Goal: Task Accomplishment & Management: Use online tool/utility

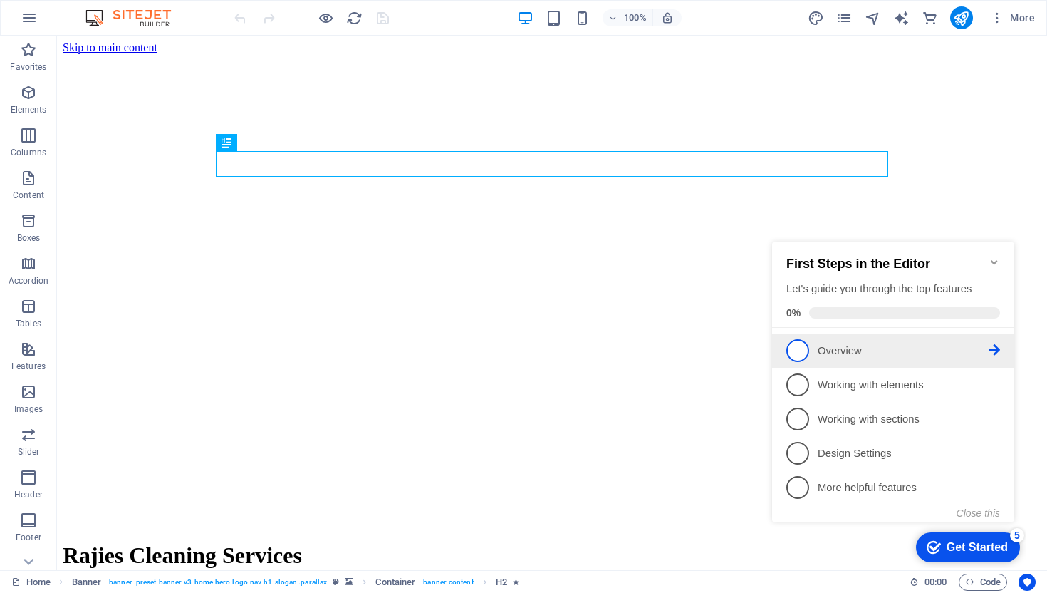
click at [805, 343] on span "1" at bounding box center [797, 350] width 23 height 23
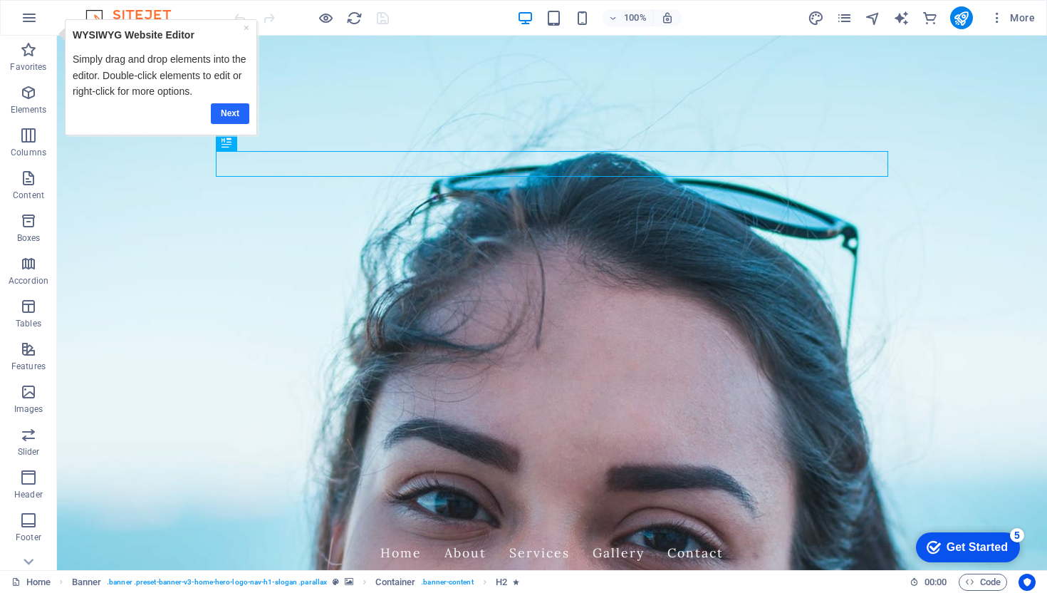
click at [225, 110] on link "Next" at bounding box center [230, 113] width 38 height 21
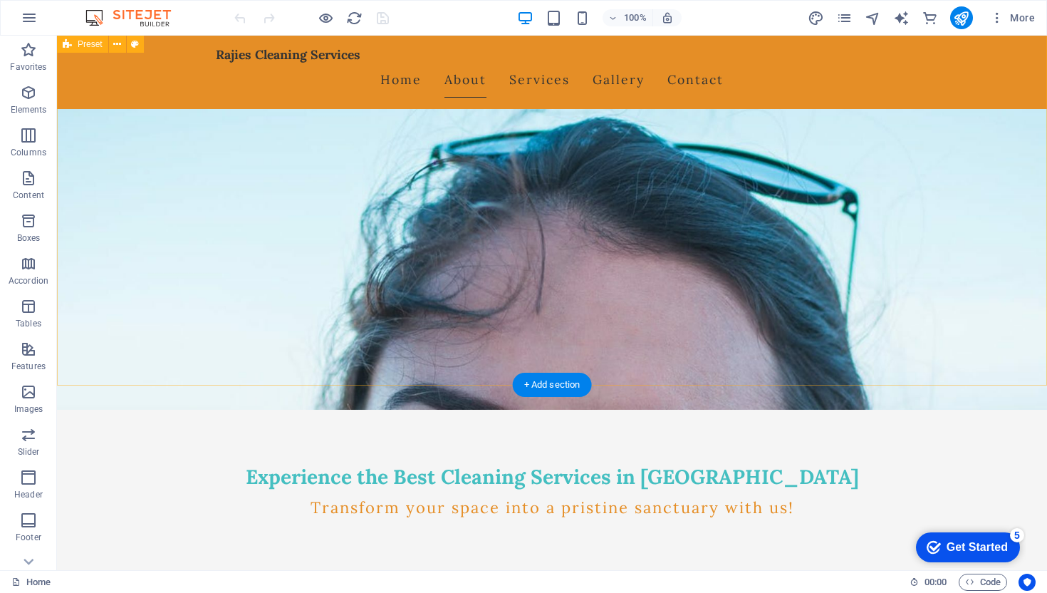
scroll to position [122, 0]
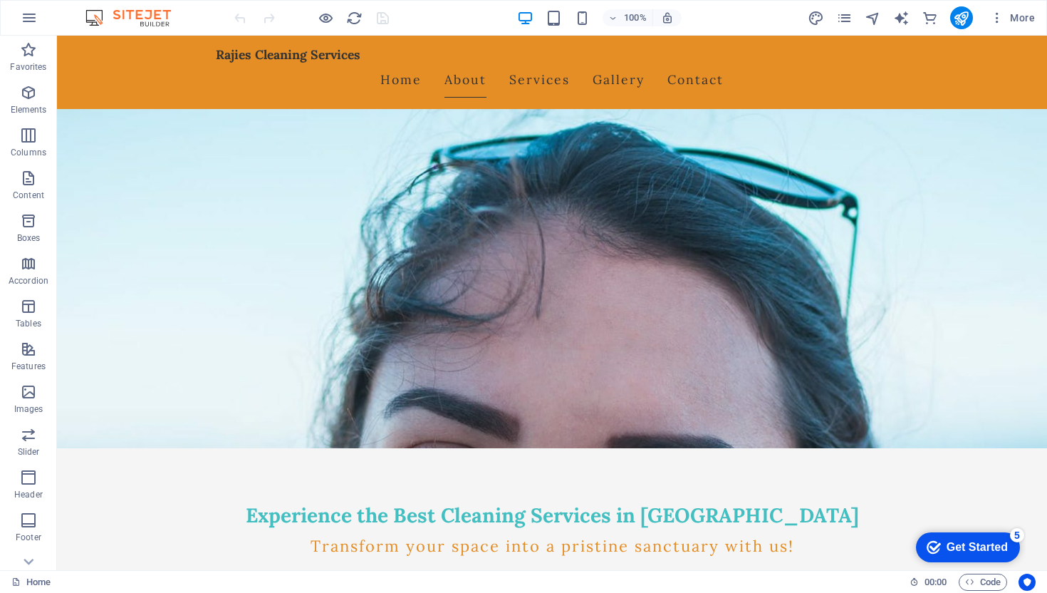
click at [966, 542] on div "Get Started" at bounding box center [976, 547] width 61 height 13
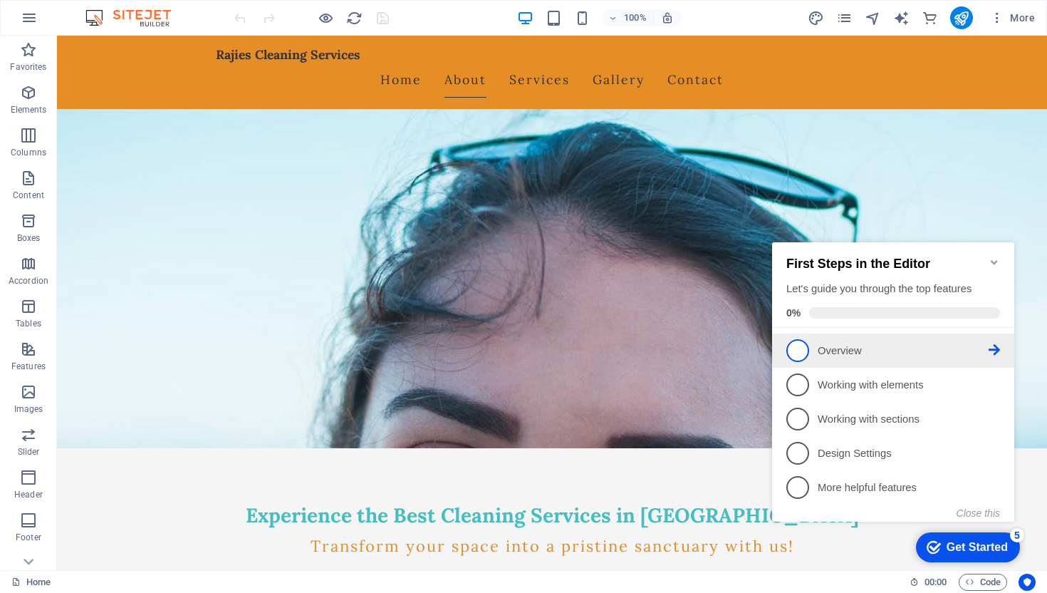
click at [990, 351] on icon at bounding box center [994, 349] width 11 height 11
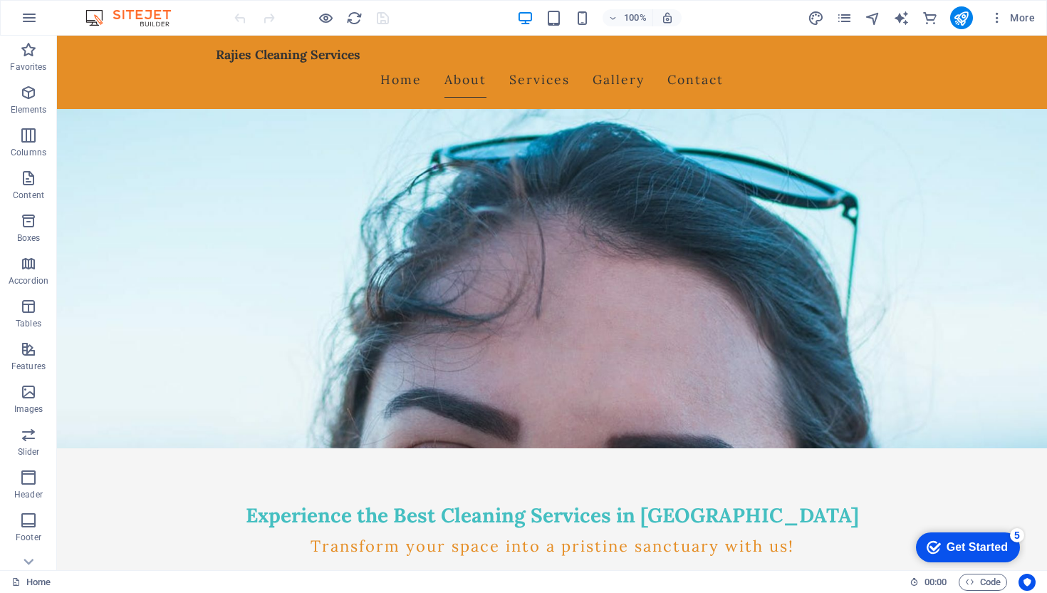
click at [960, 543] on div "Get Started" at bounding box center [976, 547] width 61 height 13
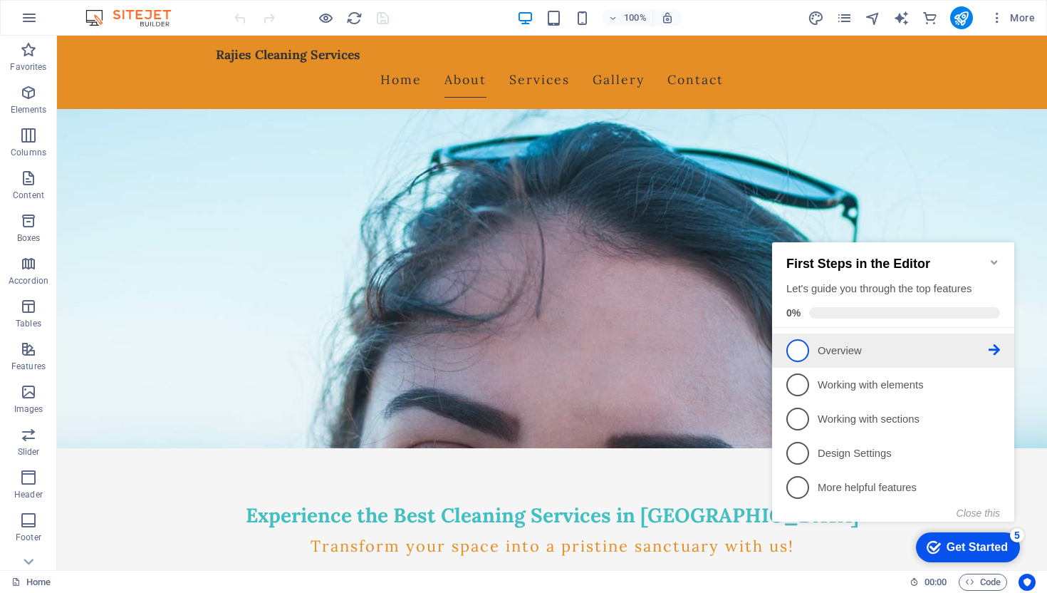
click at [809, 352] on link "1 Overview - incomplete" at bounding box center [893, 350] width 214 height 23
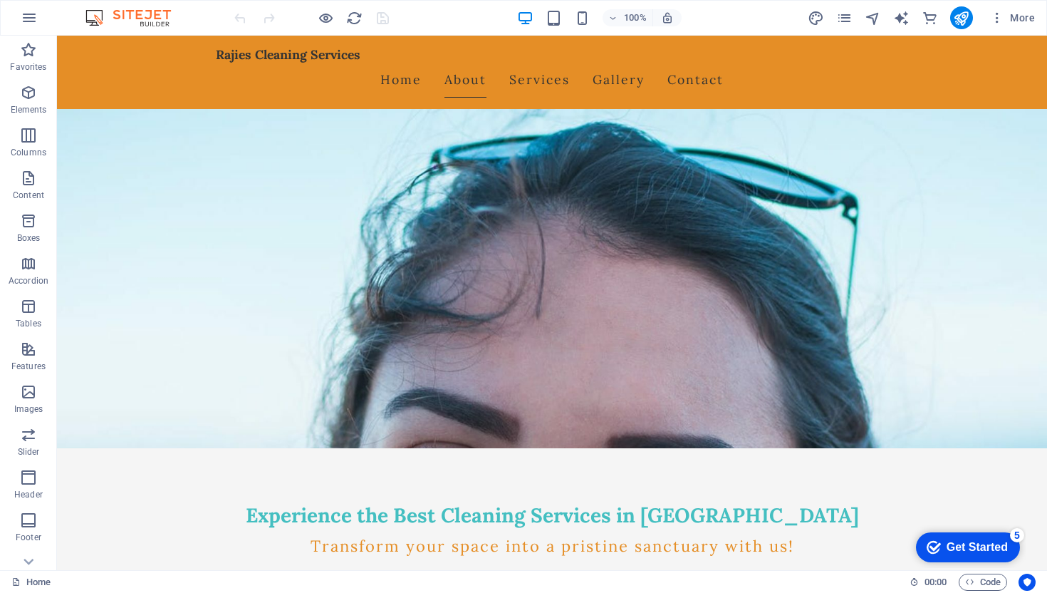
click at [984, 551] on div "Get Started" at bounding box center [976, 547] width 61 height 13
click at [1008, 553] on div "Get Started" at bounding box center [976, 547] width 61 height 13
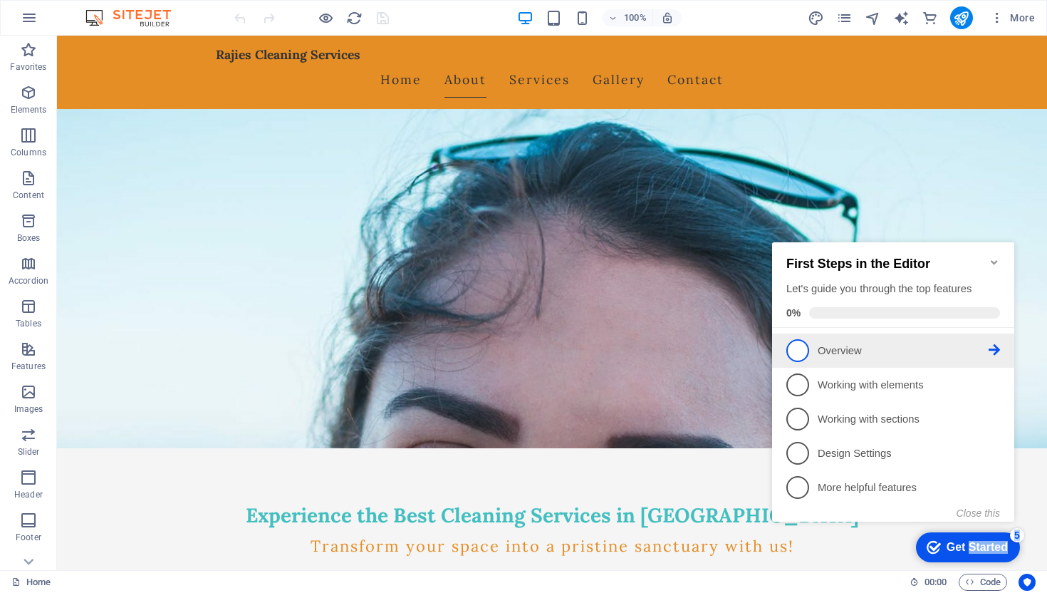
click at [793, 352] on span "1" at bounding box center [797, 350] width 23 height 23
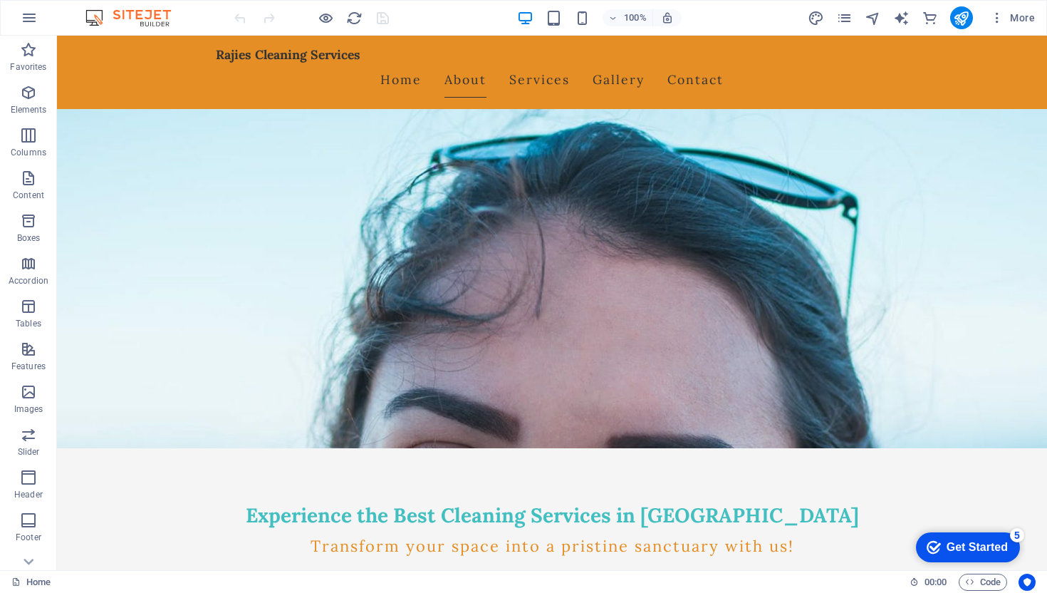
click at [939, 553] on div "checkmark Get Started 5" at bounding box center [967, 547] width 81 height 14
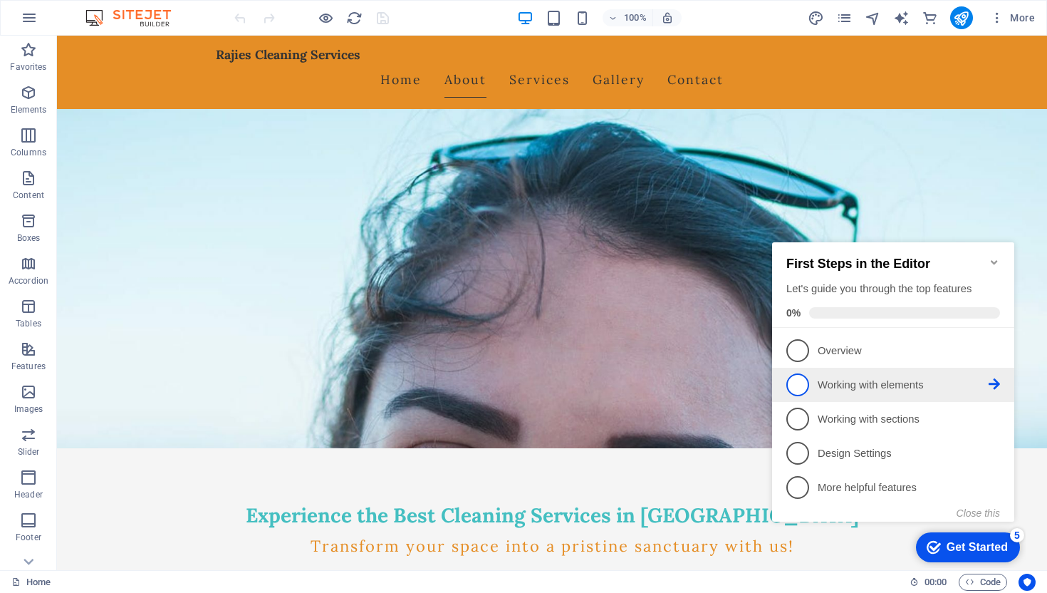
click at [805, 388] on span "2" at bounding box center [797, 384] width 23 height 23
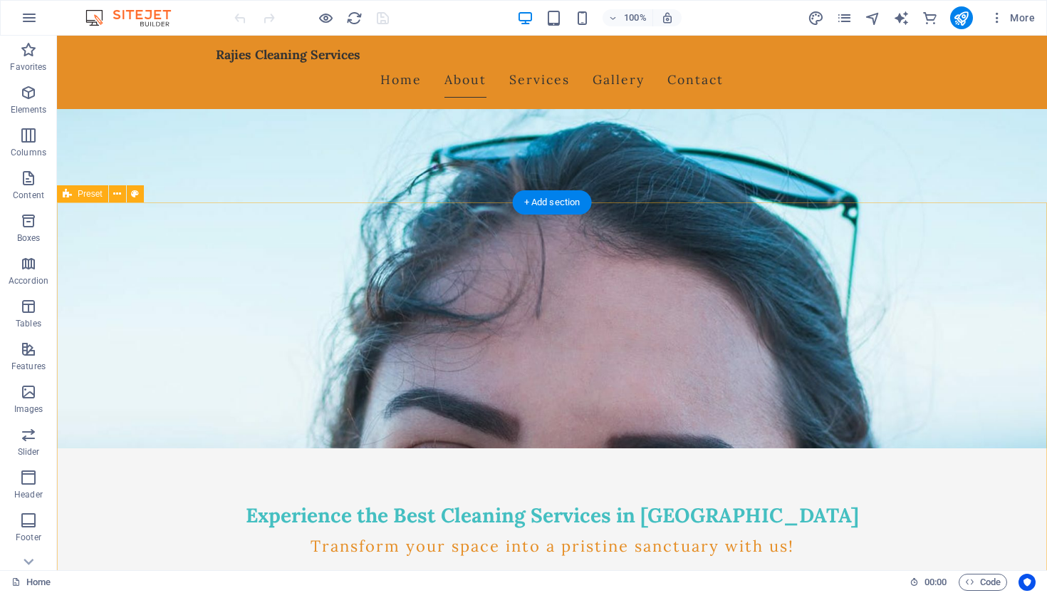
scroll to position [0, 0]
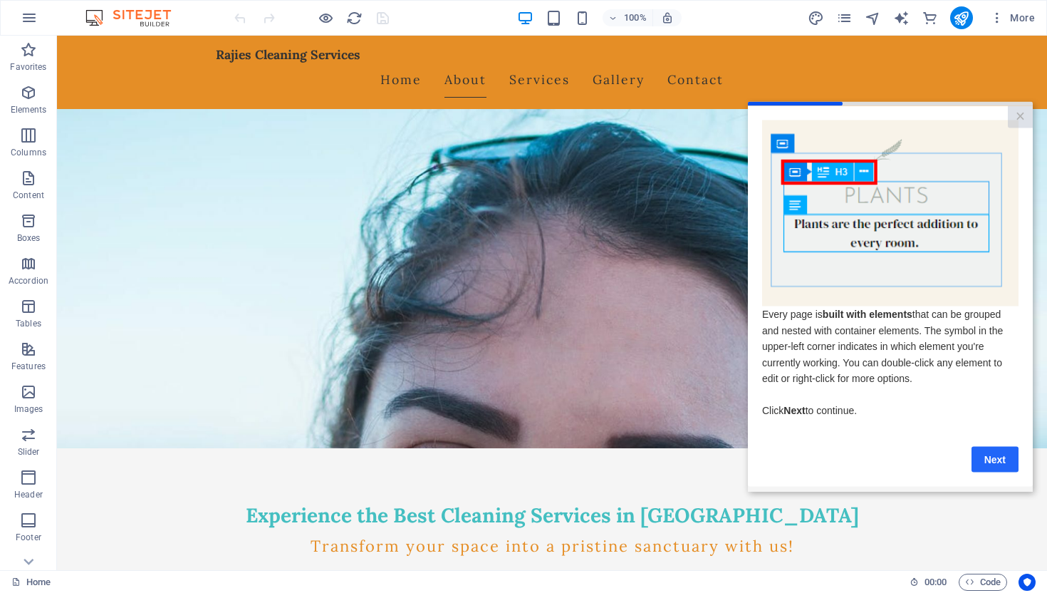
click at [994, 460] on link "Next" at bounding box center [994, 459] width 47 height 26
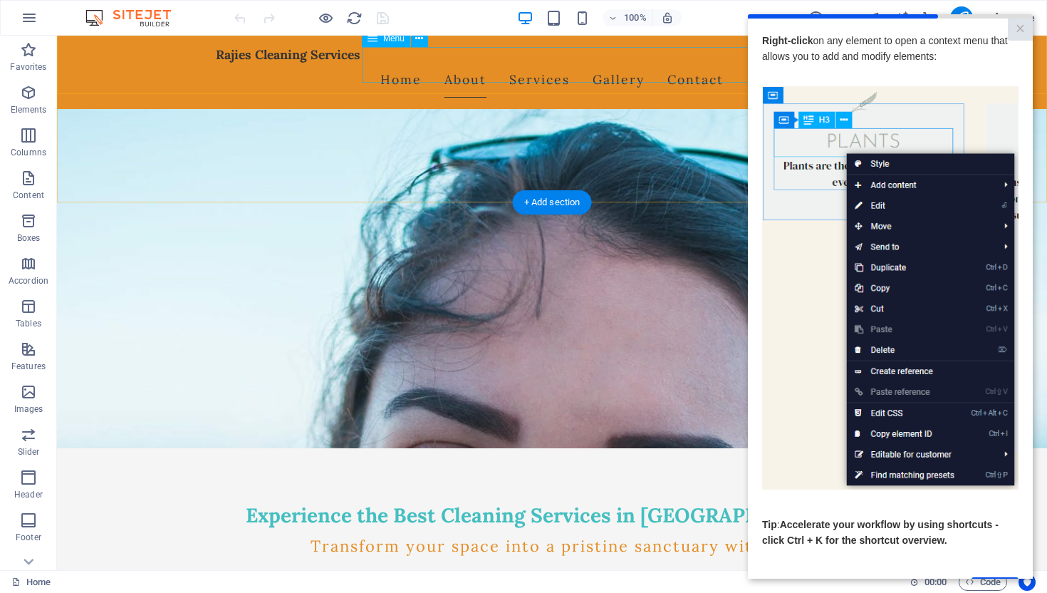
click at [620, 71] on nav "Home About Services Gallery Contact" at bounding box center [552, 80] width 672 height 36
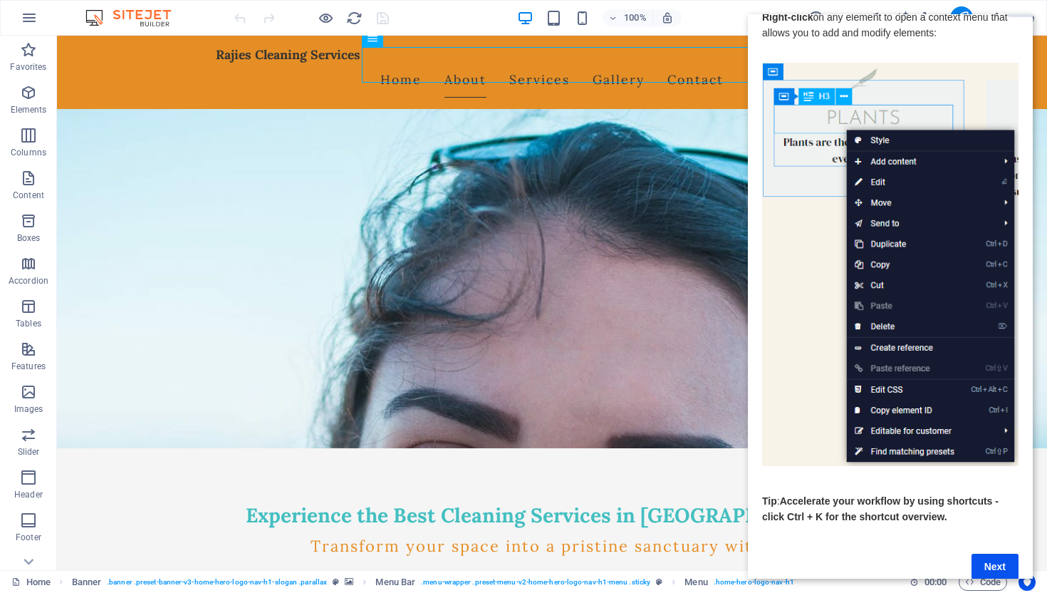
scroll to position [43, 0]
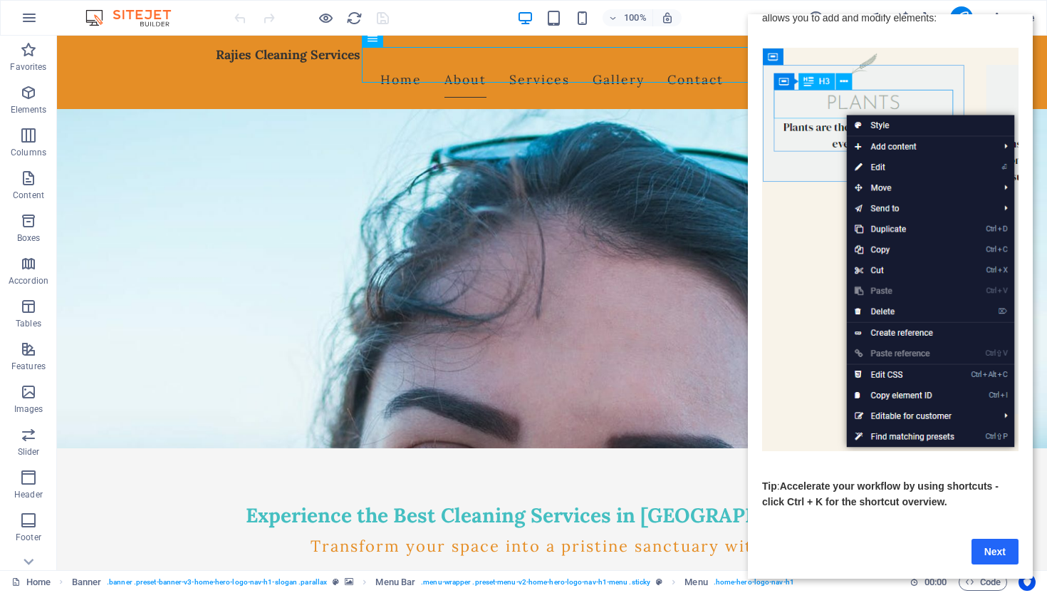
click at [995, 550] on link "Next" at bounding box center [994, 551] width 47 height 26
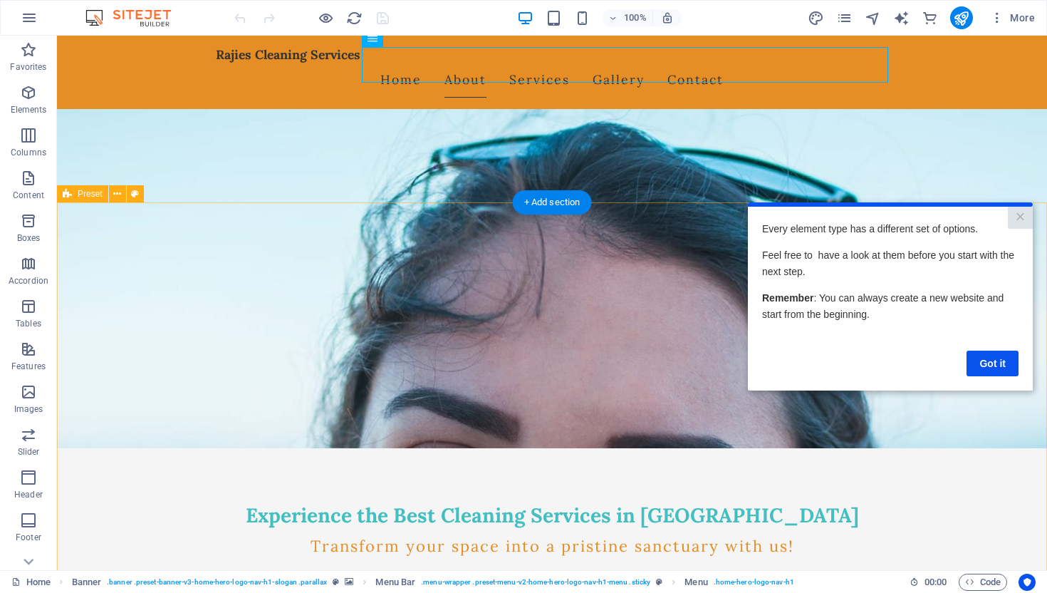
scroll to position [0, 0]
click at [992, 361] on link "Got it" at bounding box center [992, 363] width 52 height 26
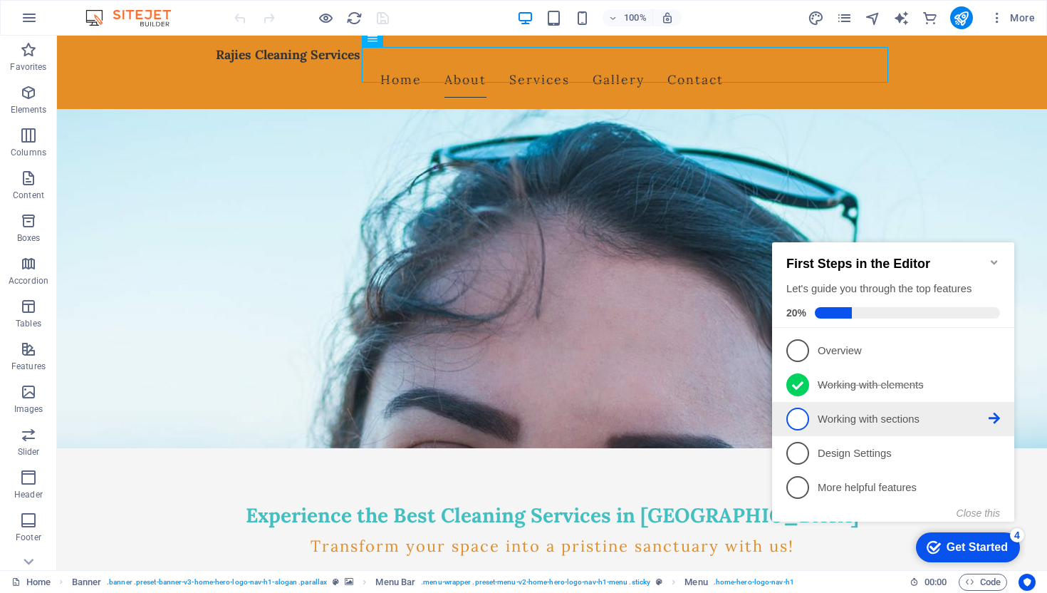
click at [836, 407] on link "3 Working with sections - incomplete" at bounding box center [893, 418] width 214 height 23
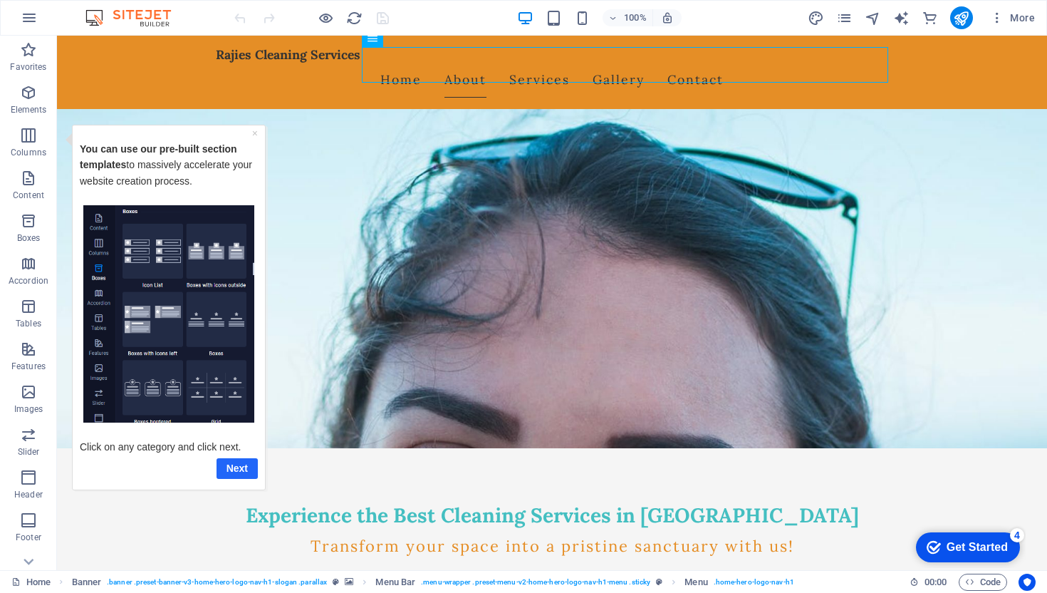
click at [244, 466] on link "Next" at bounding box center [237, 467] width 41 height 21
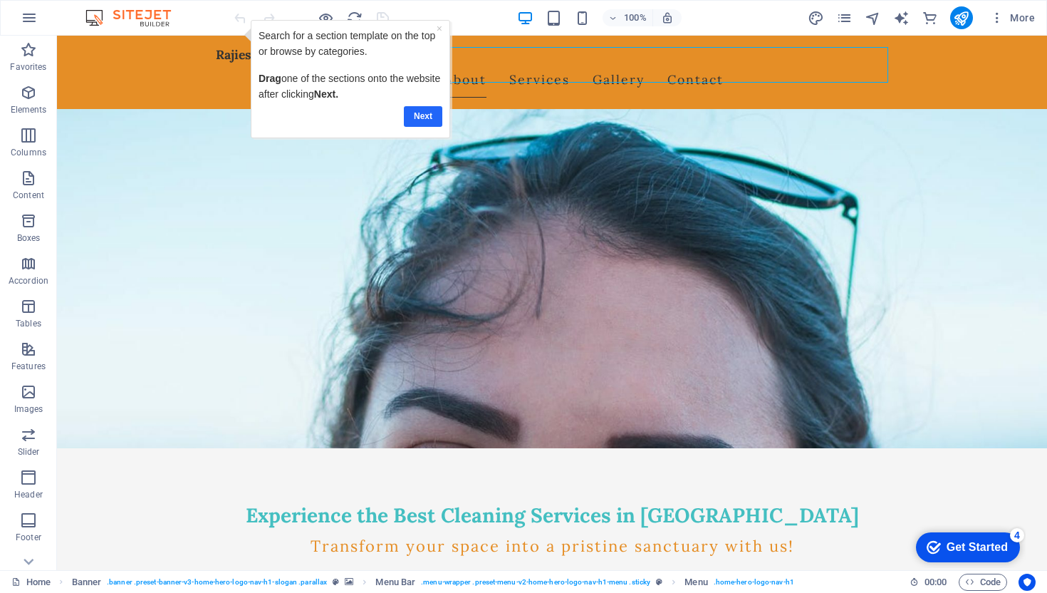
click at [421, 113] on link "Next" at bounding box center [423, 116] width 38 height 21
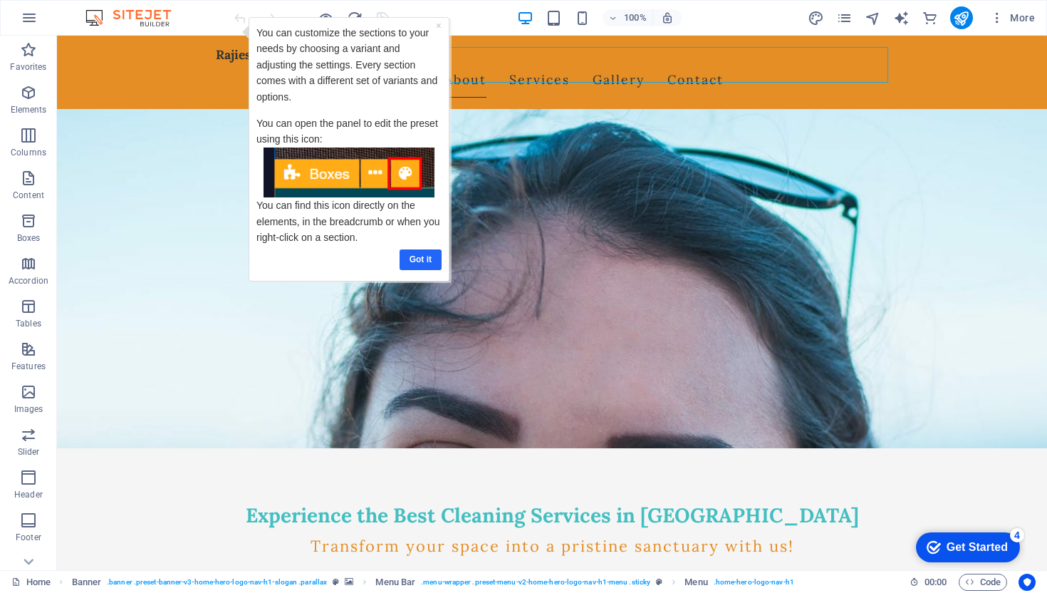
click at [416, 260] on link "Got it" at bounding box center [421, 259] width 42 height 21
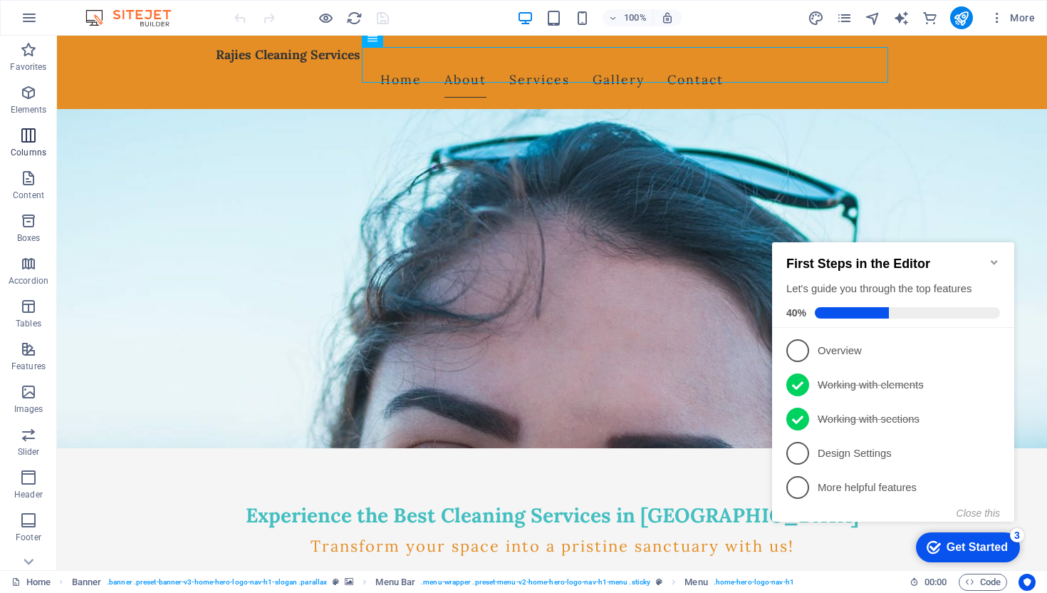
click at [31, 138] on icon "button" at bounding box center [28, 135] width 17 height 17
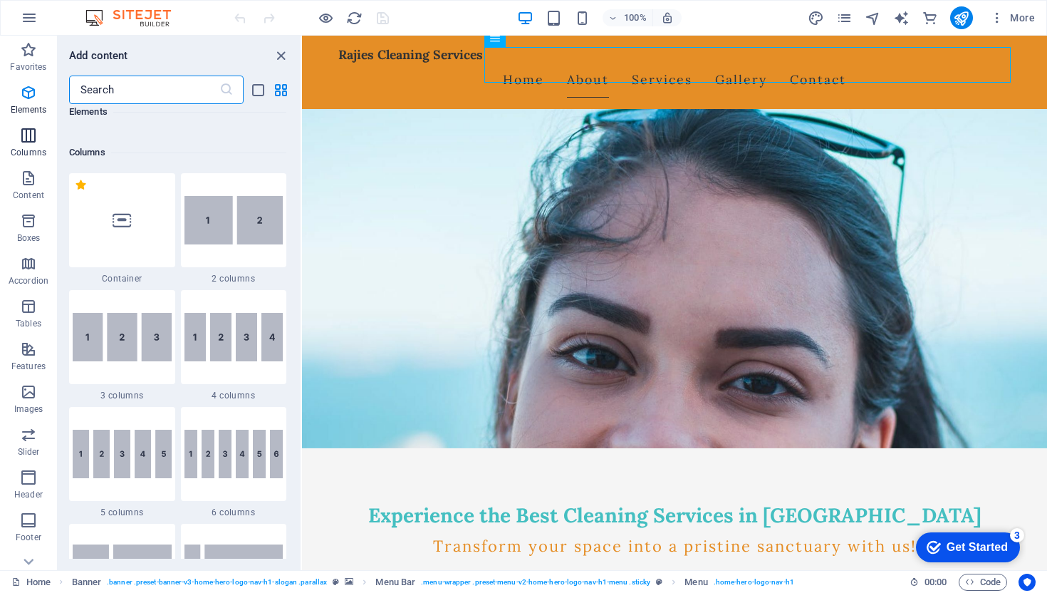
scroll to position [705, 0]
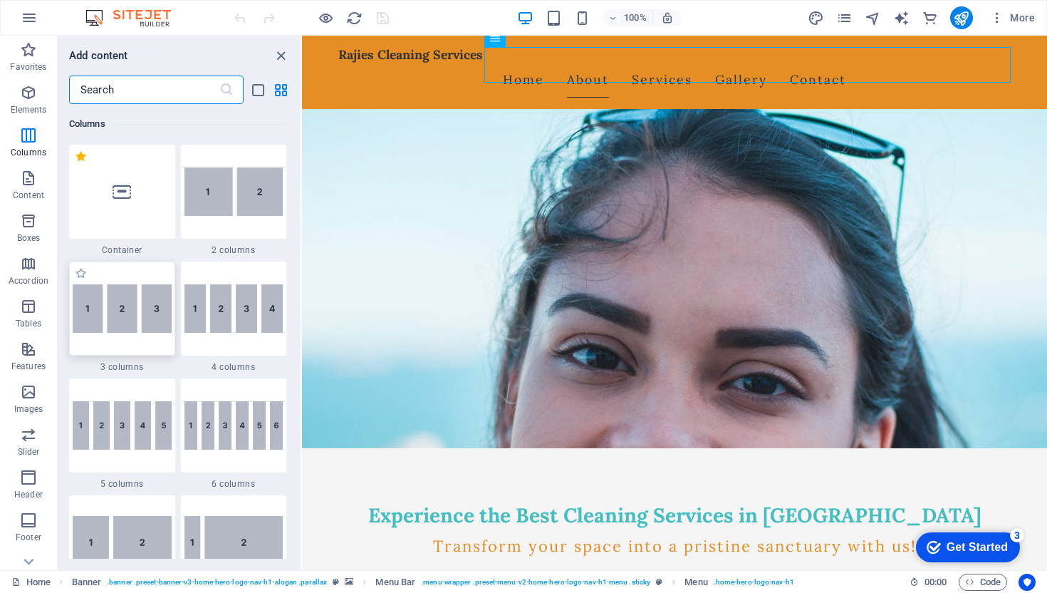
click at [141, 291] on img at bounding box center [122, 308] width 99 height 48
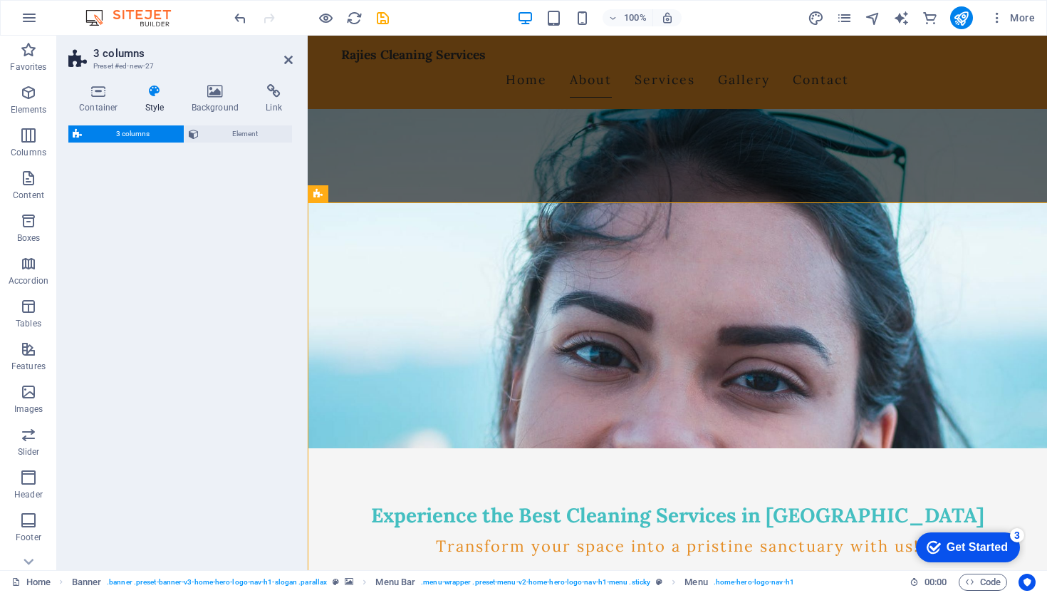
select select "rem"
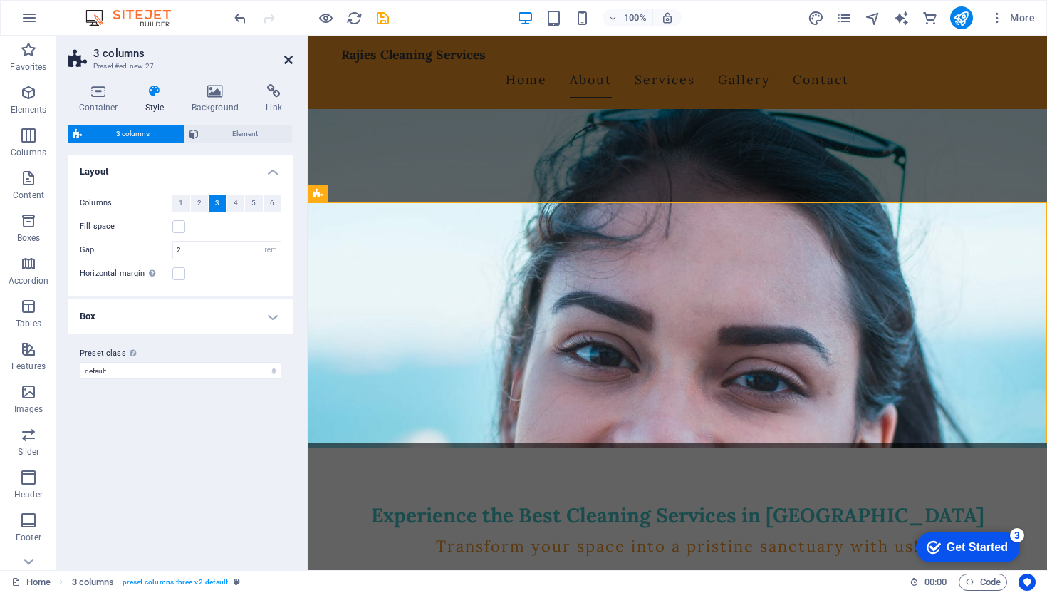
click at [289, 62] on icon at bounding box center [288, 59] width 9 height 11
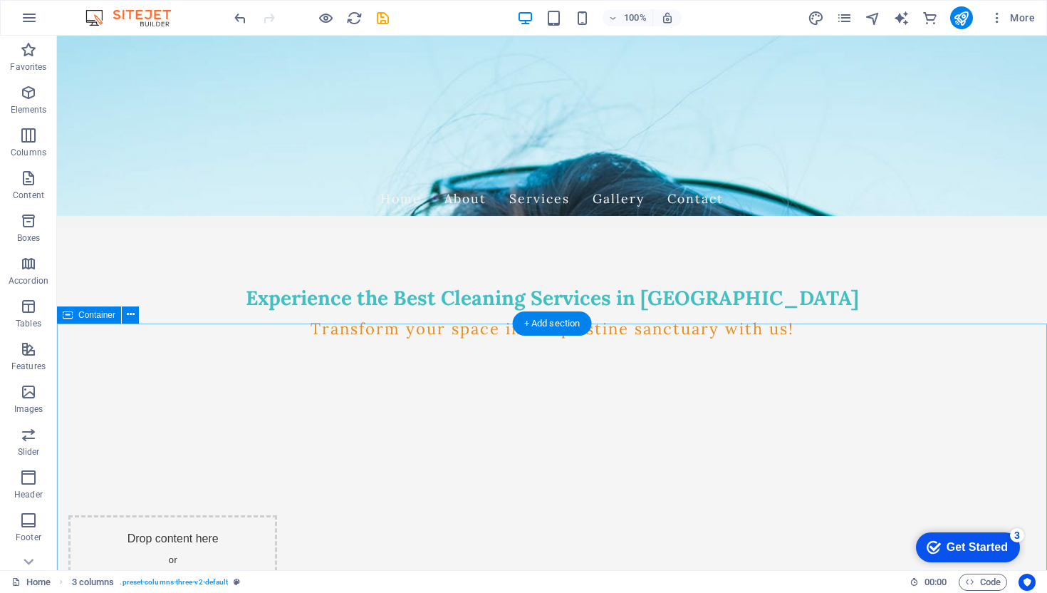
scroll to position [0, 0]
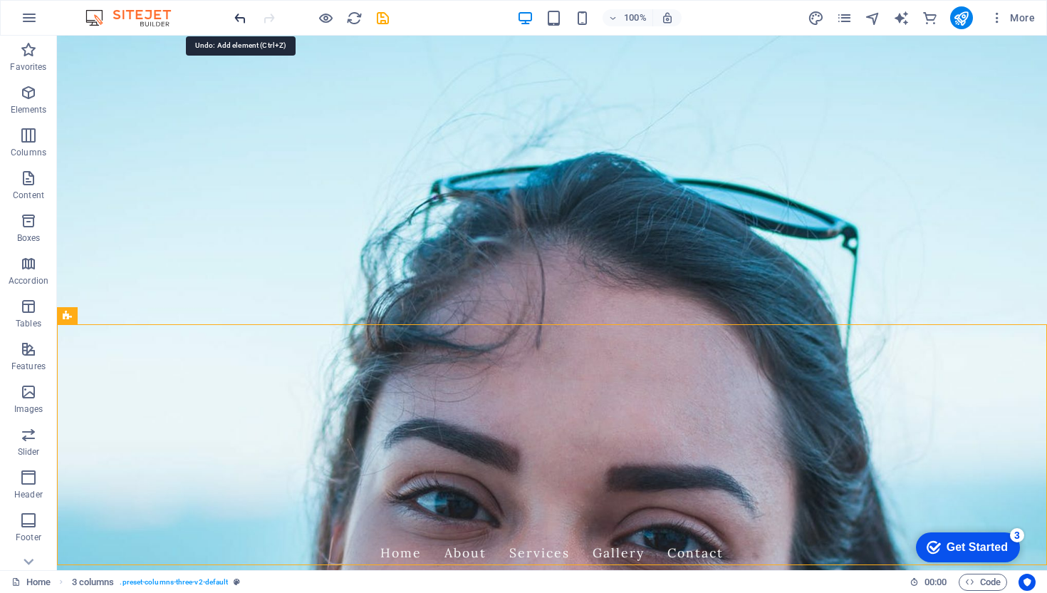
click at [241, 14] on icon "undo" at bounding box center [240, 18] width 16 height 16
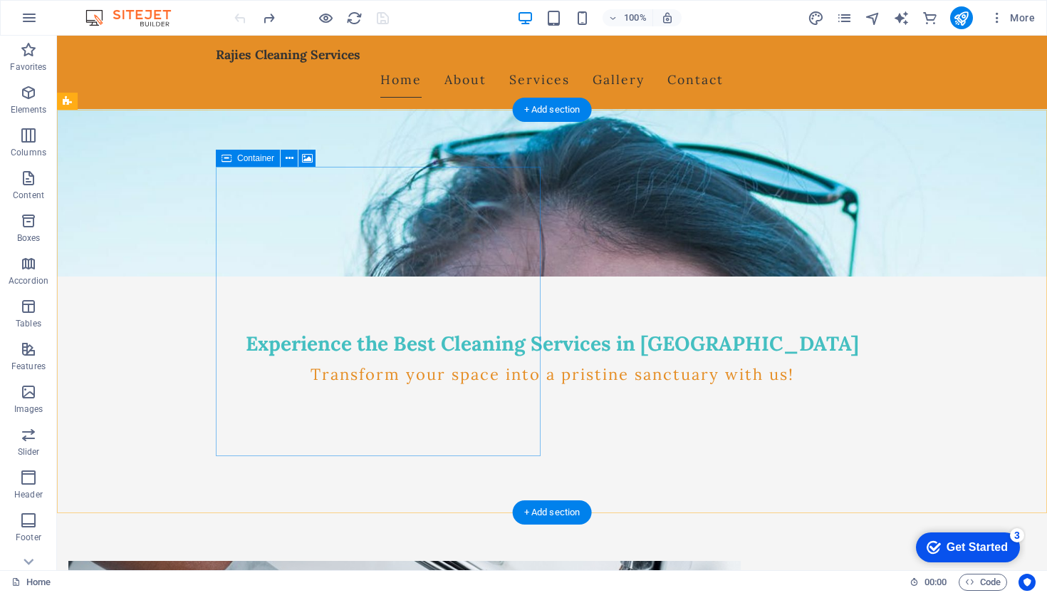
scroll to position [349, 0]
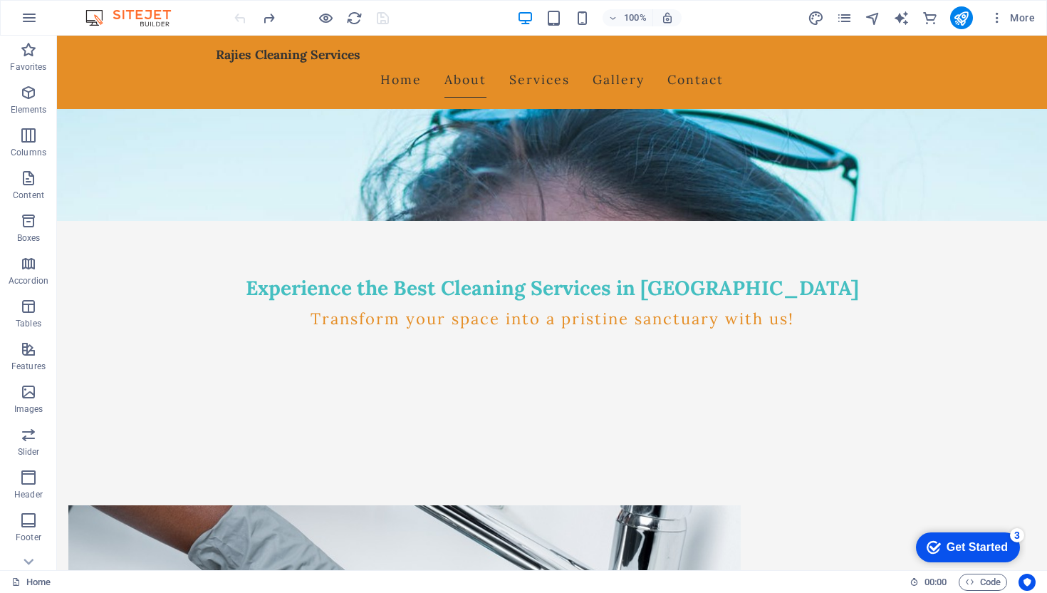
click at [953, 548] on div "Get Started" at bounding box center [976, 547] width 61 height 13
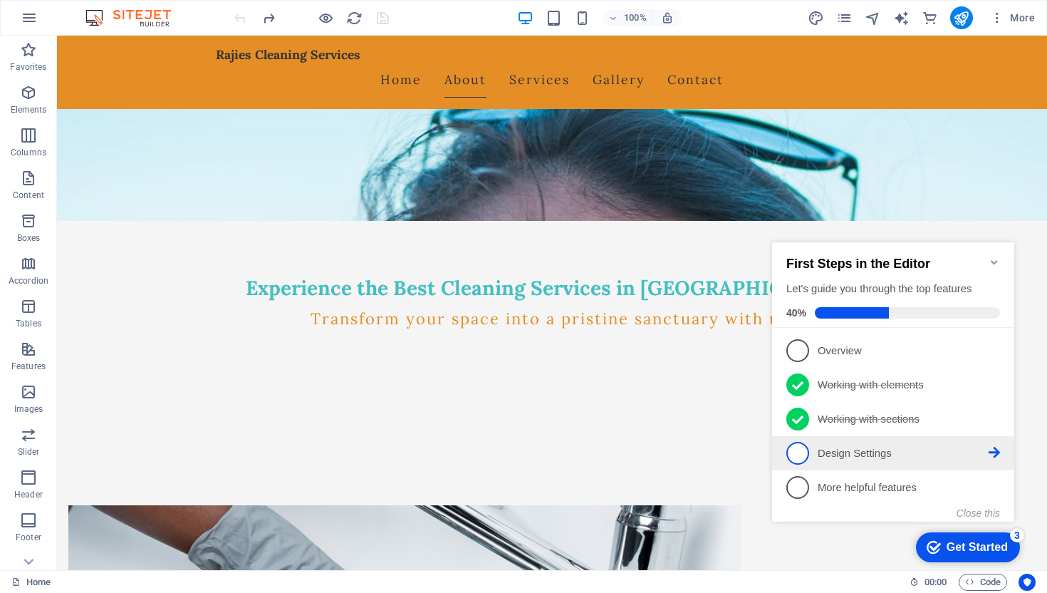
click at [850, 442] on link "4 Design Settings - incomplete" at bounding box center [893, 453] width 214 height 23
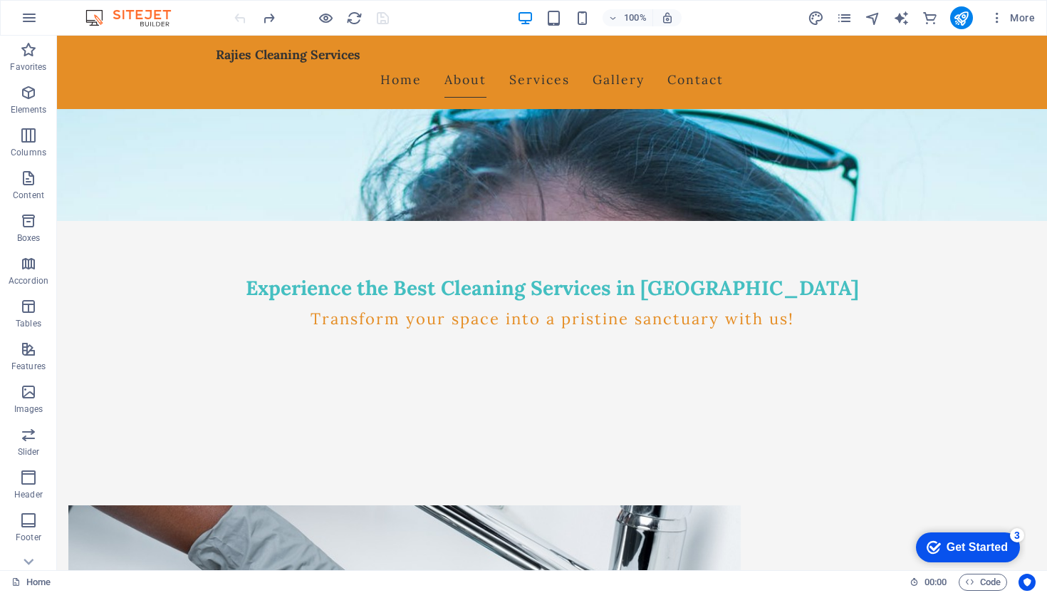
click at [949, 552] on div "Get Started" at bounding box center [976, 547] width 61 height 13
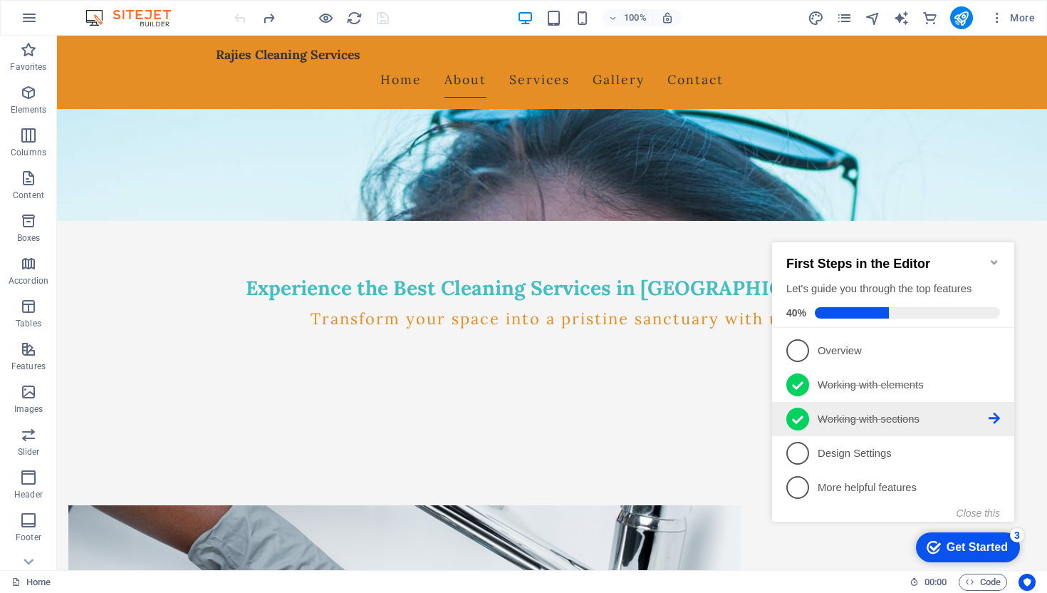
click at [830, 418] on p "Working with sections - completed" at bounding box center [903, 419] width 171 height 15
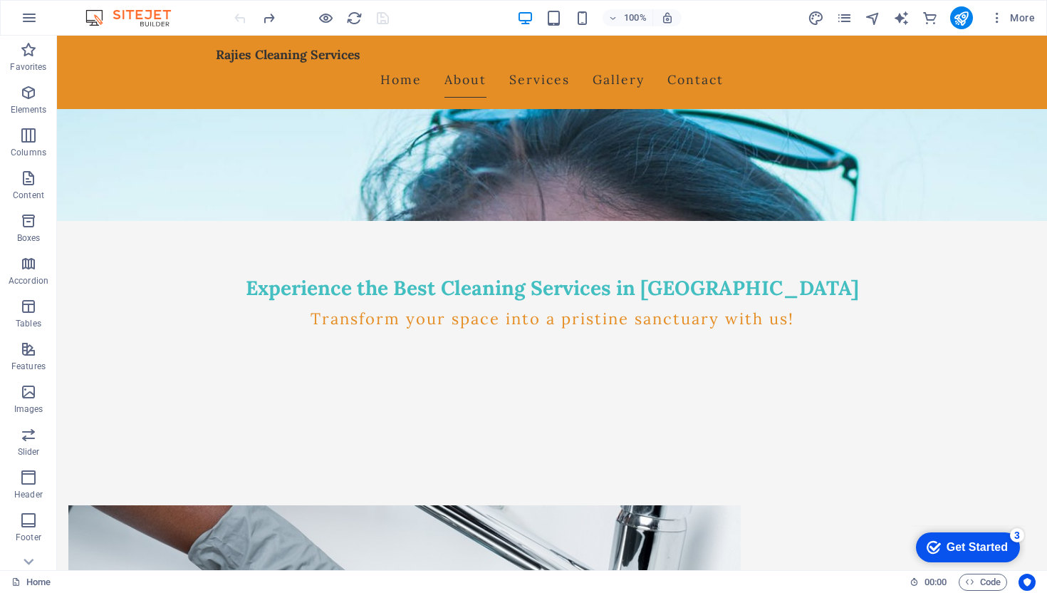
scroll to position [0, 0]
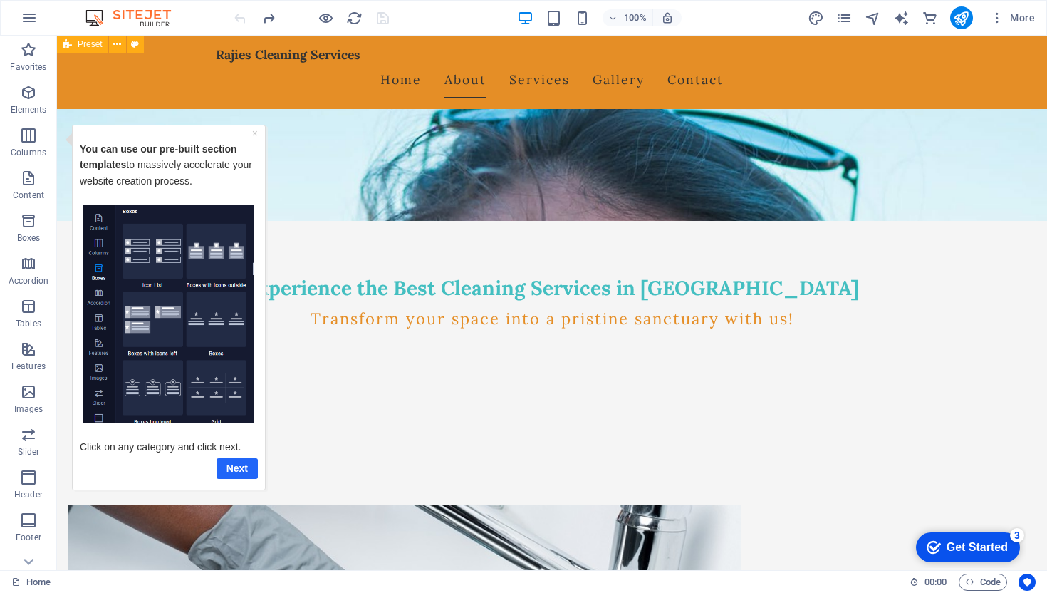
click at [239, 471] on link "Next" at bounding box center [237, 467] width 41 height 21
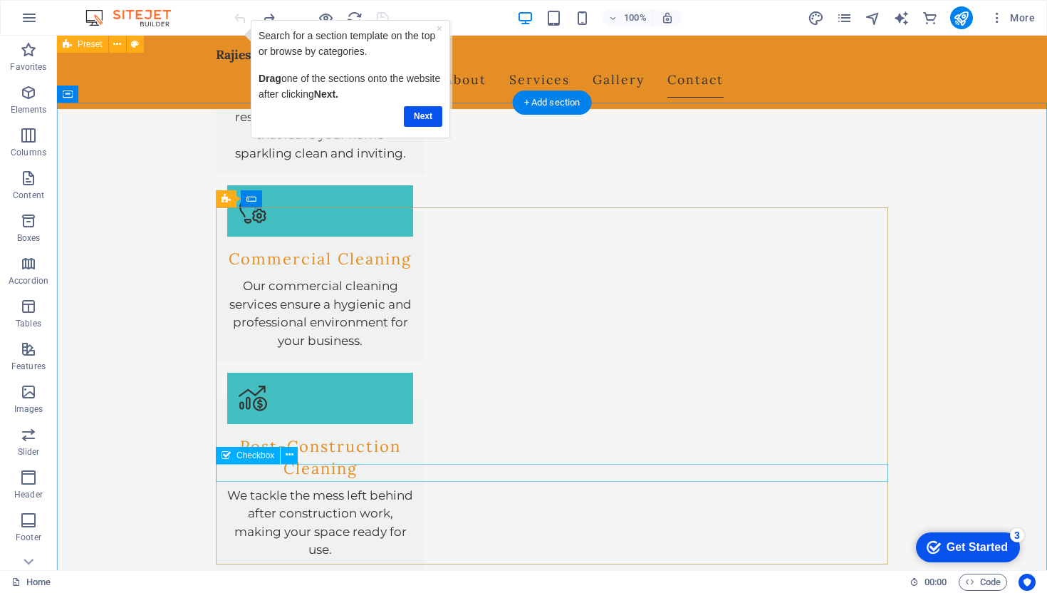
scroll to position [1667, 0]
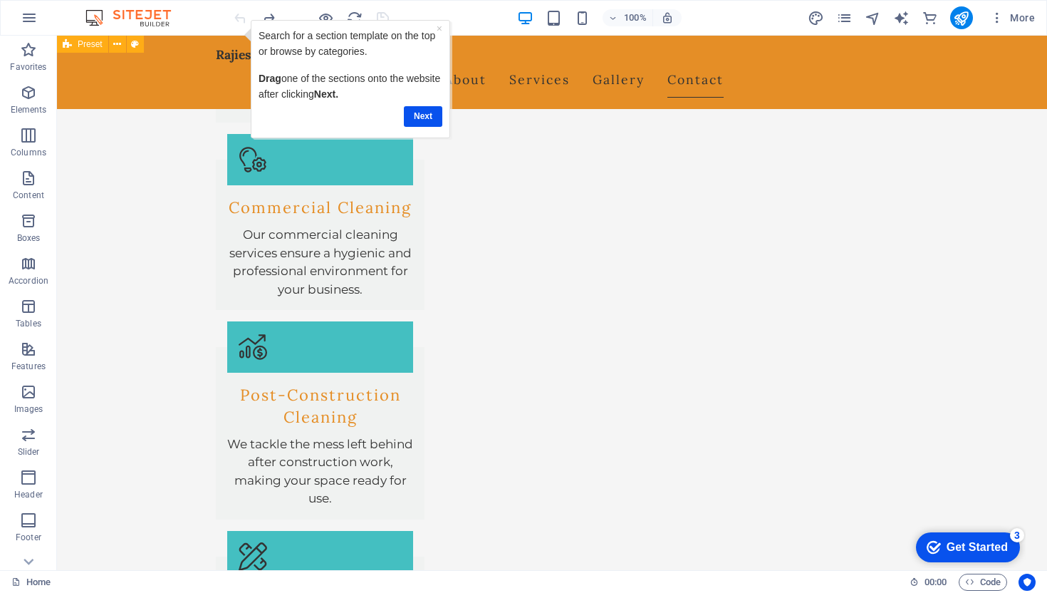
click at [982, 541] on div "Get Started" at bounding box center [976, 547] width 61 height 13
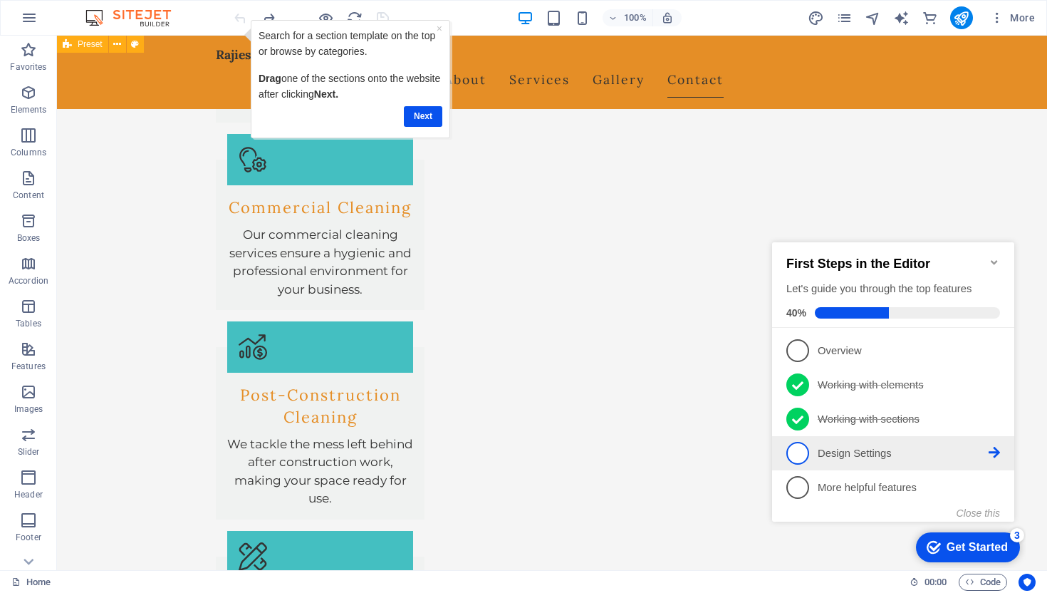
click at [832, 456] on p "Design Settings - incomplete" at bounding box center [903, 453] width 171 height 15
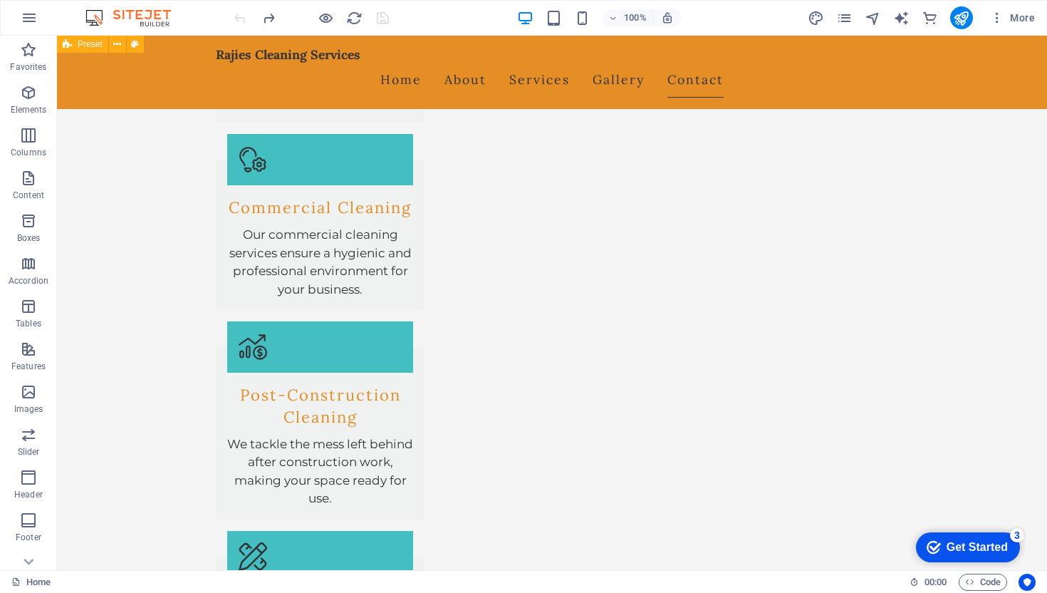
click at [1000, 547] on div "Get Started" at bounding box center [976, 547] width 61 height 13
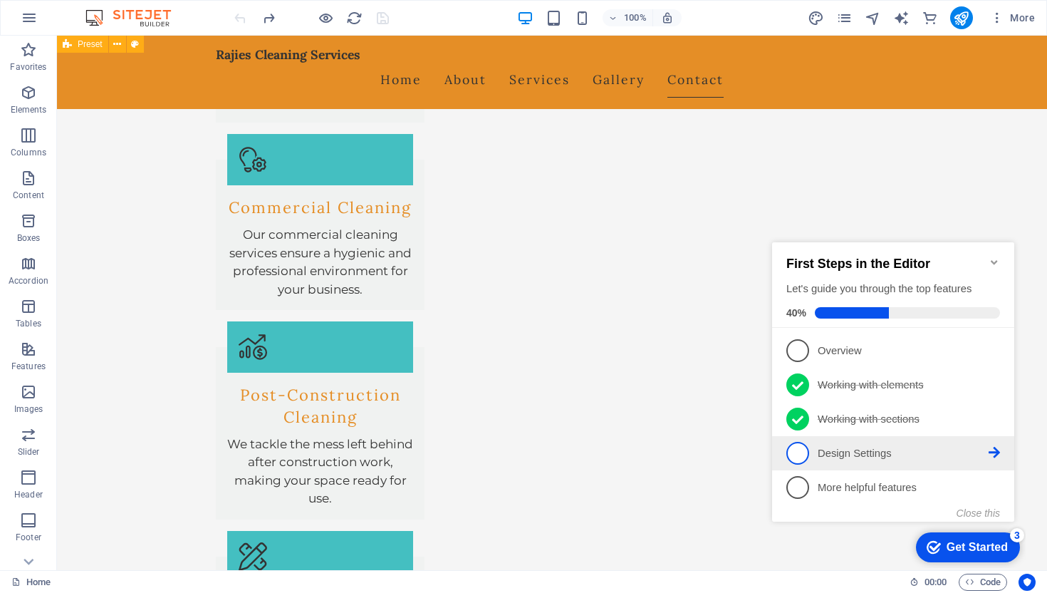
click at [850, 461] on link "4 Design Settings - incomplete" at bounding box center [893, 453] width 214 height 23
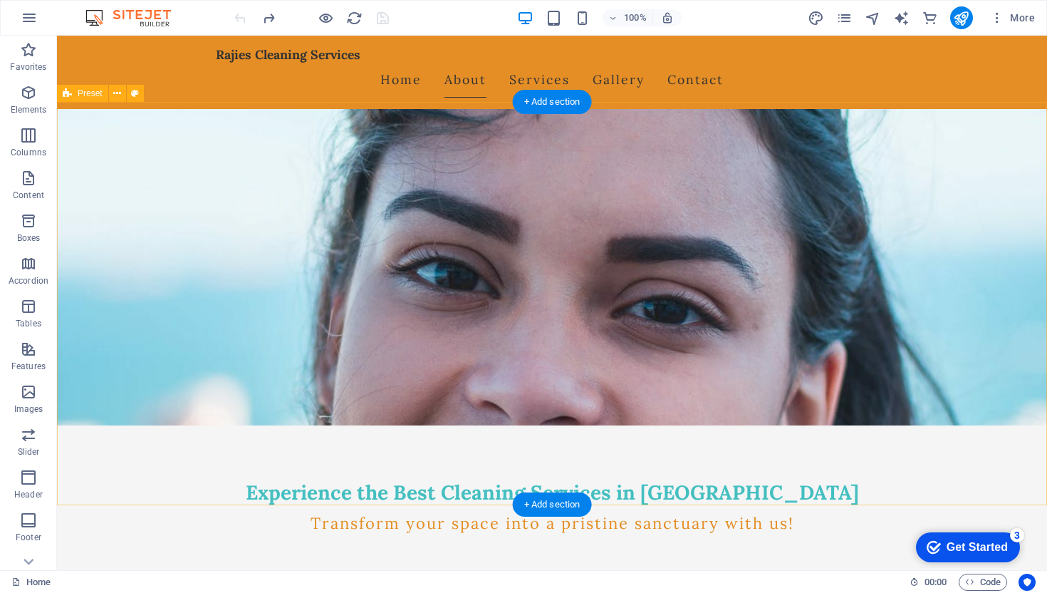
scroll to position [0, 0]
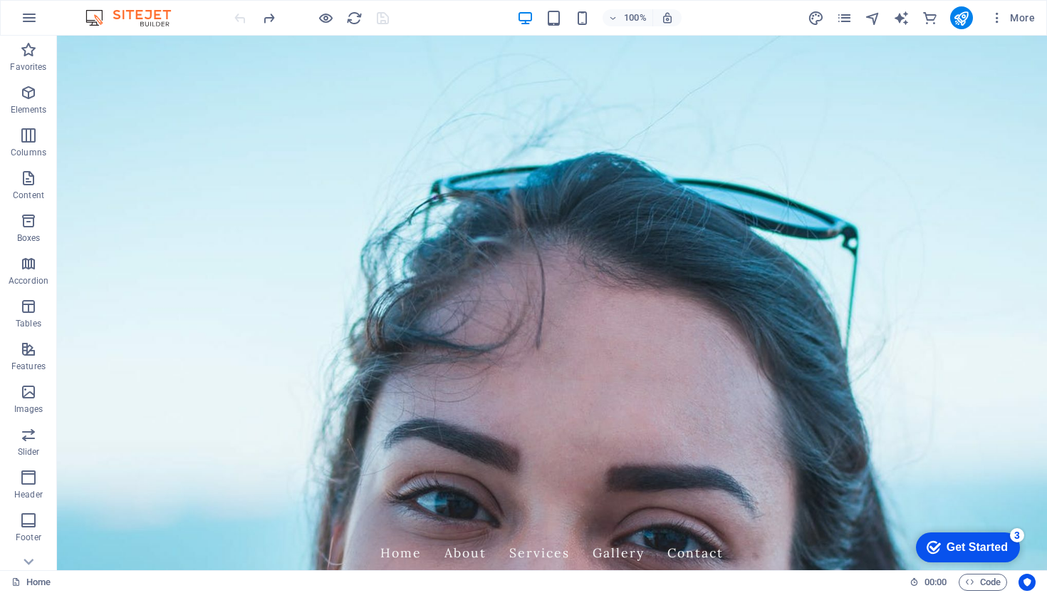
click at [964, 536] on div "checkmark Get Started 3" at bounding box center [968, 547] width 104 height 30
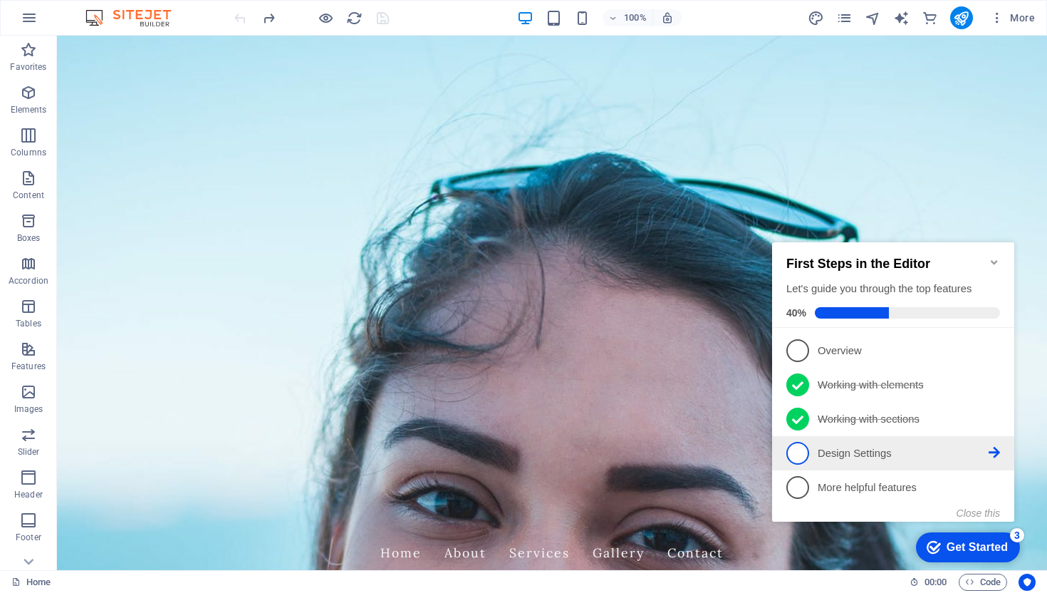
click at [803, 457] on span "4" at bounding box center [797, 453] width 23 height 23
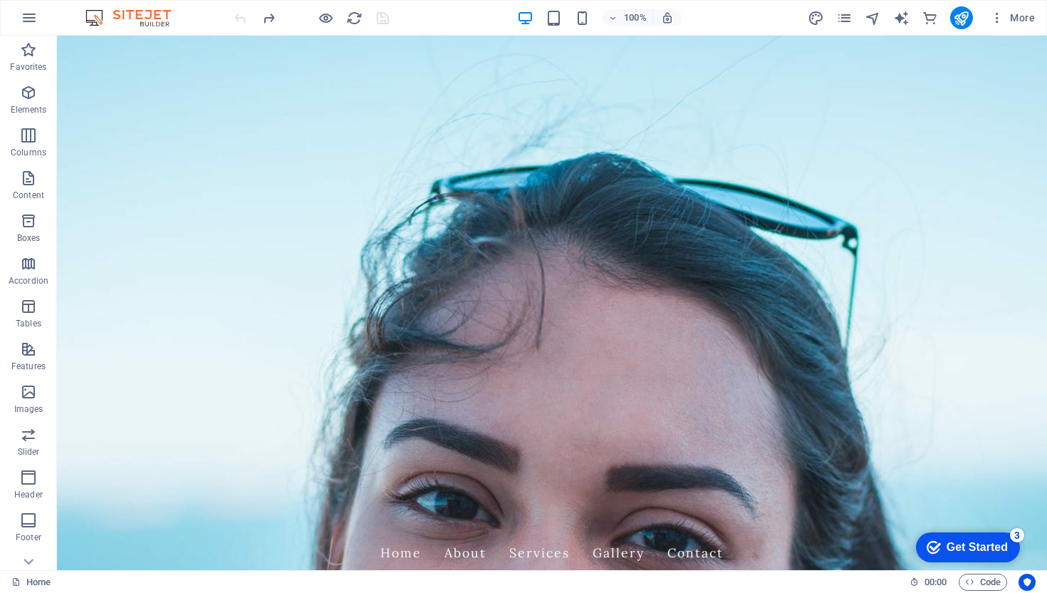
click at [971, 552] on div "Get Started" at bounding box center [976, 547] width 61 height 13
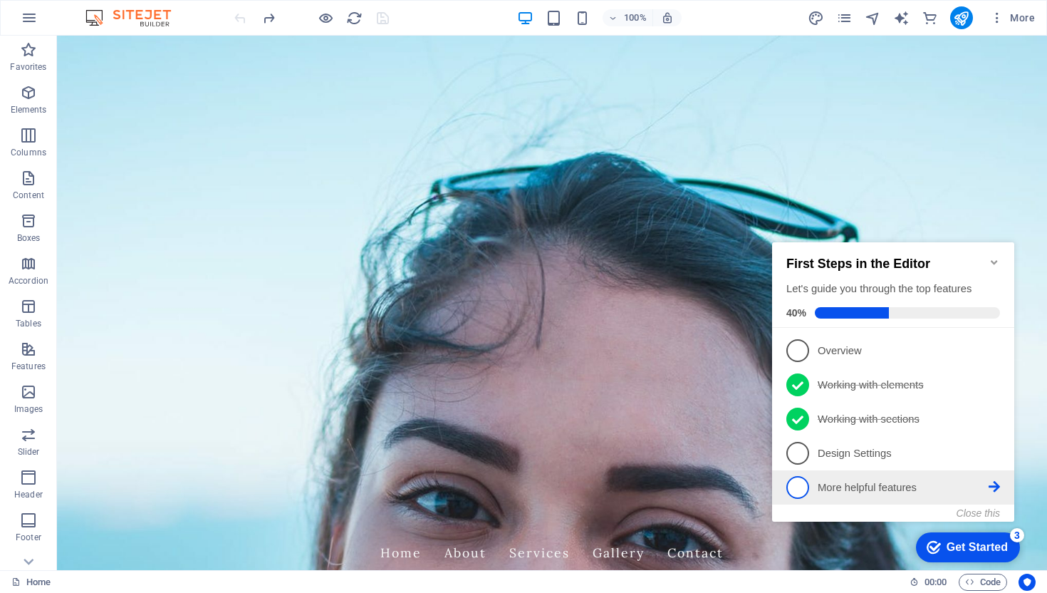
click at [848, 489] on p "More helpful features - incomplete" at bounding box center [903, 487] width 171 height 15
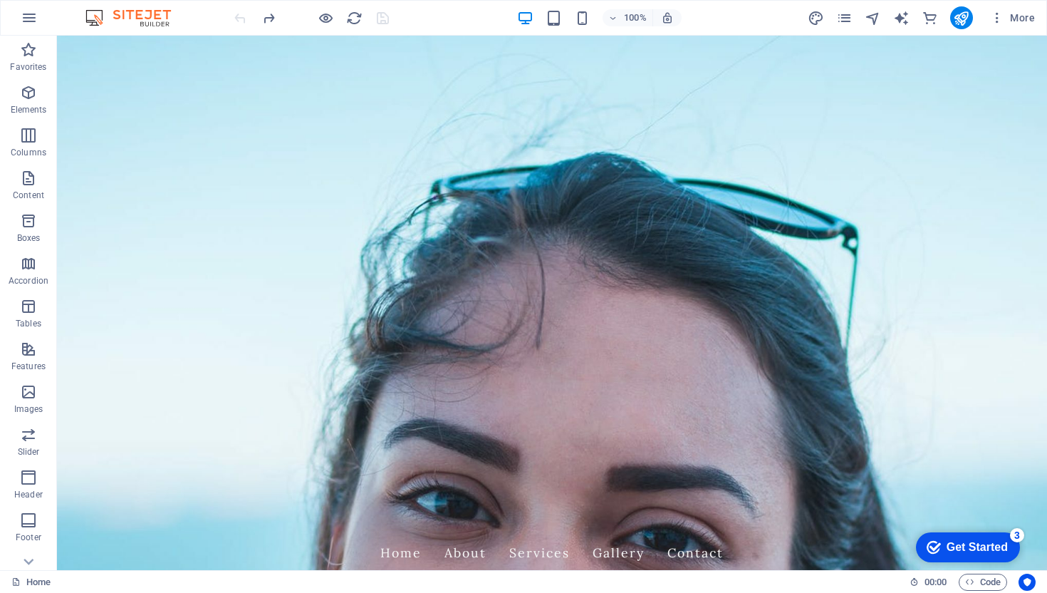
click at [955, 543] on div "Get Started" at bounding box center [976, 547] width 61 height 13
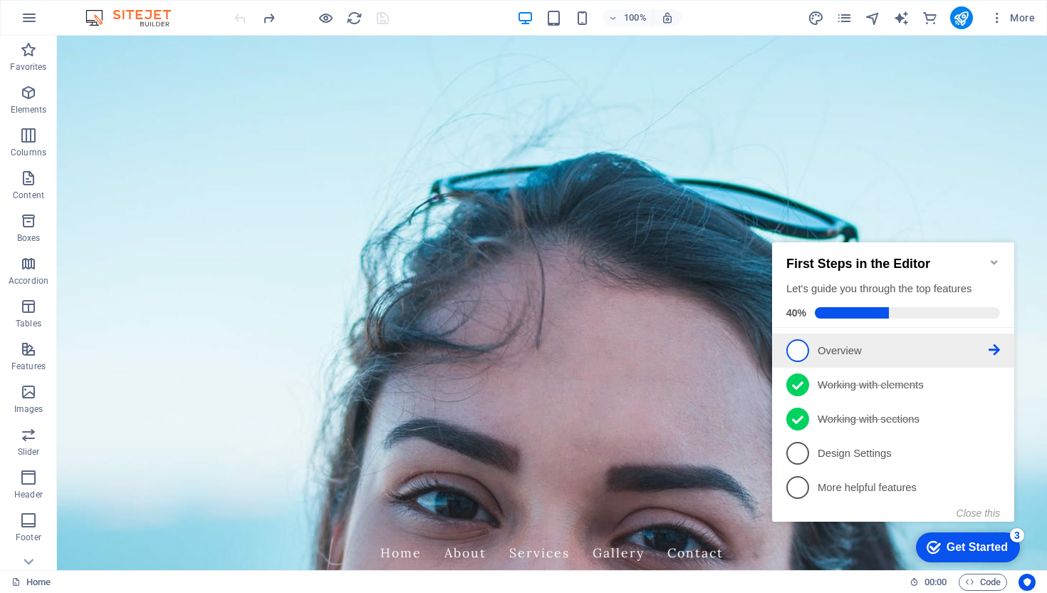
click at [844, 352] on p "Overview - incomplete" at bounding box center [903, 350] width 171 height 15
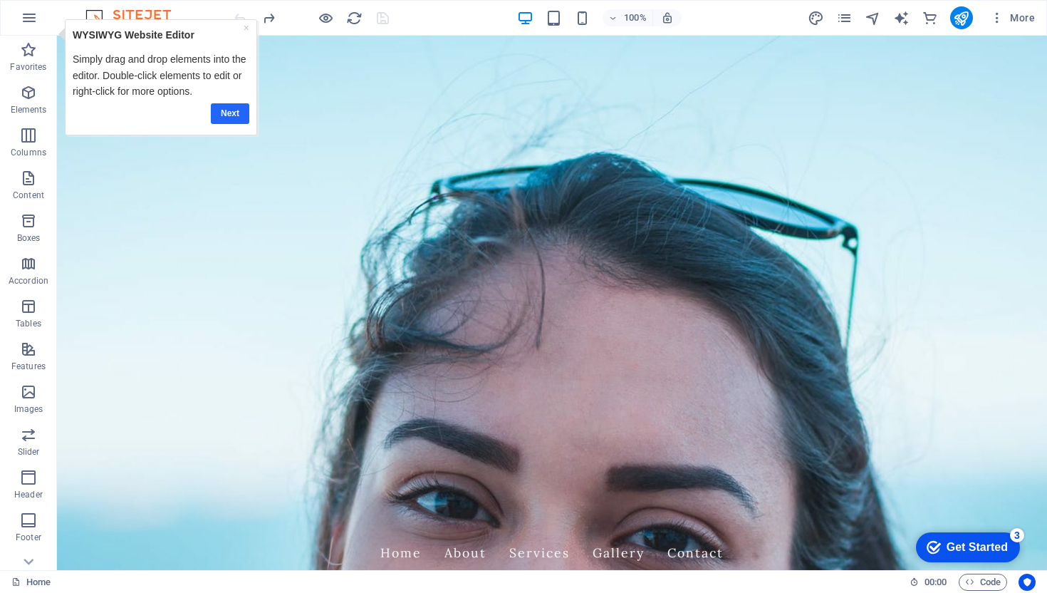
click at [239, 116] on link "Next" at bounding box center [230, 113] width 38 height 21
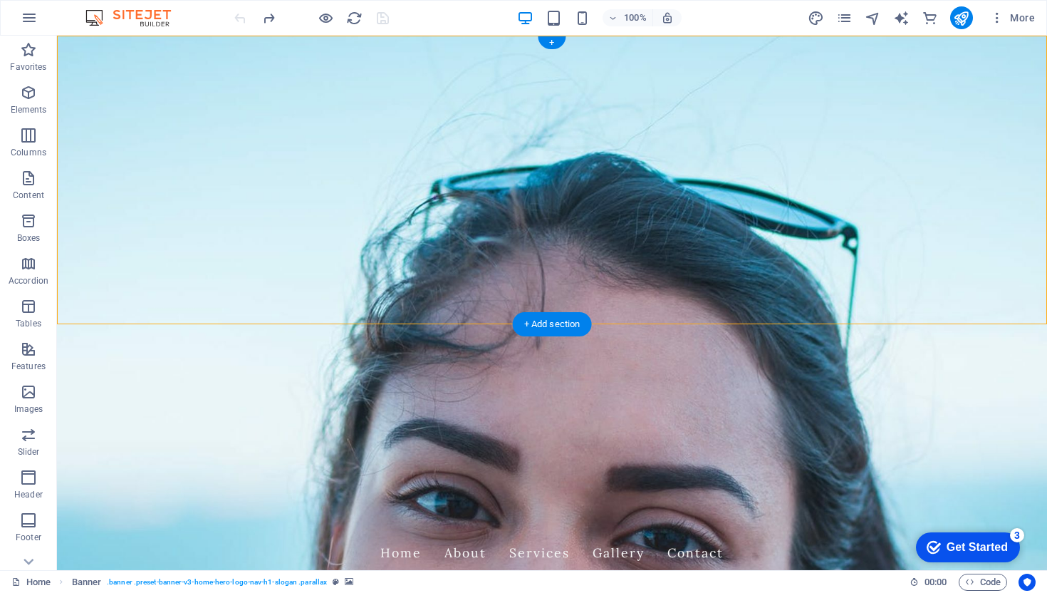
click at [974, 533] on div "checkmark Get Started 3" at bounding box center [968, 547] width 104 height 30
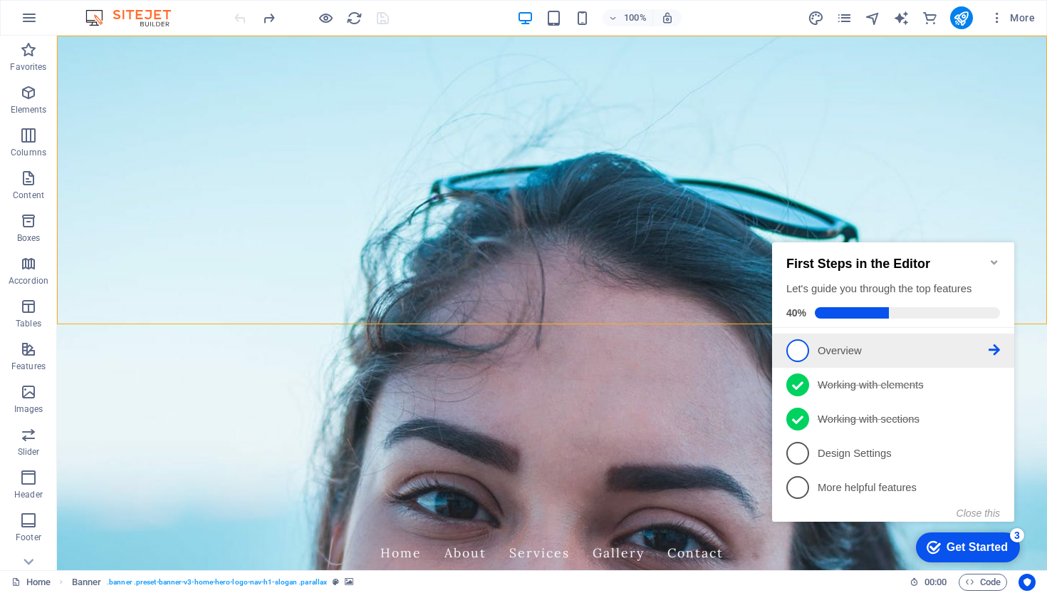
click at [881, 358] on link "1 Overview - incomplete" at bounding box center [893, 350] width 214 height 23
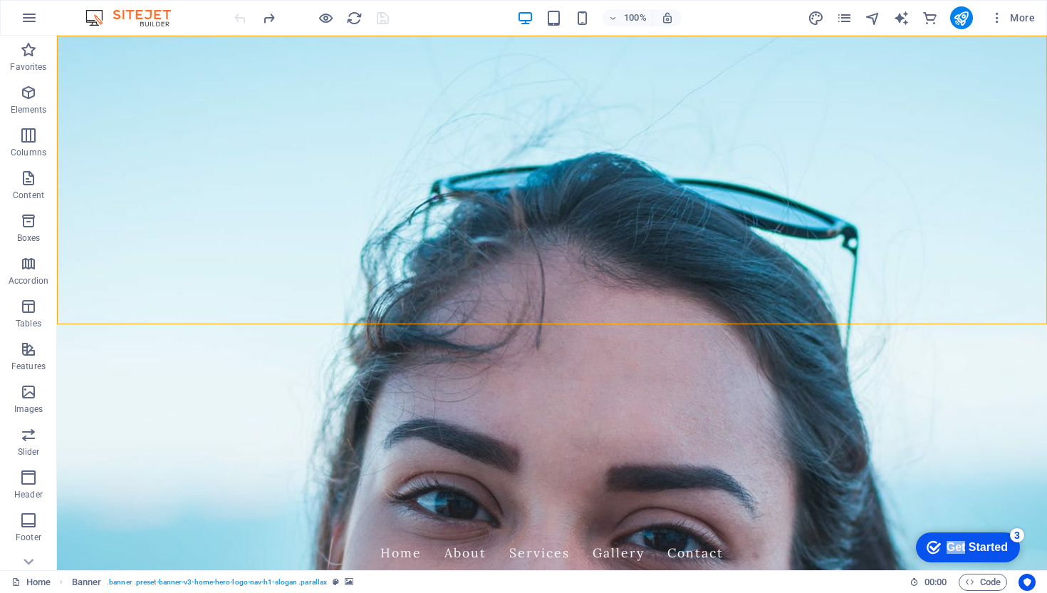
click div "checkmark Get Started 3 First Steps in the Editor Let's guide you through the t…"
click at [976, 537] on div "checkmark Get Started 3" at bounding box center [968, 547] width 104 height 30
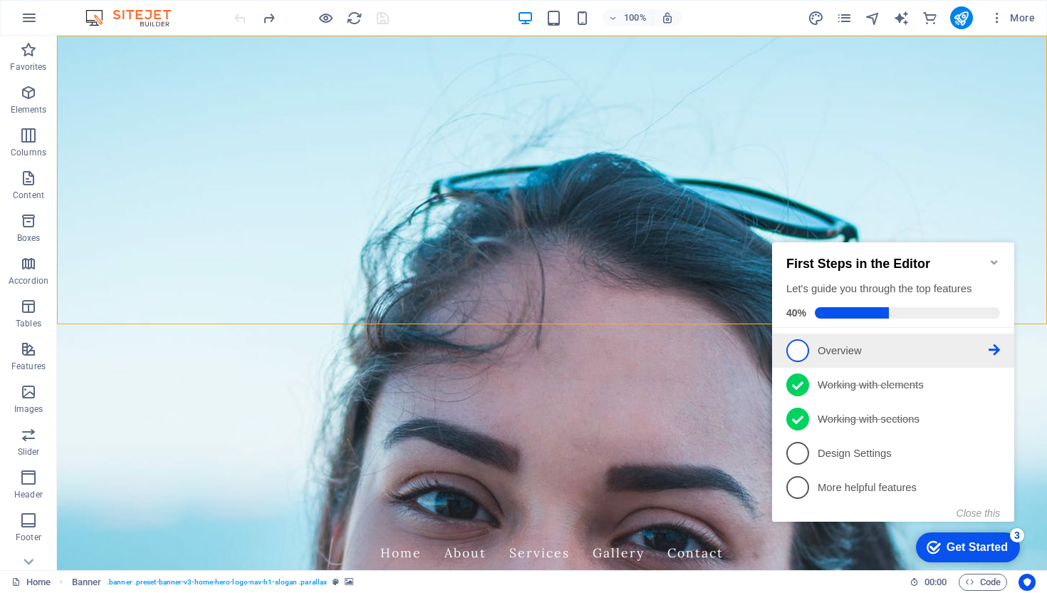
click at [996, 347] on icon at bounding box center [994, 349] width 11 height 11
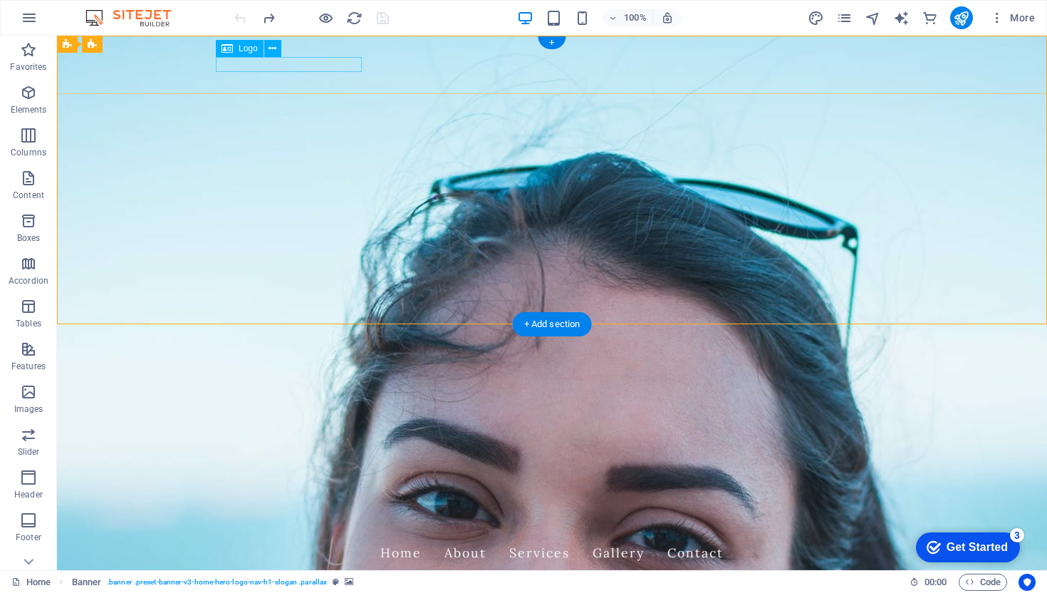
click at [290, 520] on div "Rajies Cleaning Services" at bounding box center [552, 527] width 672 height 15
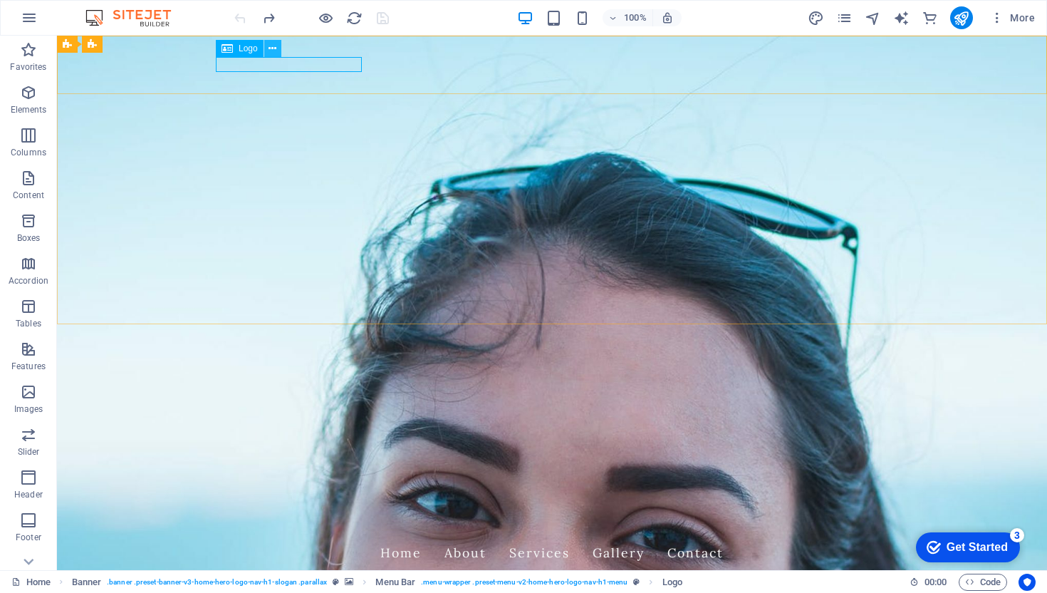
click at [272, 44] on icon at bounding box center [272, 48] width 8 height 15
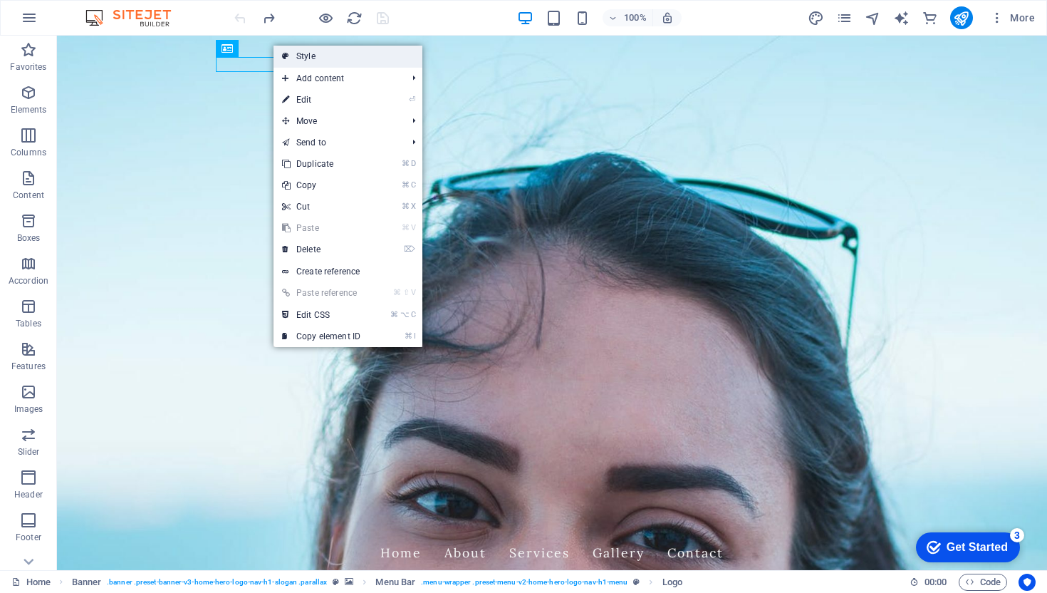
click at [302, 53] on link "Style" at bounding box center [347, 56] width 149 height 21
select select "rem"
select select "preset-menu-v2-home-hero-logo-nav-h1-menu"
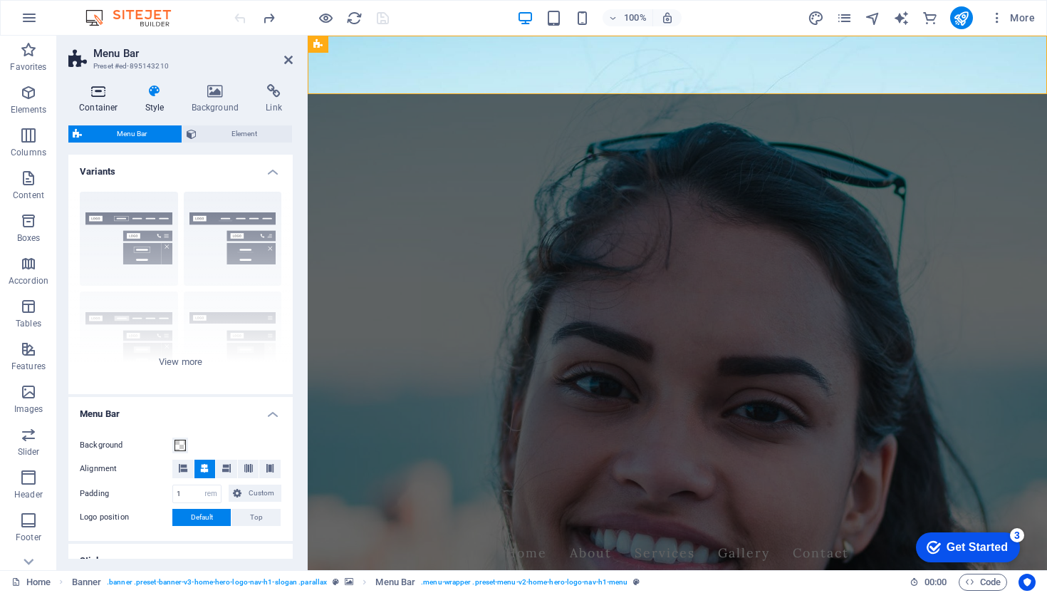
click at [98, 96] on icon at bounding box center [98, 91] width 61 height 14
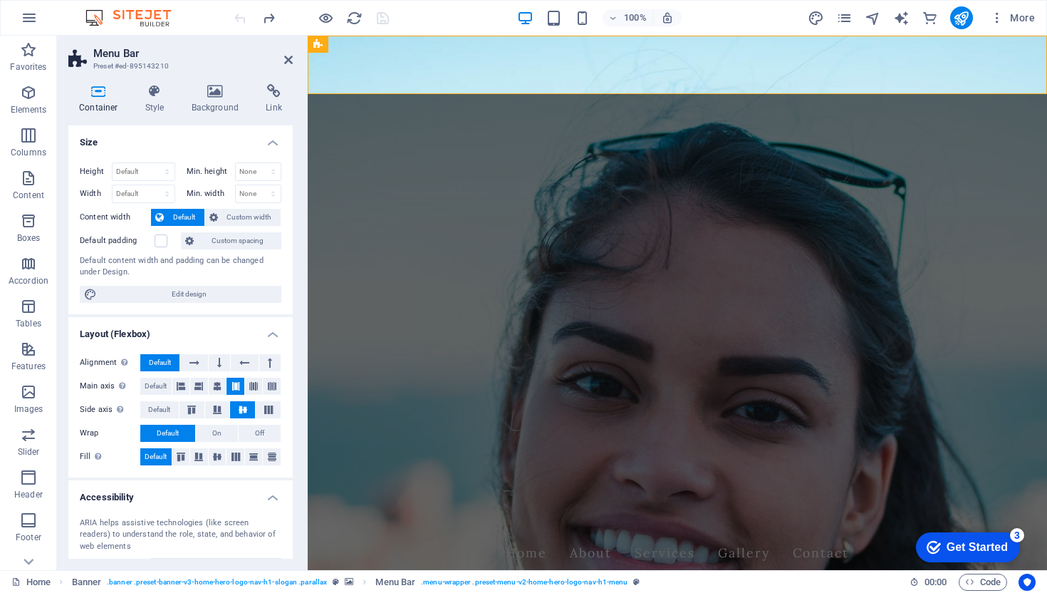
click at [131, 95] on h4 "Container" at bounding box center [101, 99] width 66 height 30
click at [159, 98] on icon at bounding box center [155, 91] width 41 height 14
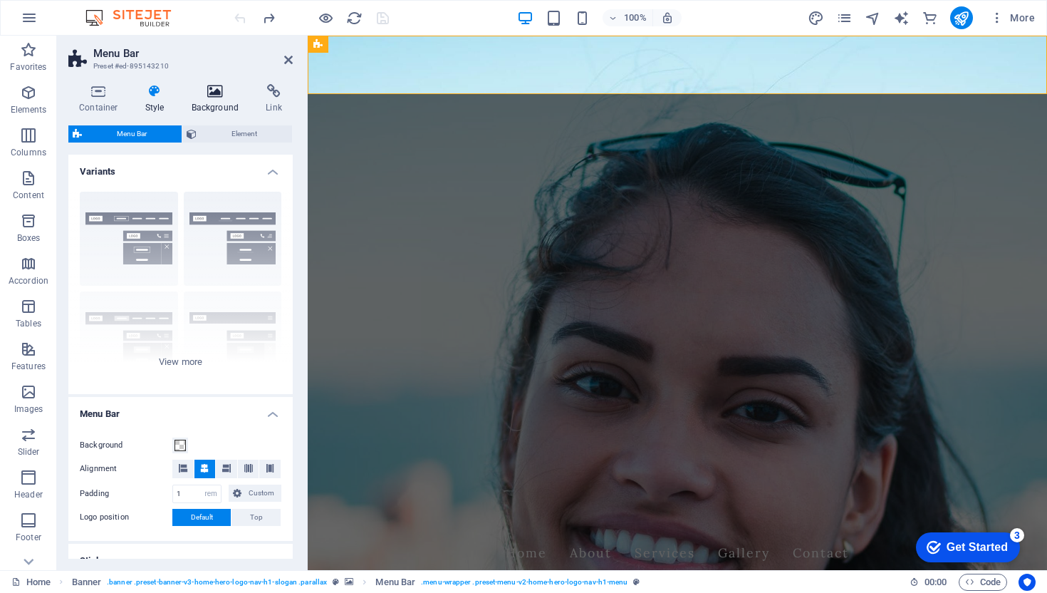
click at [203, 99] on h4 "Background" at bounding box center [218, 99] width 75 height 30
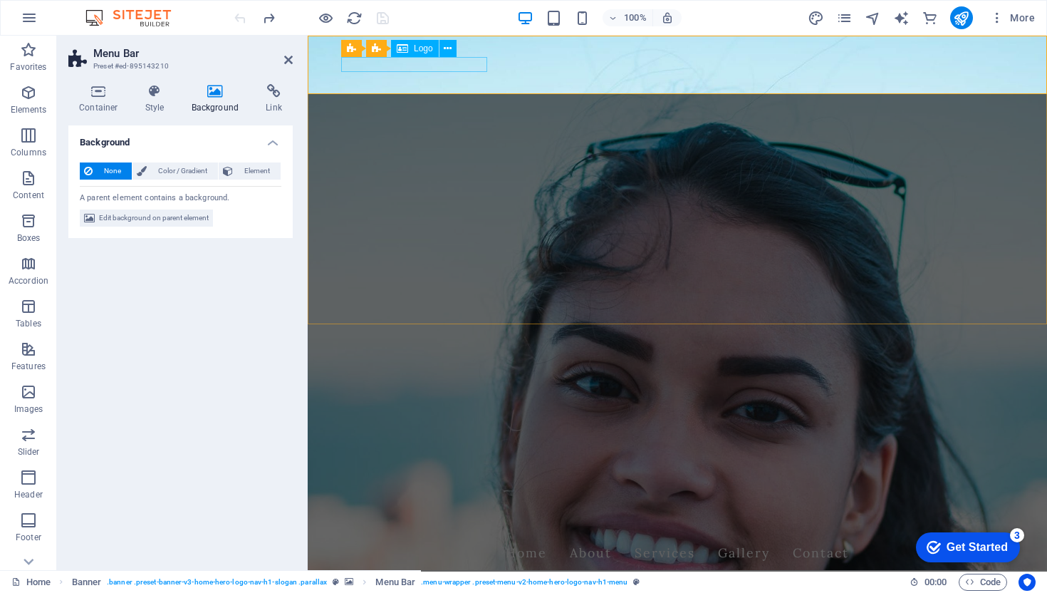
click at [397, 520] on div "Rajies Cleaning Services" at bounding box center [677, 527] width 672 height 15
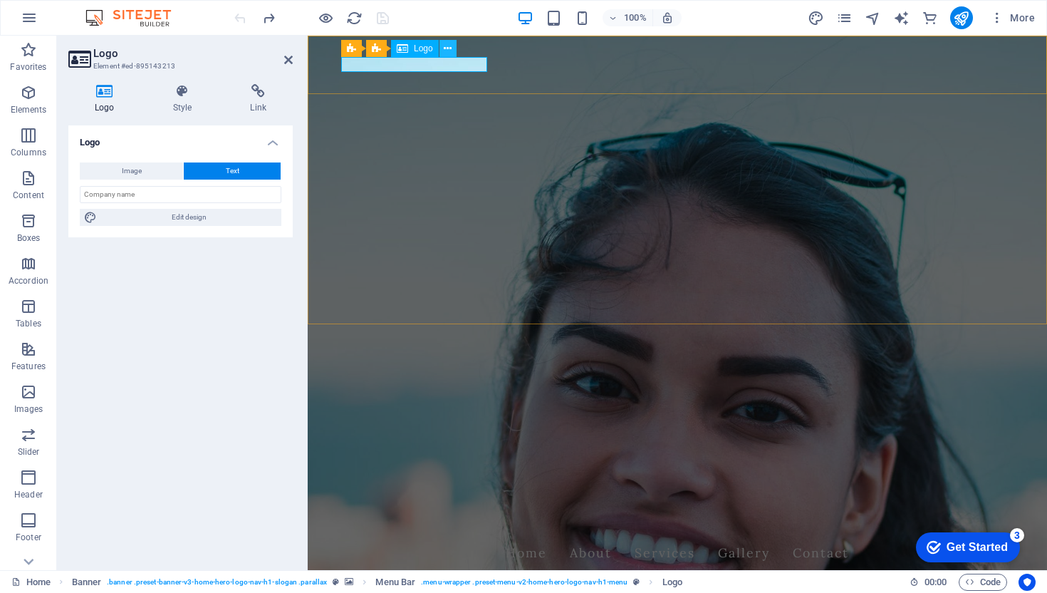
click at [448, 46] on icon at bounding box center [448, 48] width 8 height 15
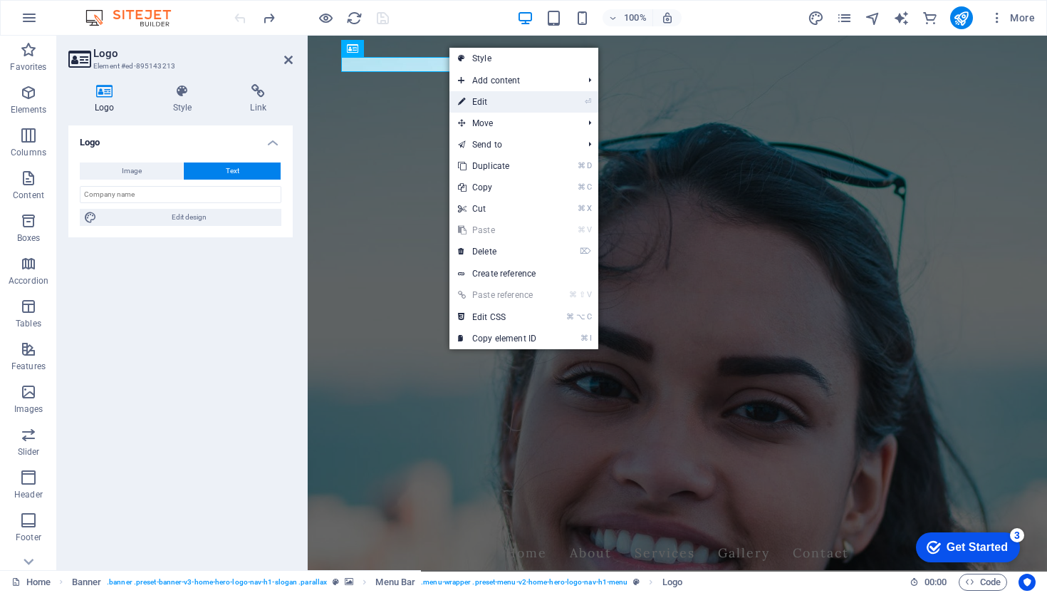
click at [499, 99] on link "⏎ Edit" at bounding box center [496, 101] width 95 height 21
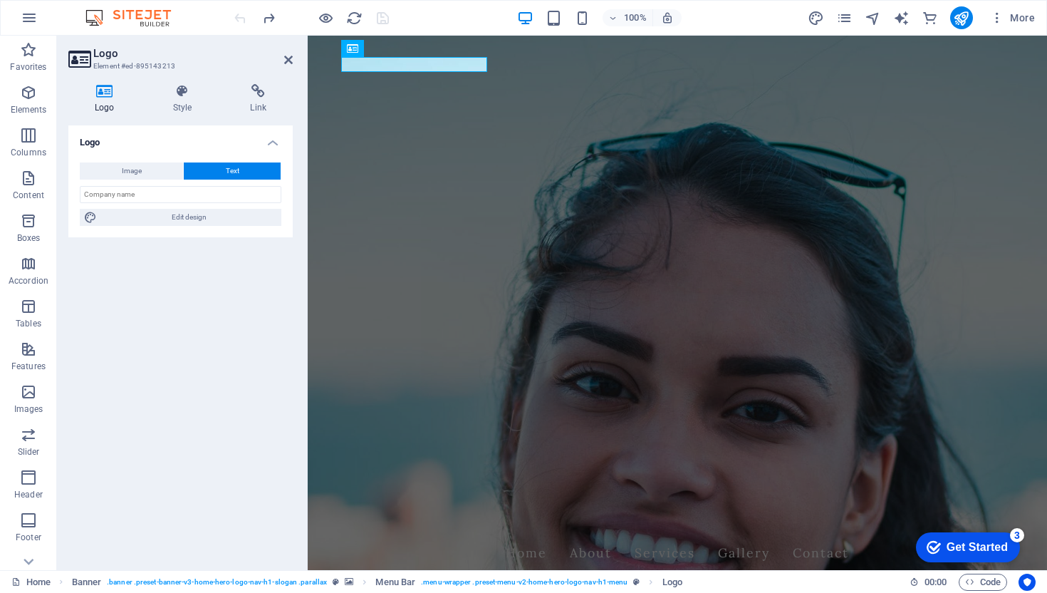
click at [216, 173] on button "Text" at bounding box center [232, 170] width 97 height 17
click at [480, 520] on div "Rajies Cleaning Services" at bounding box center [677, 527] width 672 height 15
click at [443, 48] on button at bounding box center [447, 48] width 17 height 17
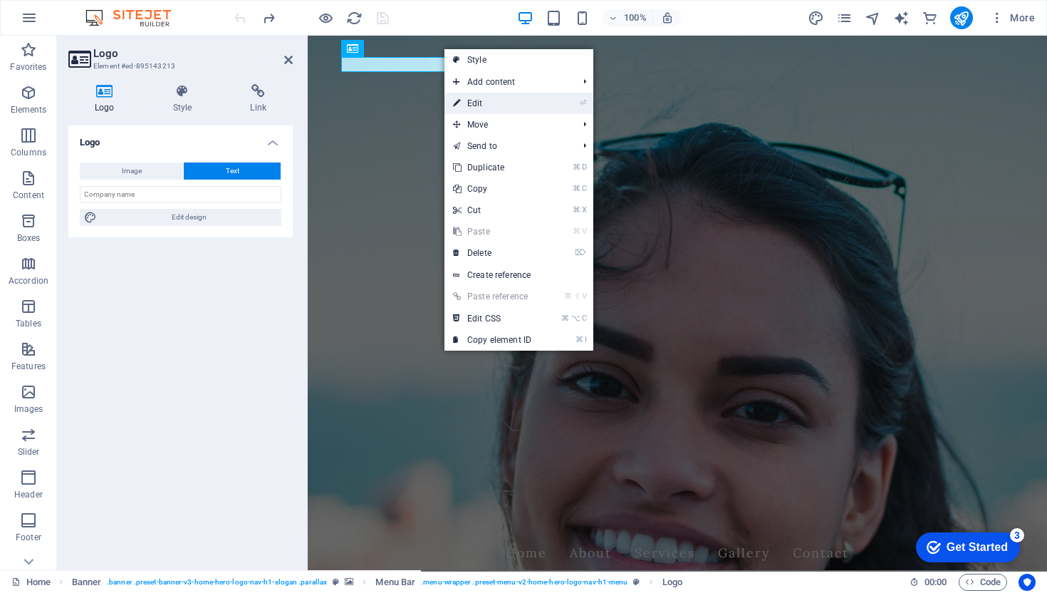
click at [486, 100] on link "⏎ Edit" at bounding box center [491, 103] width 95 height 21
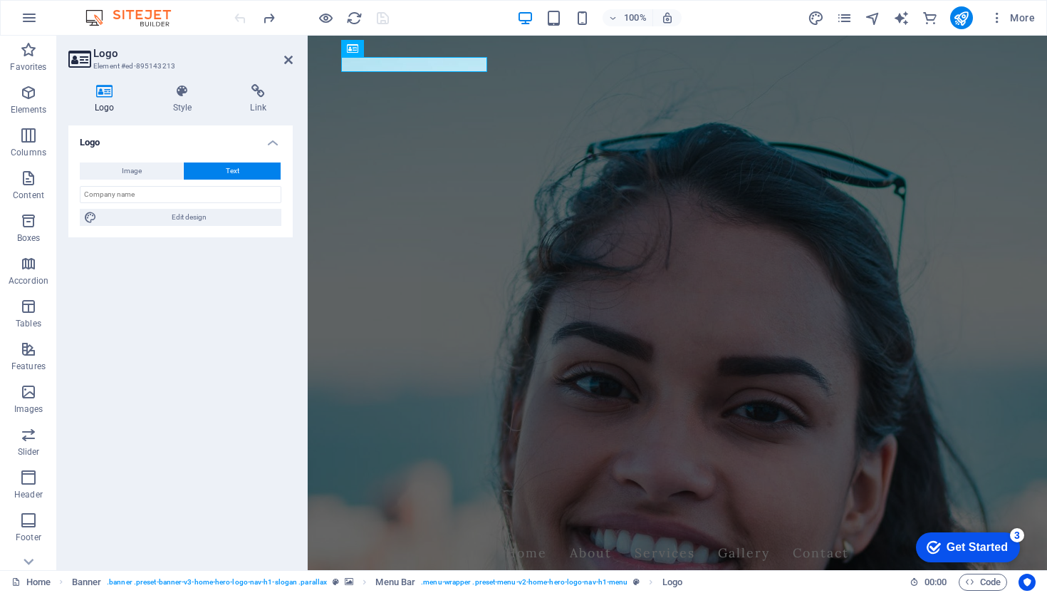
click at [206, 169] on button "Text" at bounding box center [232, 170] width 97 height 17
click at [146, 172] on button "Image" at bounding box center [131, 170] width 103 height 17
select select "DISABLED_OPTION_VALUE"
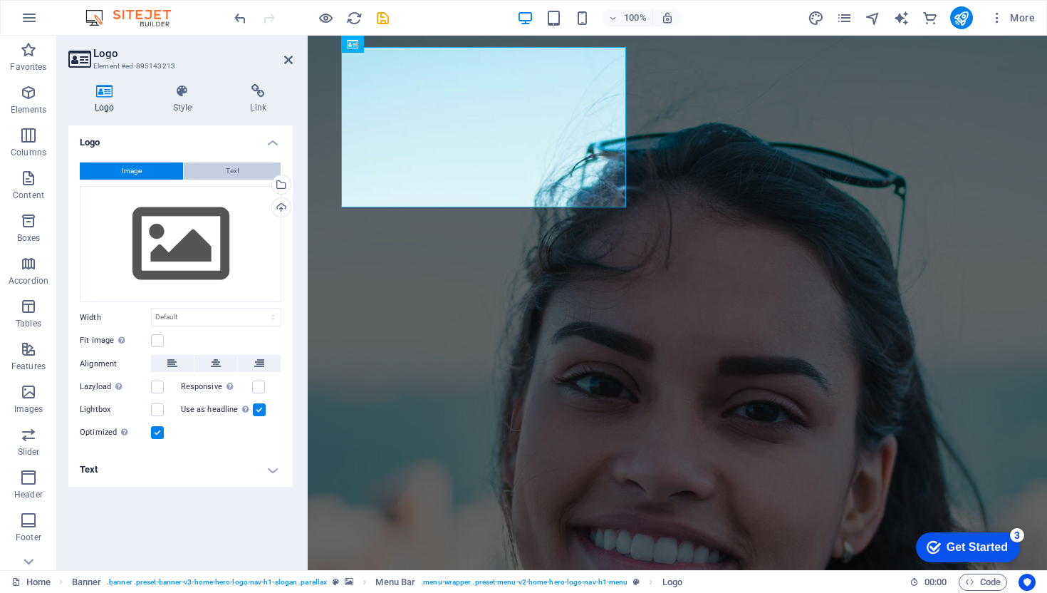
click at [217, 171] on button "Text" at bounding box center [232, 170] width 97 height 17
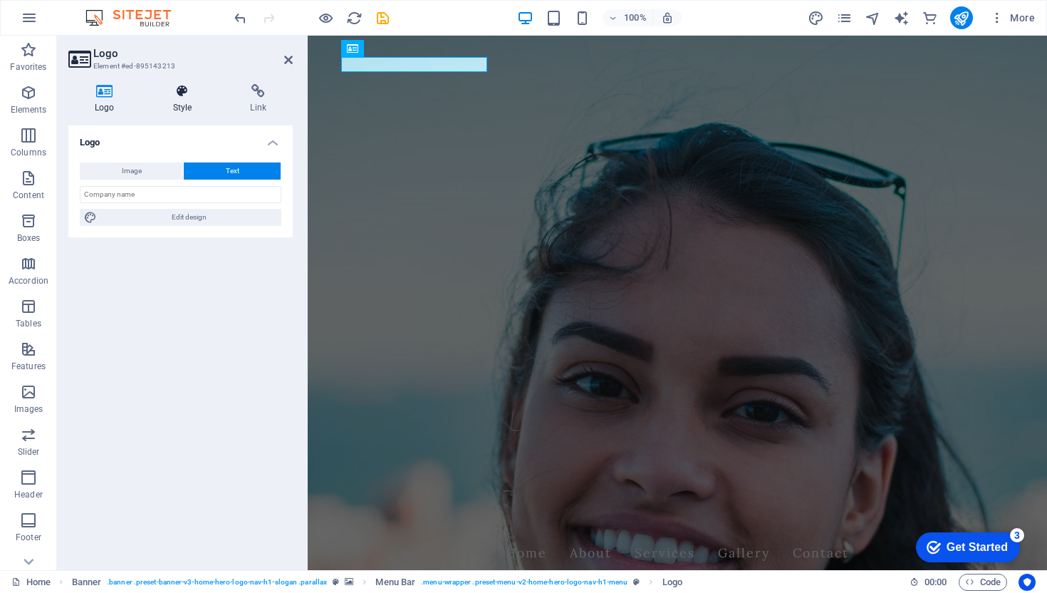
click at [189, 99] on h4 "Style" at bounding box center [186, 99] width 78 height 30
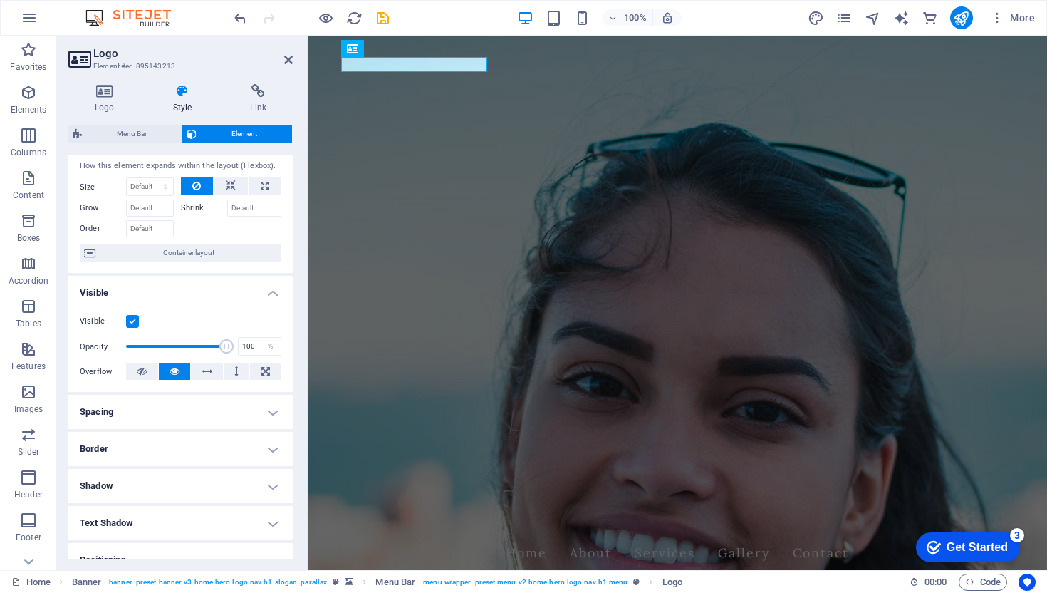
scroll to position [3, 0]
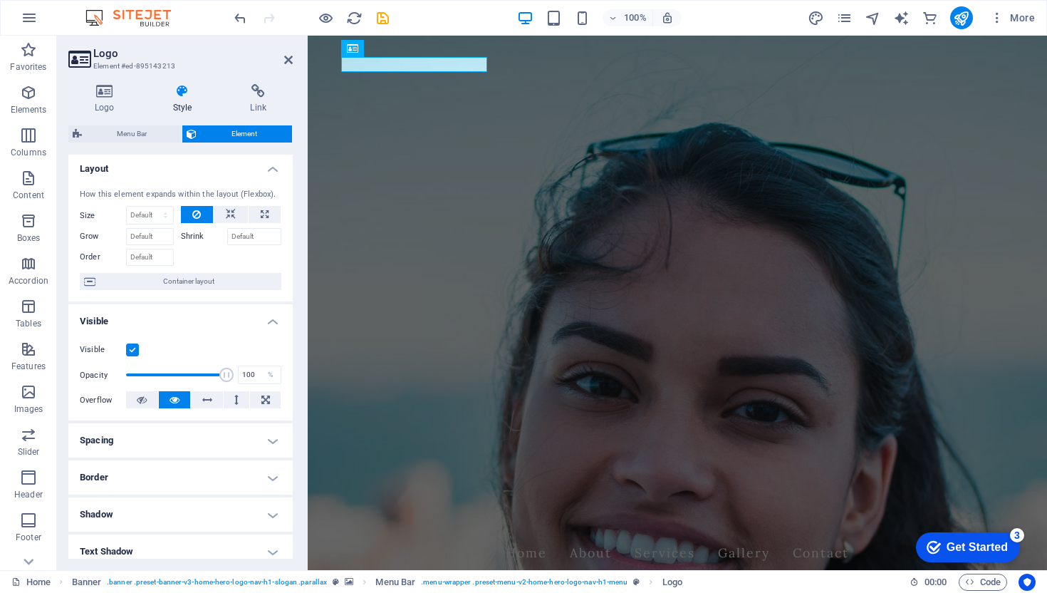
click at [87, 217] on label "Size" at bounding box center [103, 216] width 46 height 8
click at [151, 214] on select "Default auto px % 1/1 1/2 1/3 1/4 1/5 1/6 1/7 1/8 1/9 1/10" at bounding box center [150, 215] width 46 height 17
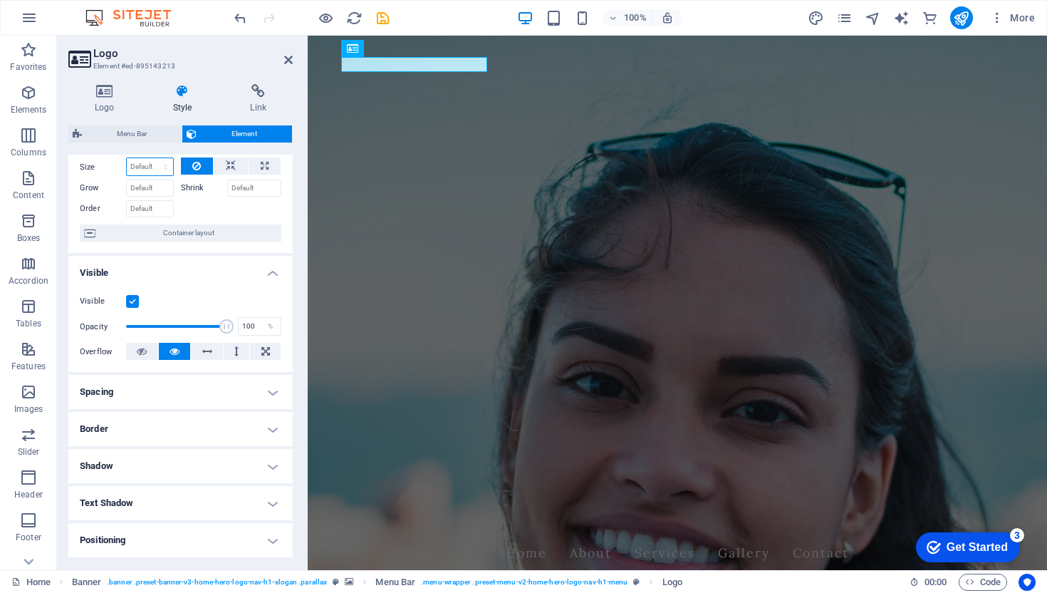
scroll to position [0, 0]
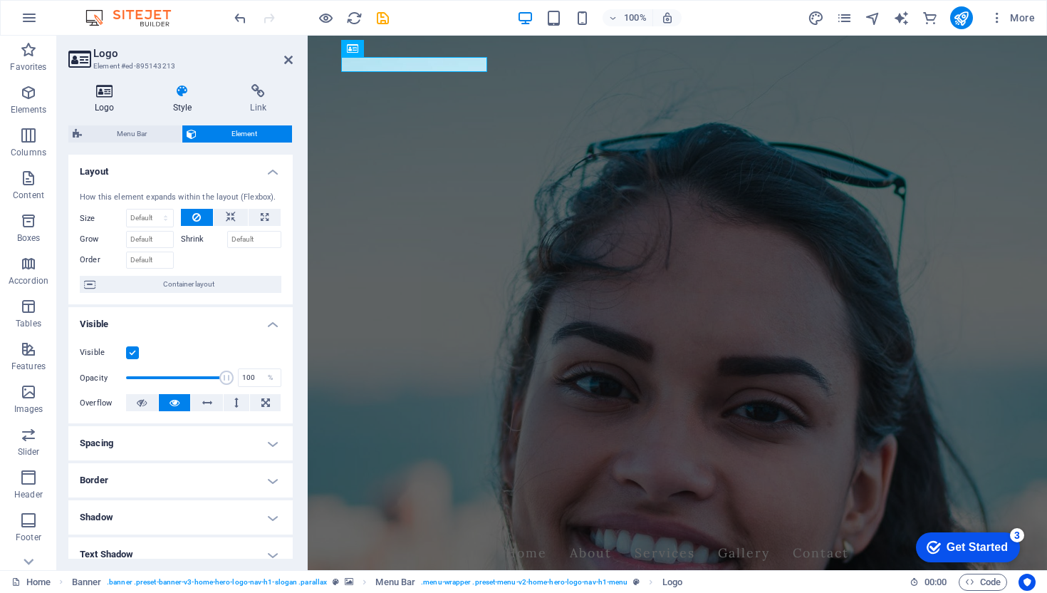
click at [109, 85] on icon at bounding box center [104, 91] width 73 height 14
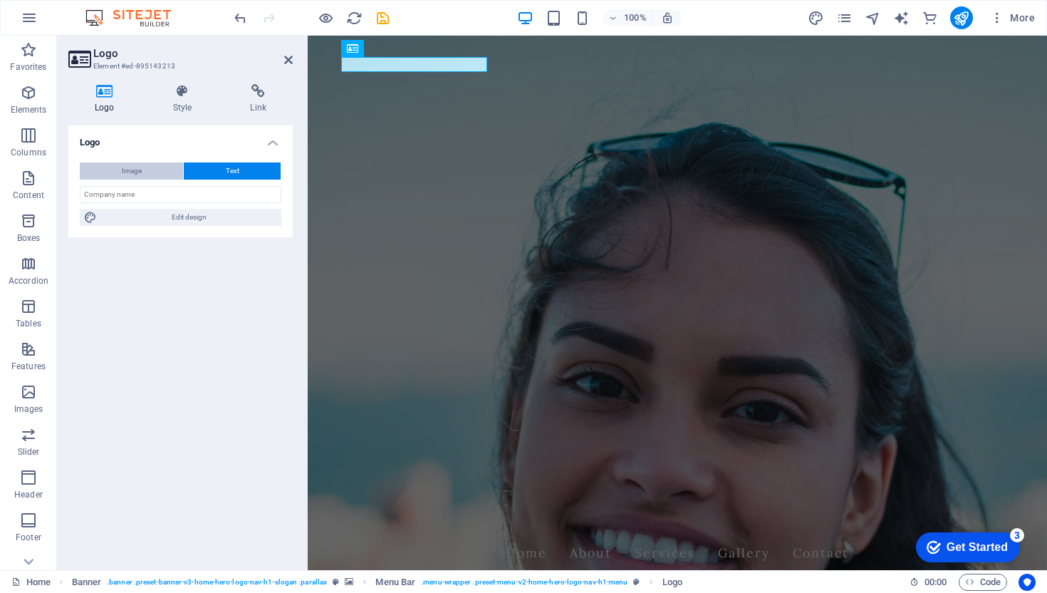
click at [135, 177] on span "Image" at bounding box center [132, 170] width 20 height 17
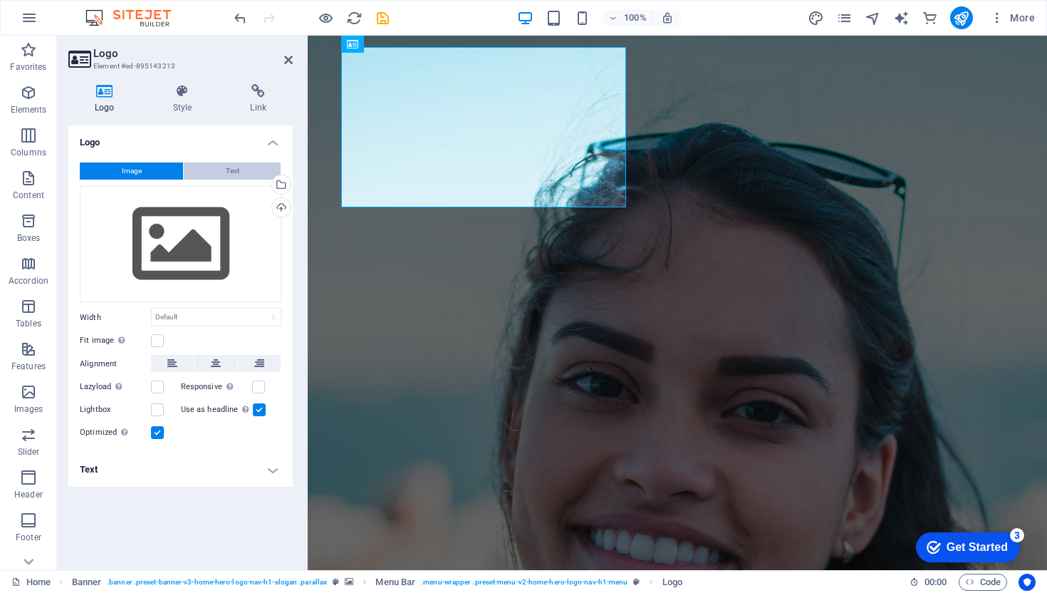
click at [209, 175] on button "Text" at bounding box center [232, 170] width 97 height 17
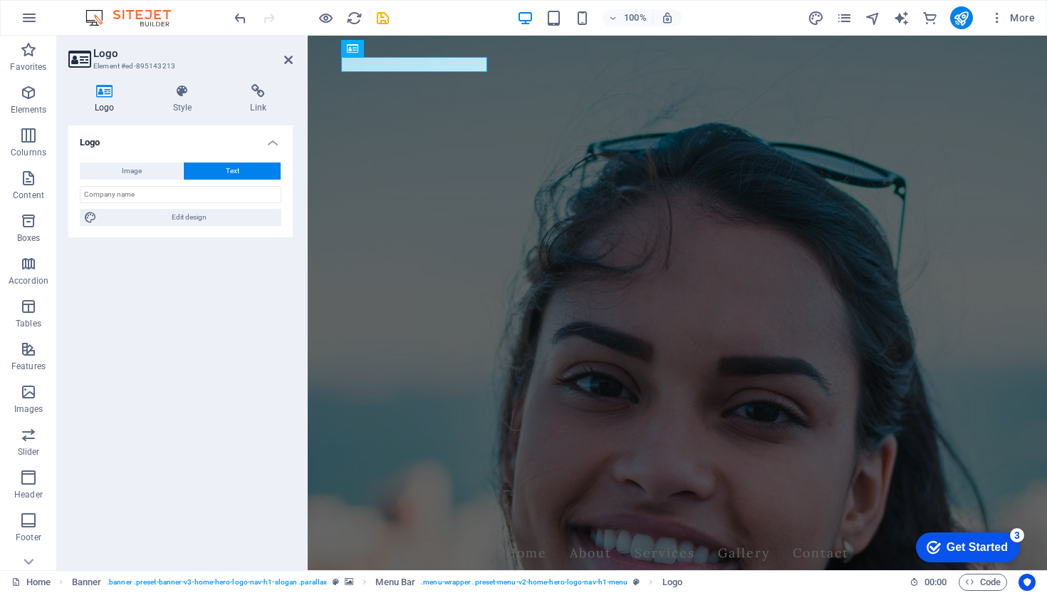
click at [274, 141] on h4 "Logo" at bounding box center [180, 138] width 224 height 26
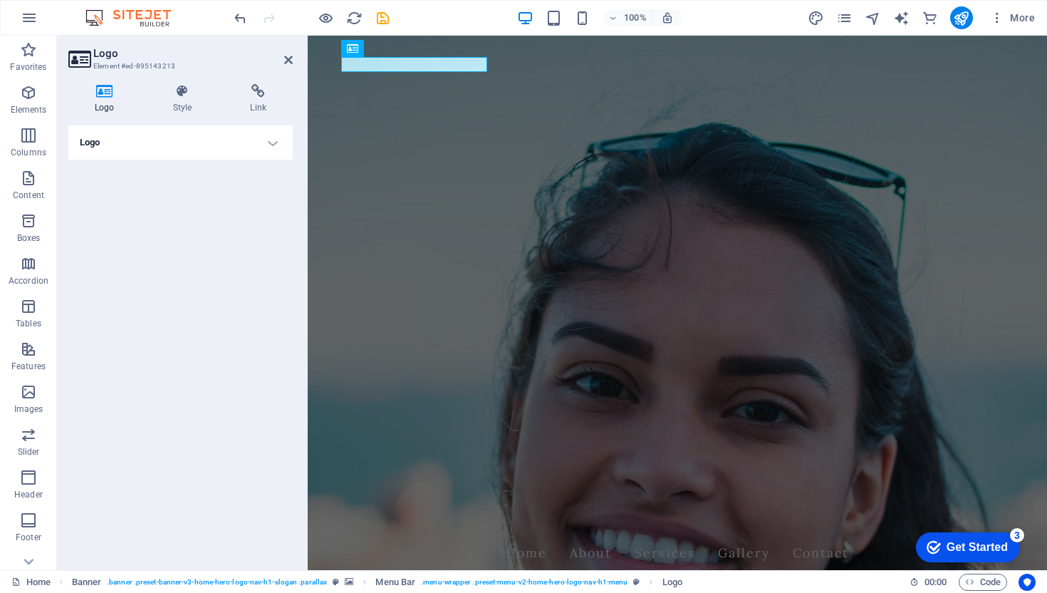
click at [274, 141] on h4 "Logo" at bounding box center [180, 142] width 224 height 34
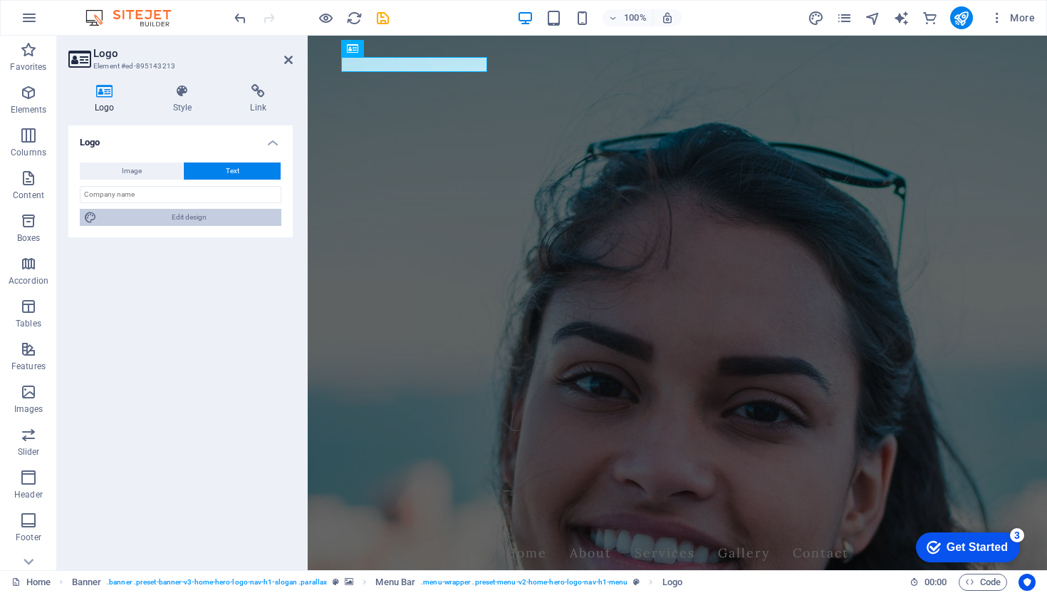
click at [182, 219] on span "Edit design" at bounding box center [189, 217] width 176 height 17
select select "px"
select select "200"
select select "px"
select select "rem"
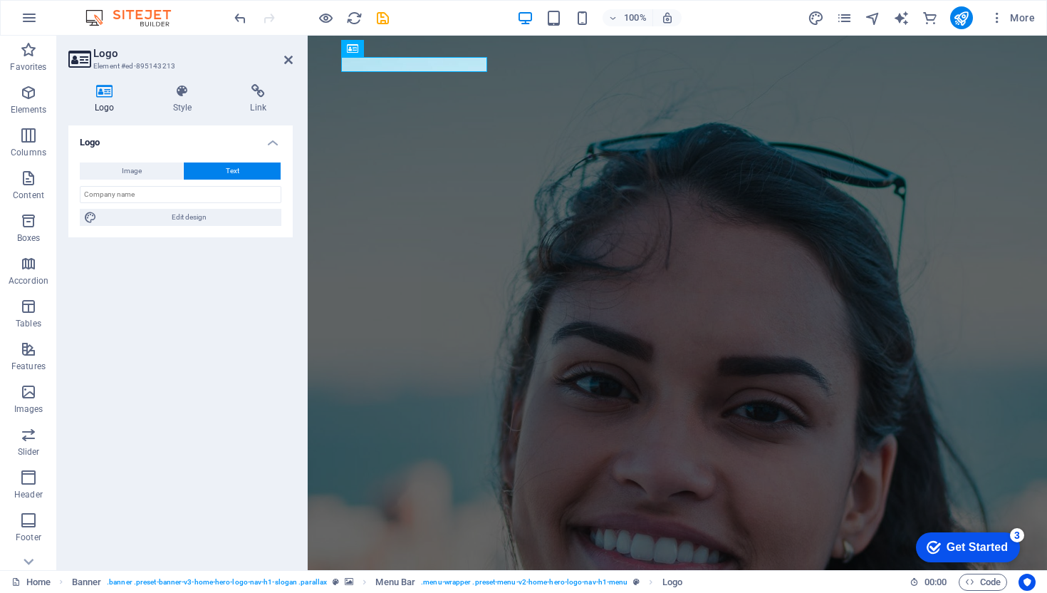
select select "700"
select select "px"
select select "rem"
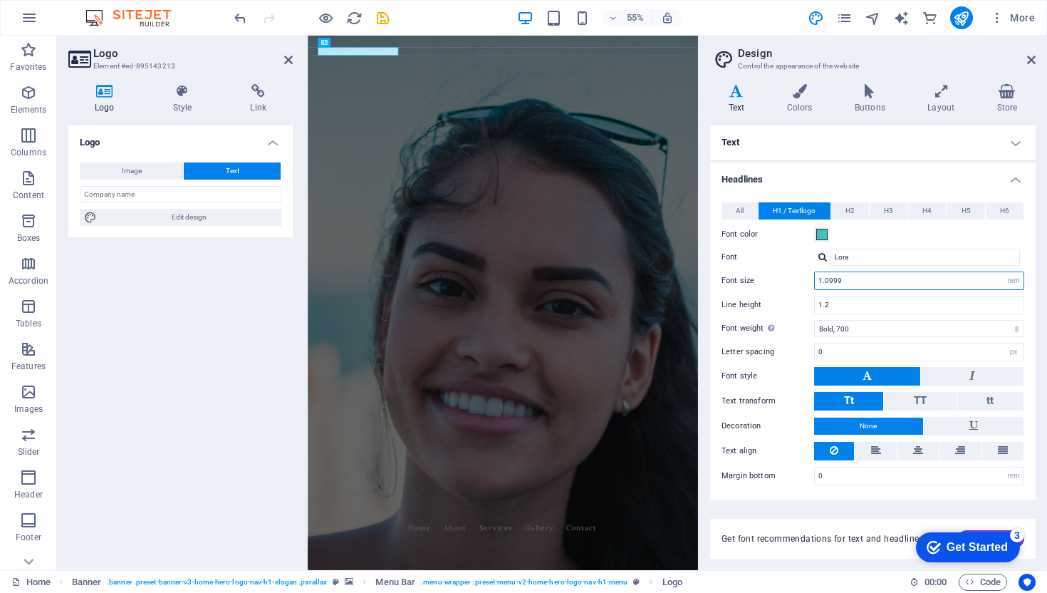
click at [862, 280] on input "1.0999" at bounding box center [919, 280] width 209 height 17
click at [872, 307] on input "1.2" at bounding box center [919, 304] width 209 height 17
click at [847, 283] on input "1.2" at bounding box center [919, 280] width 209 height 17
type input "1.5"
click at [859, 304] on input "1.2" at bounding box center [919, 304] width 209 height 17
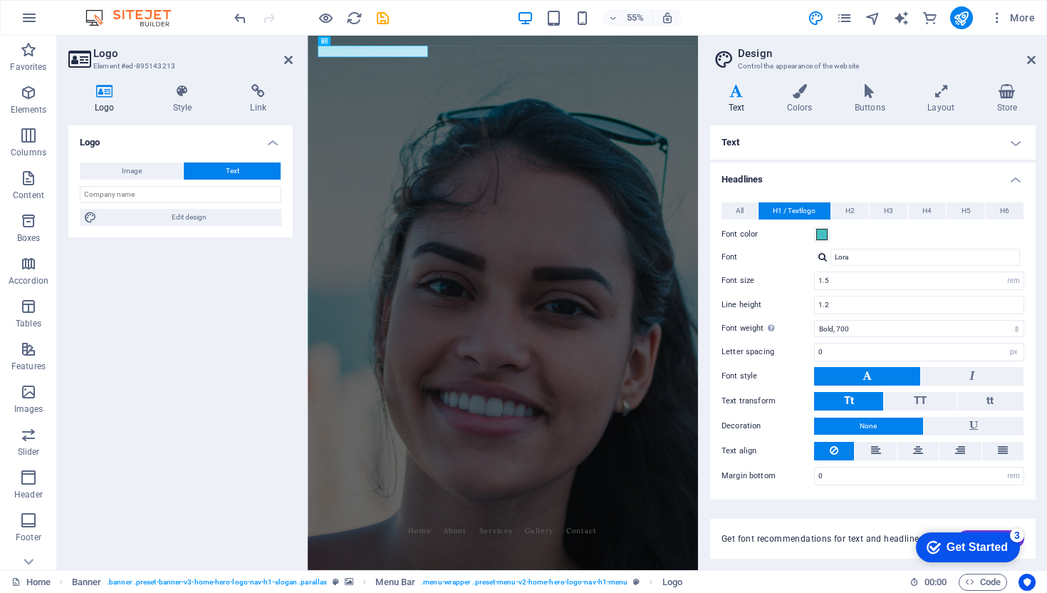
click at [805, 160] on ul "Text Standard Bold Links Font color Font Montserrat Font size 17 rem px Line he…" at bounding box center [872, 312] width 325 height 374
click at [1018, 175] on h4 "Headlines" at bounding box center [872, 175] width 325 height 26
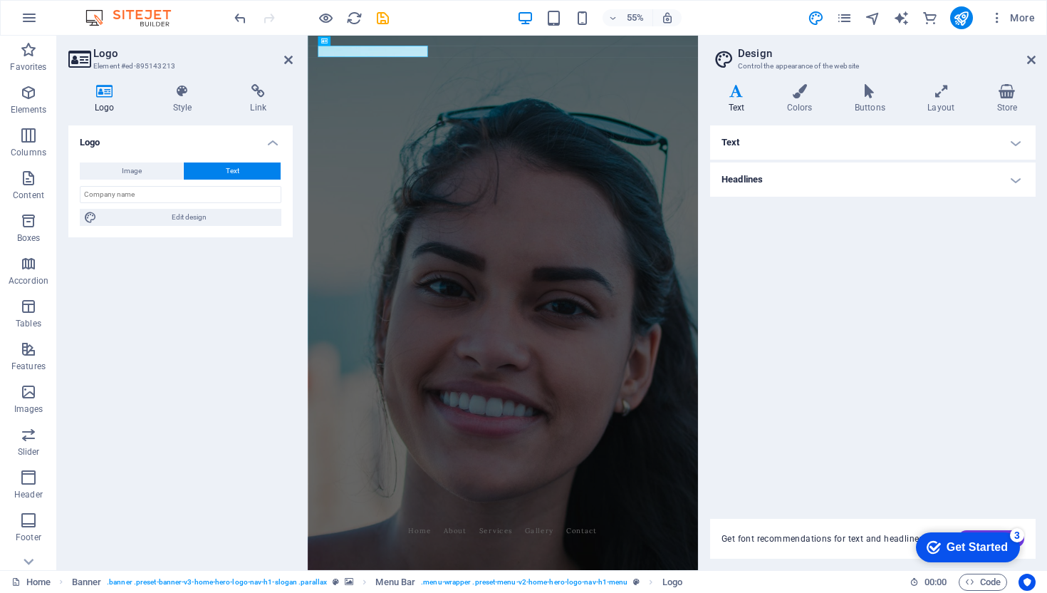
click at [838, 139] on h4 "Text" at bounding box center [872, 142] width 325 height 34
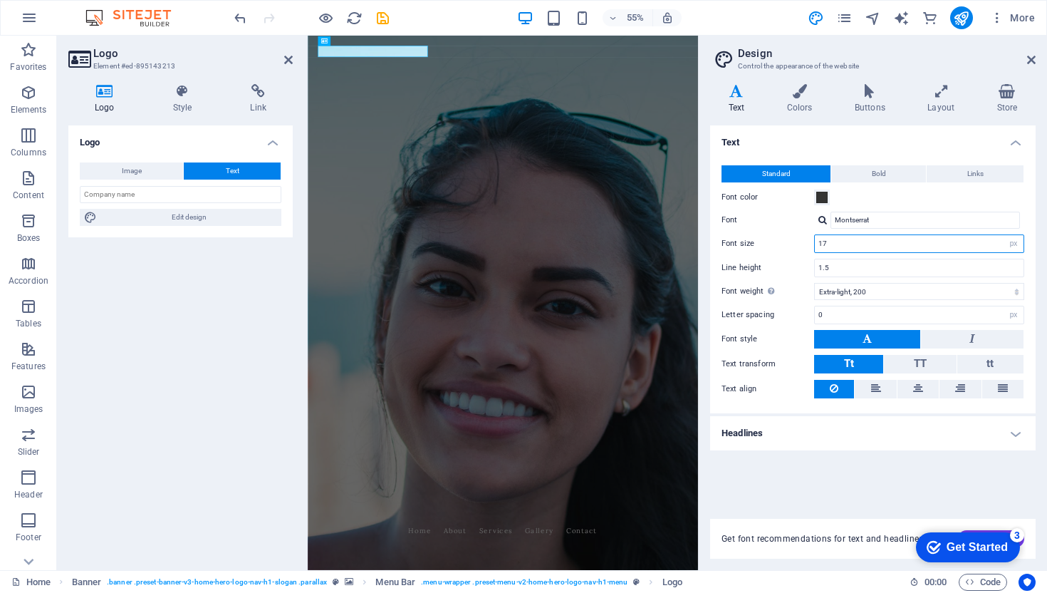
click at [849, 246] on input "17" at bounding box center [919, 243] width 209 height 17
type input "19"
click at [863, 269] on input "1.5" at bounding box center [919, 267] width 209 height 17
click at [883, 177] on span "Bold" at bounding box center [879, 173] width 14 height 17
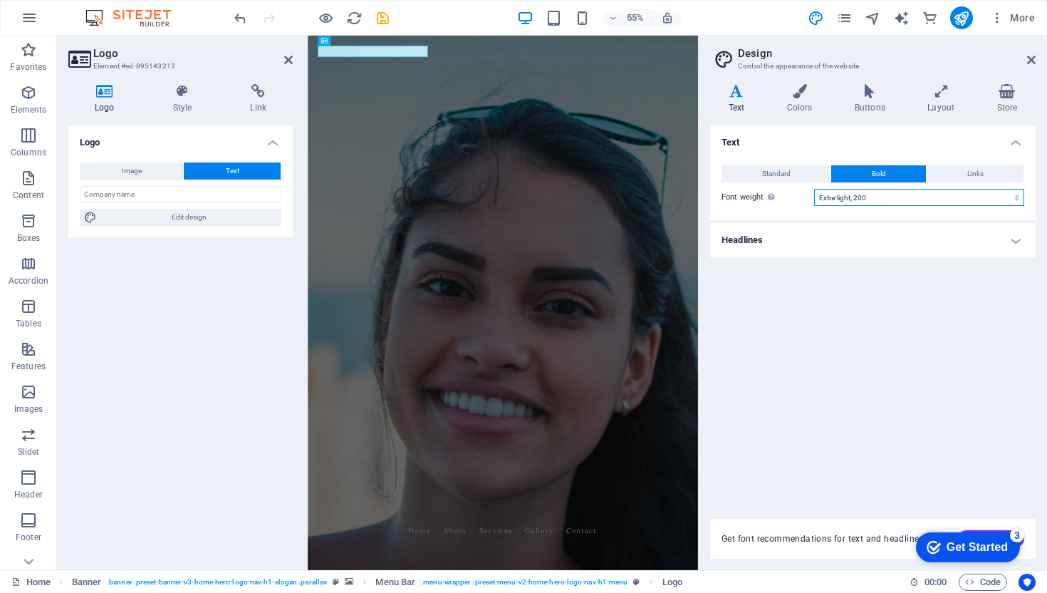
click at [887, 197] on select "Thin, 100 Extra-light, 200 Light, 300 Regular, 400 Medium, 500 Semi-bold, 600 B…" at bounding box center [919, 197] width 210 height 17
click at [814, 189] on select "Thin, 100 Extra-light, 200 Light, 300 Regular, 400 Medium, 500 Semi-bold, 600 B…" at bounding box center [919, 197] width 210 height 17
click at [917, 151] on div "Standard Bold Links Font color Font Montserrat Font size 19 rem px Line height …" at bounding box center [872, 185] width 331 height 69
click at [1025, 140] on h4 "Text" at bounding box center [872, 138] width 325 height 26
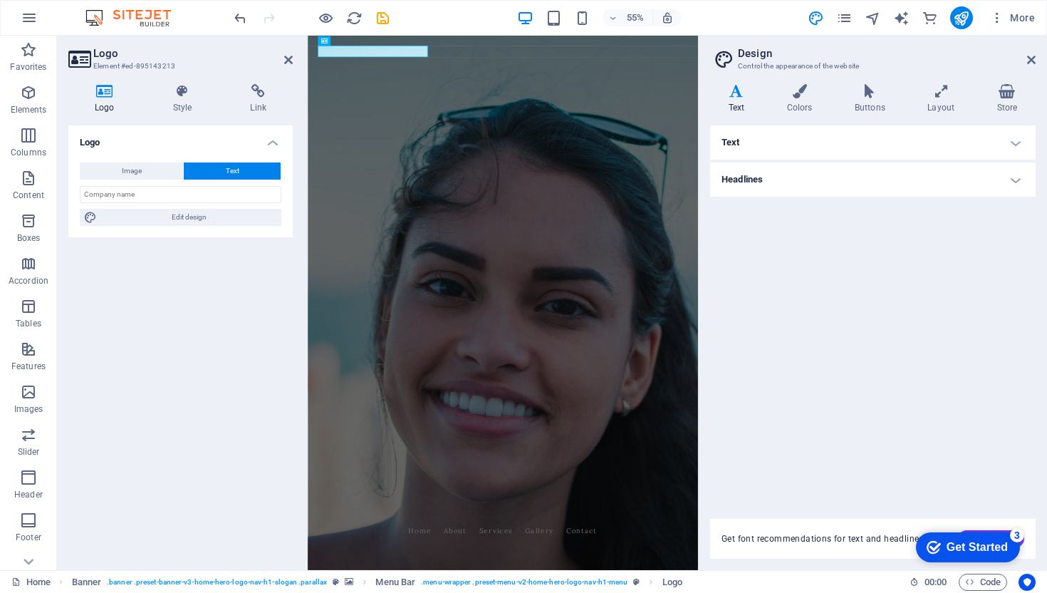
click at [875, 281] on div "Text Standard Bold Links Font color Font Montserrat Font size 19 rem px Line he…" at bounding box center [872, 313] width 325 height 376
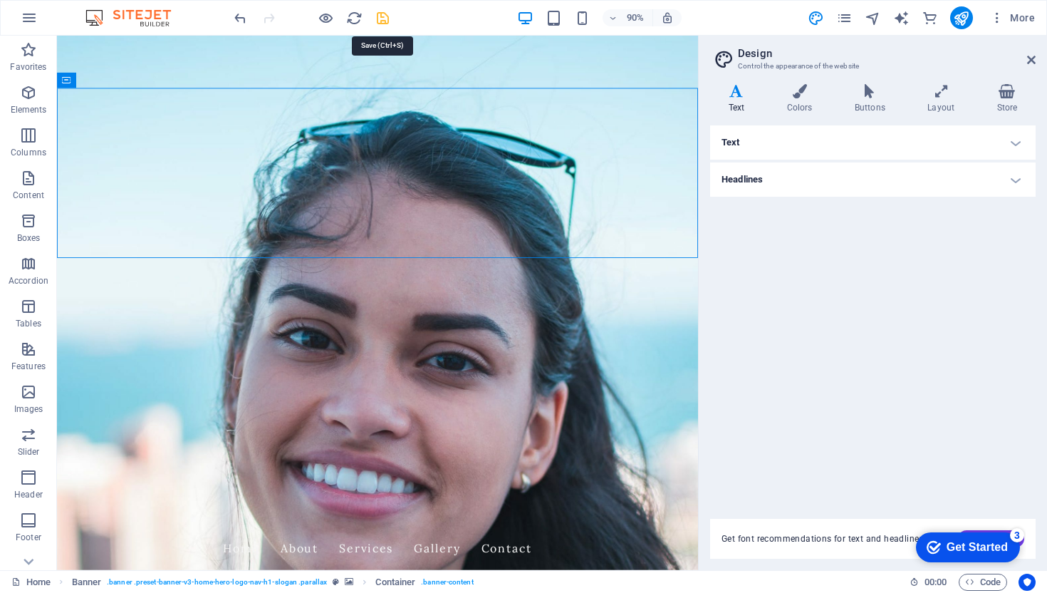
click at [380, 18] on icon "save" at bounding box center [383, 18] width 16 height 16
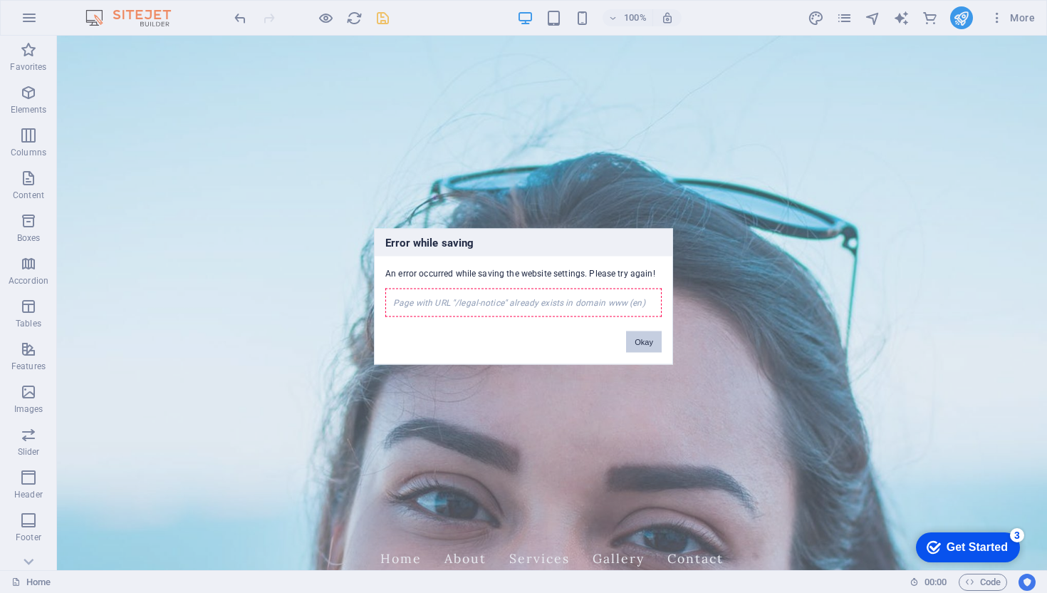
click at [657, 343] on button "Okay" at bounding box center [644, 341] width 36 height 21
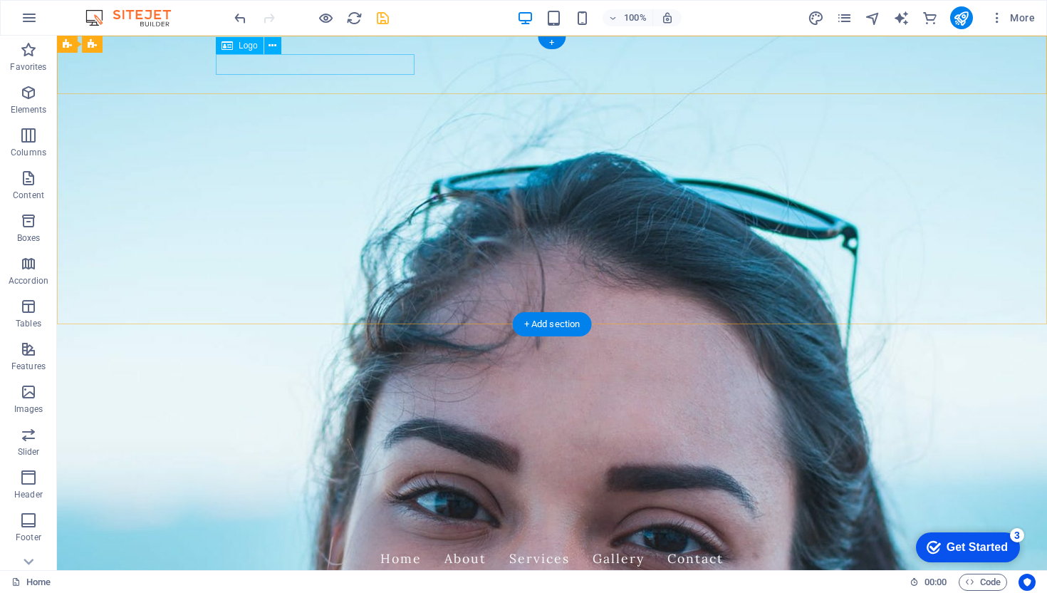
click at [397, 520] on div "Rajies Cleaning Services" at bounding box center [552, 530] width 672 height 21
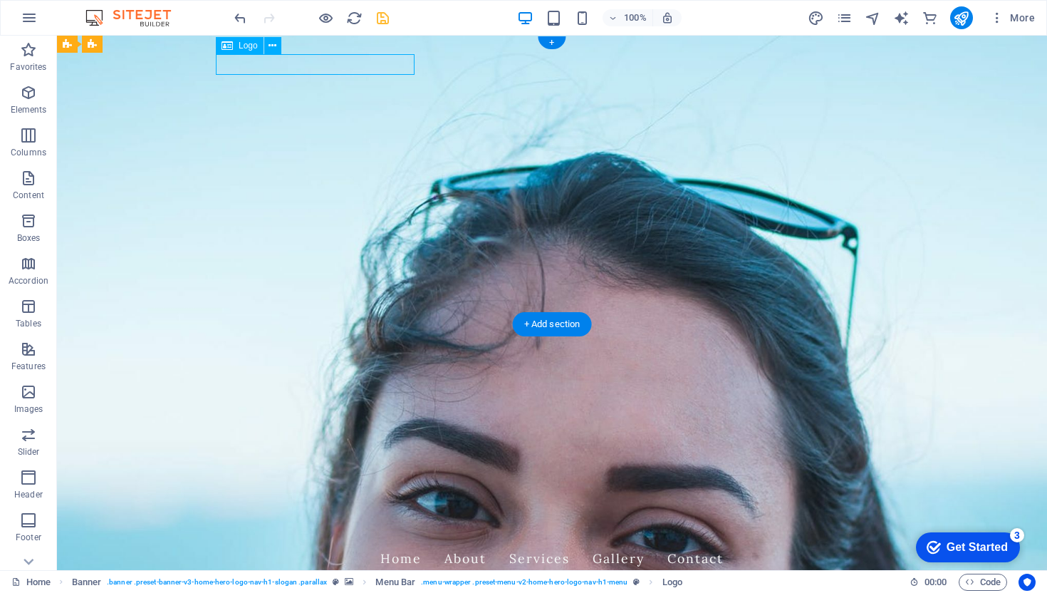
click at [397, 520] on div "Rajies Cleaning Services" at bounding box center [552, 530] width 672 height 21
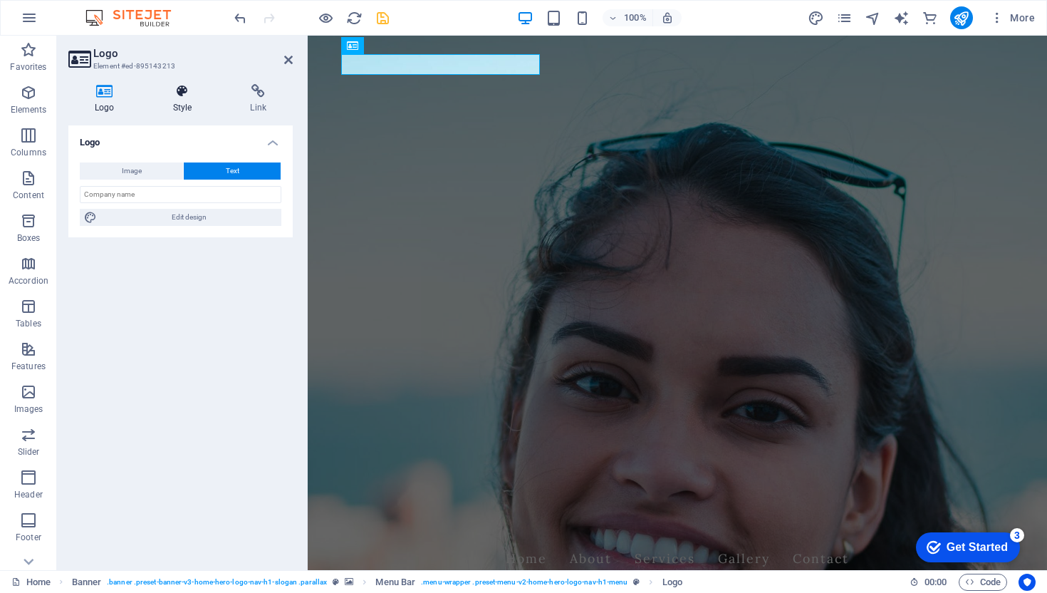
click at [178, 100] on h4 "Style" at bounding box center [186, 99] width 78 height 30
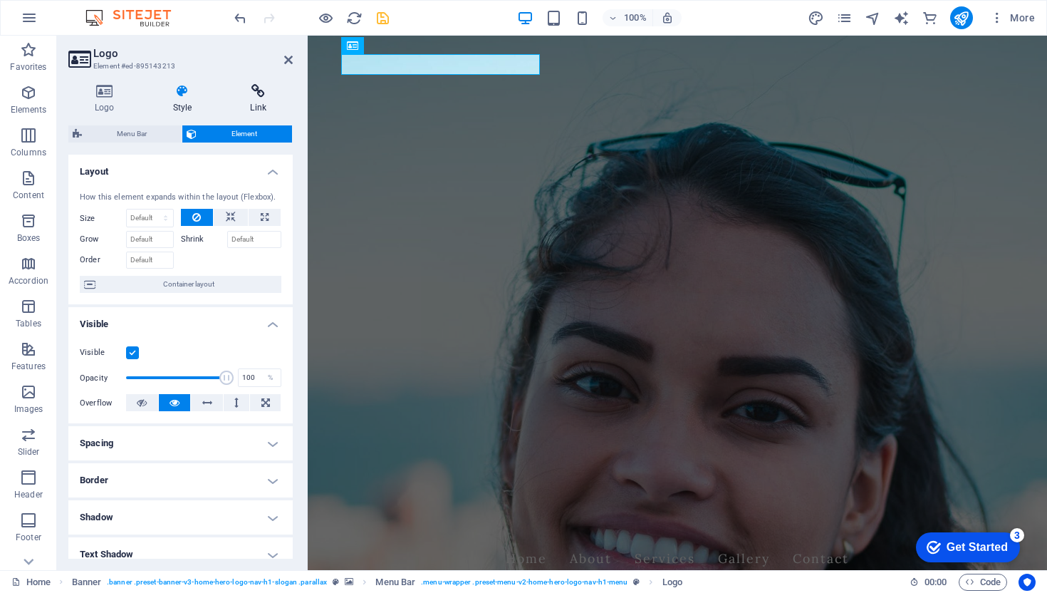
click at [264, 95] on icon at bounding box center [258, 91] width 69 height 14
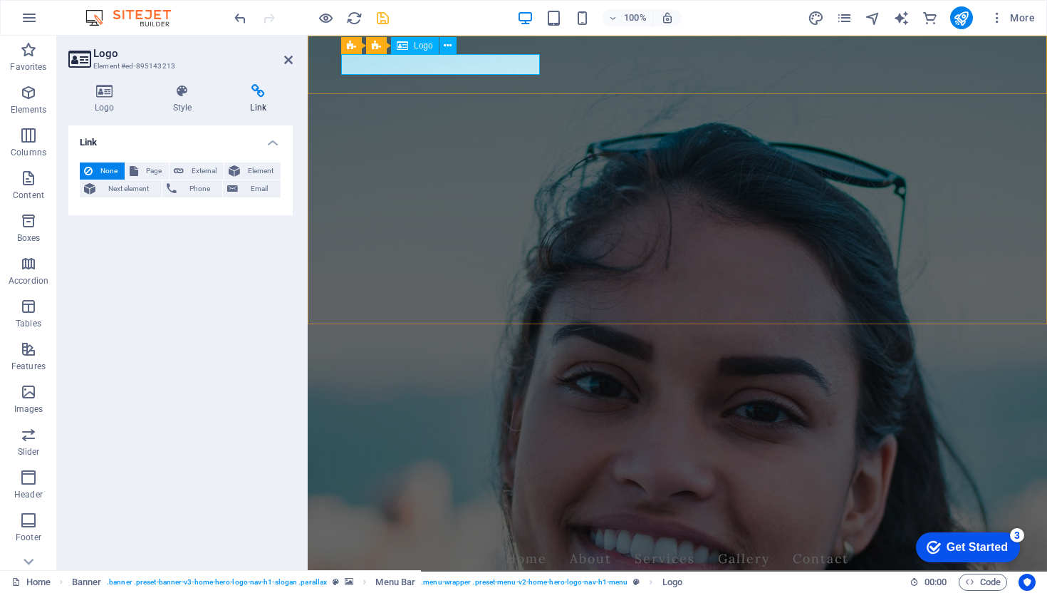
click at [473, 520] on div "Rajies Cleaning Services" at bounding box center [677, 530] width 672 height 21
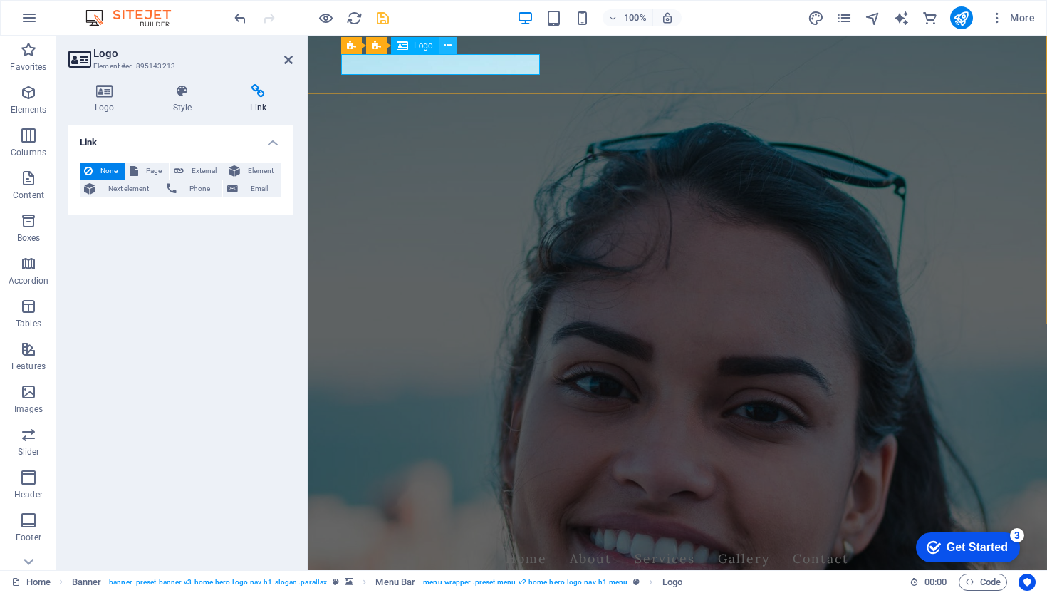
click at [443, 46] on button at bounding box center [447, 45] width 17 height 17
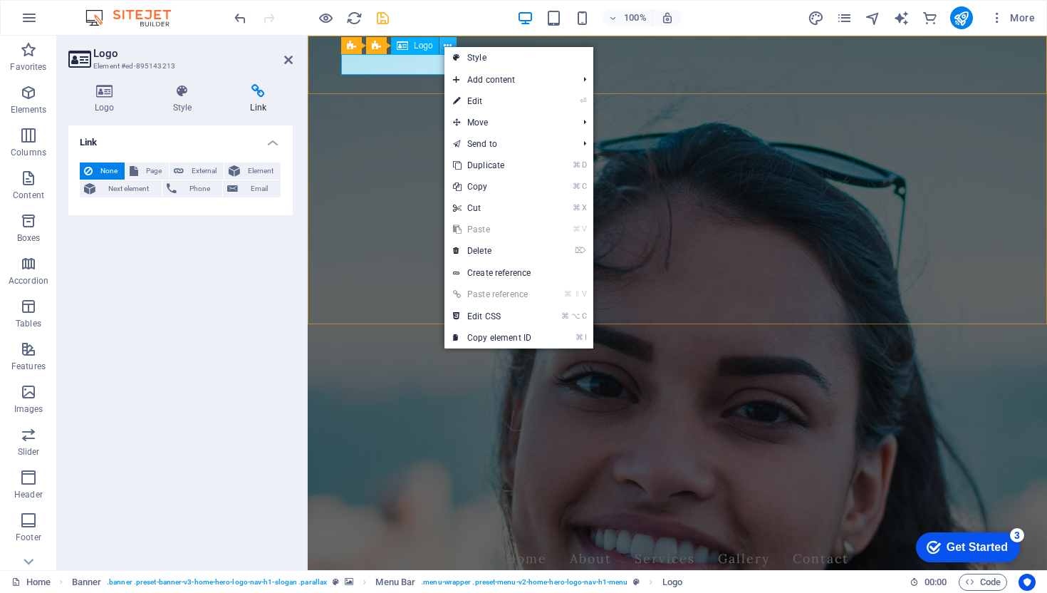
click at [443, 46] on button at bounding box center [447, 45] width 17 height 17
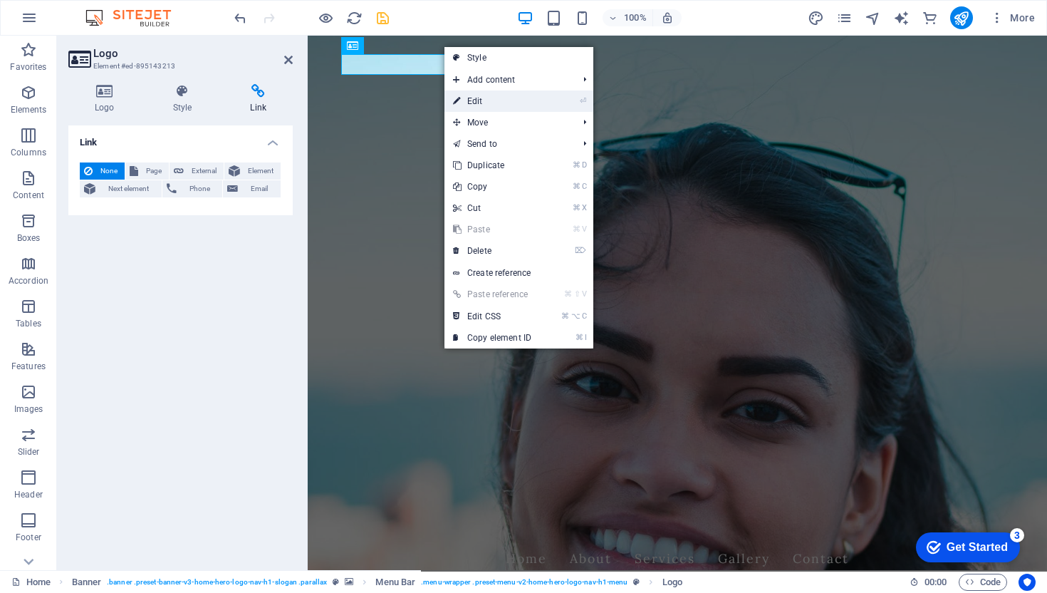
click at [475, 95] on link "⏎ Edit" at bounding box center [491, 100] width 95 height 21
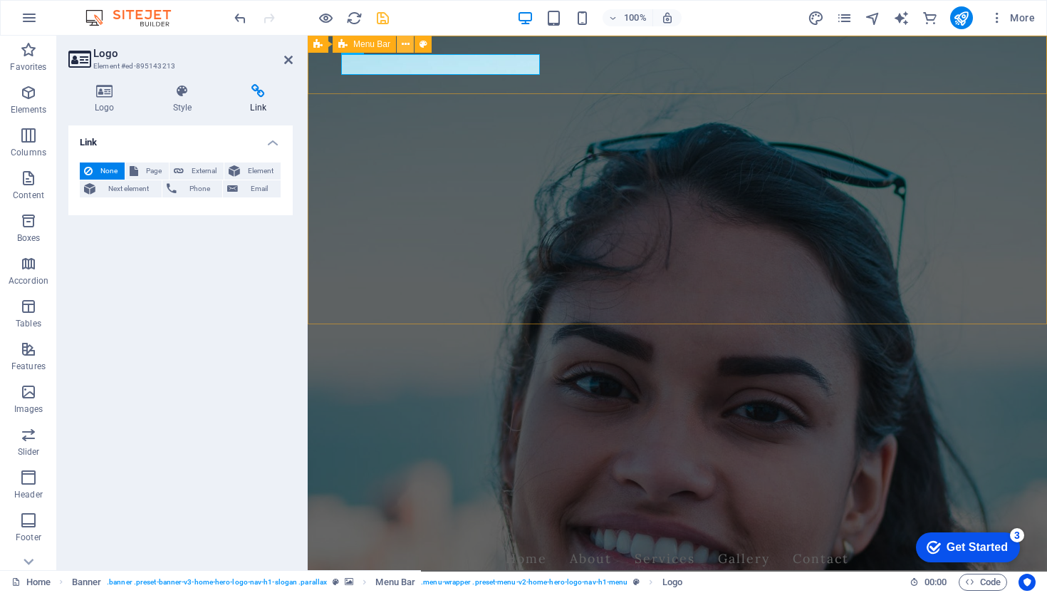
click at [405, 47] on icon at bounding box center [406, 44] width 8 height 15
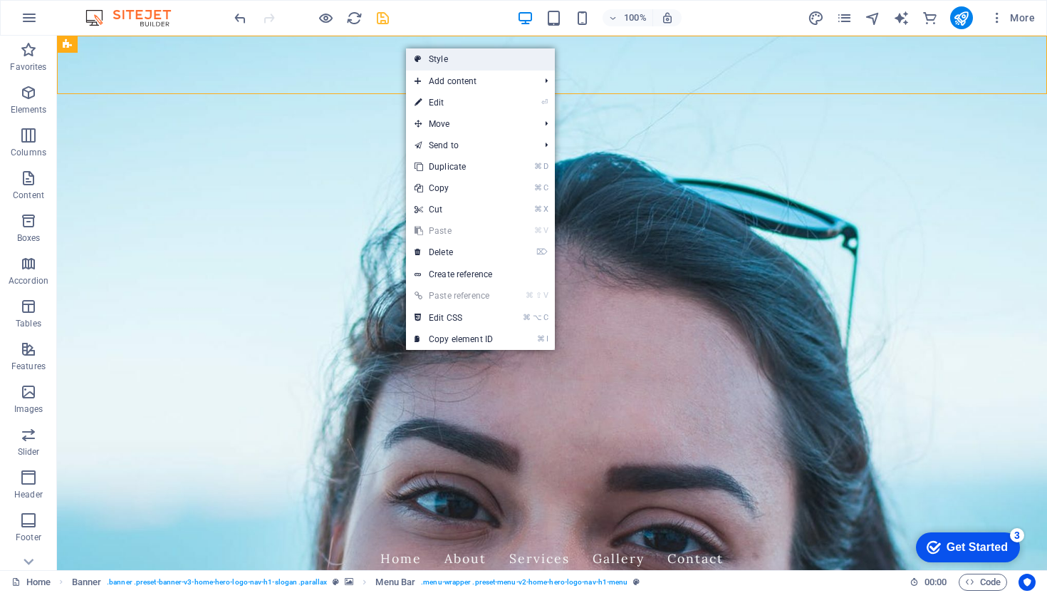
click at [419, 60] on icon at bounding box center [417, 58] width 7 height 21
select select "rem"
select select "preset-menu-v2-home-hero-logo-nav-h1-menu"
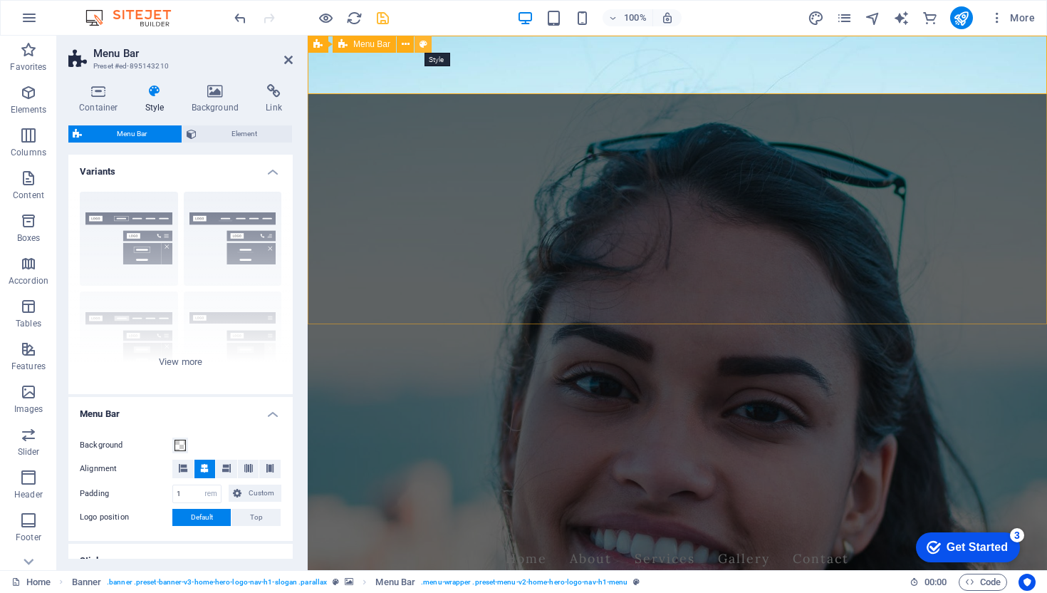
click at [424, 45] on icon at bounding box center [423, 44] width 8 height 15
click at [420, 520] on div "Rajies Cleaning Services" at bounding box center [677, 530] width 672 height 21
click at [443, 47] on button at bounding box center [447, 45] width 17 height 17
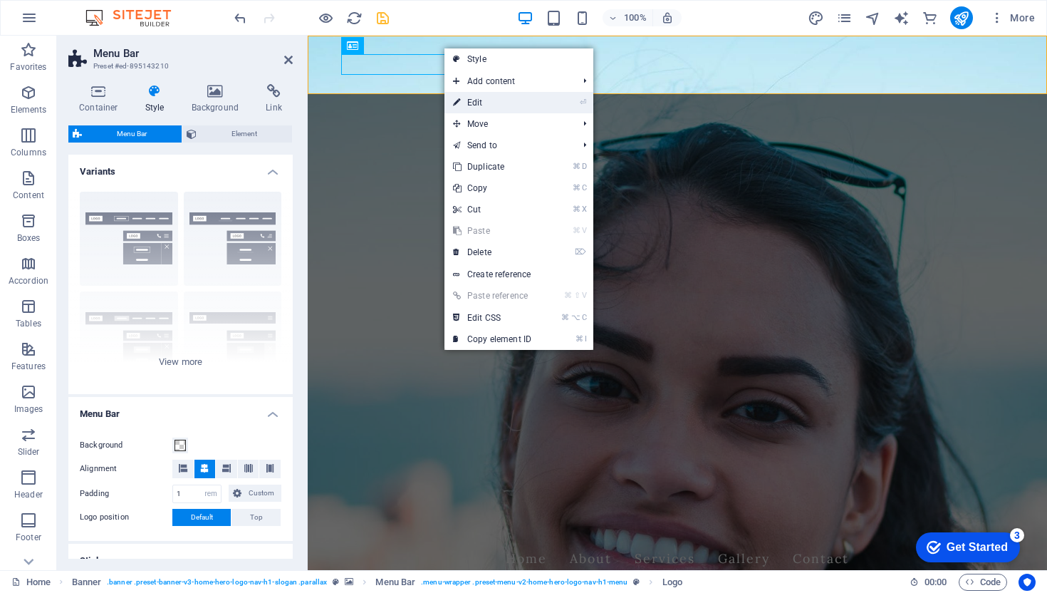
click at [479, 100] on link "⏎ Edit" at bounding box center [491, 102] width 95 height 21
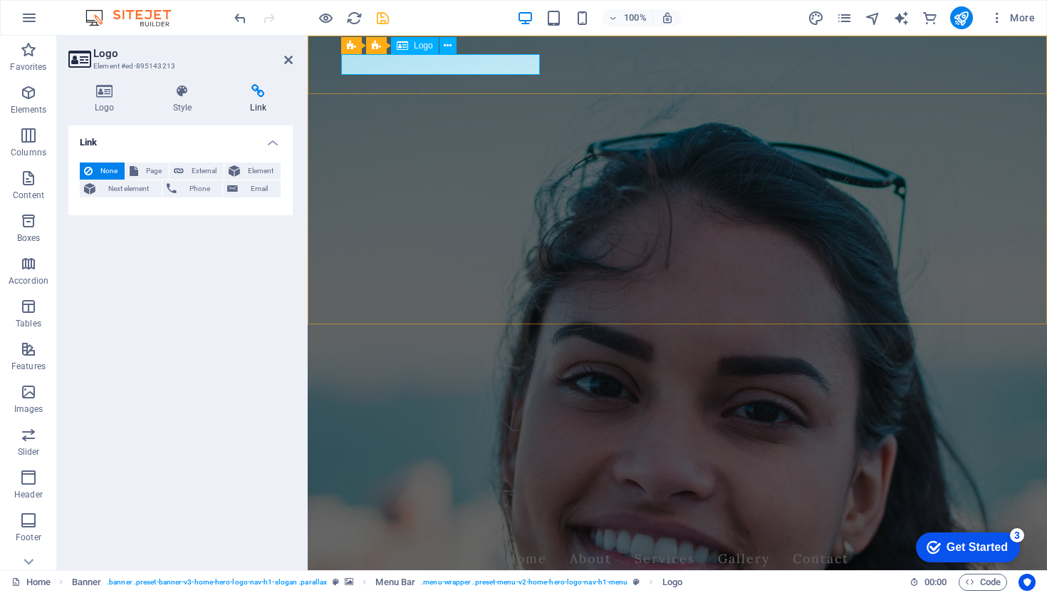
click at [529, 520] on div "Rajies Cleaning Services" at bounding box center [677, 530] width 672 height 21
click at [387, 43] on icon at bounding box center [389, 44] width 8 height 15
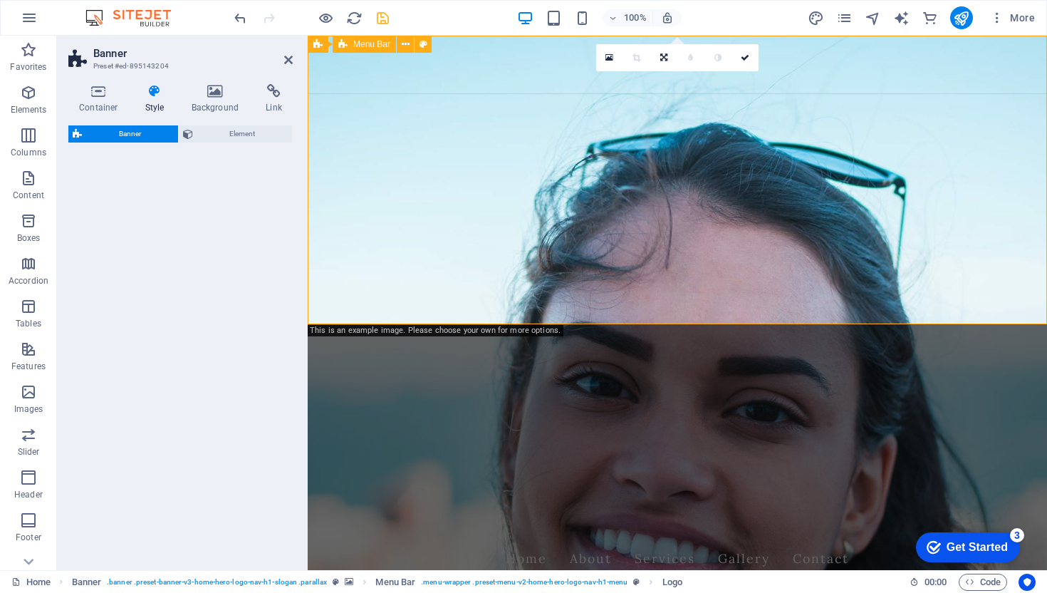
select select "preset-banner-v3-home-hero-logo-nav-h1-slogan"
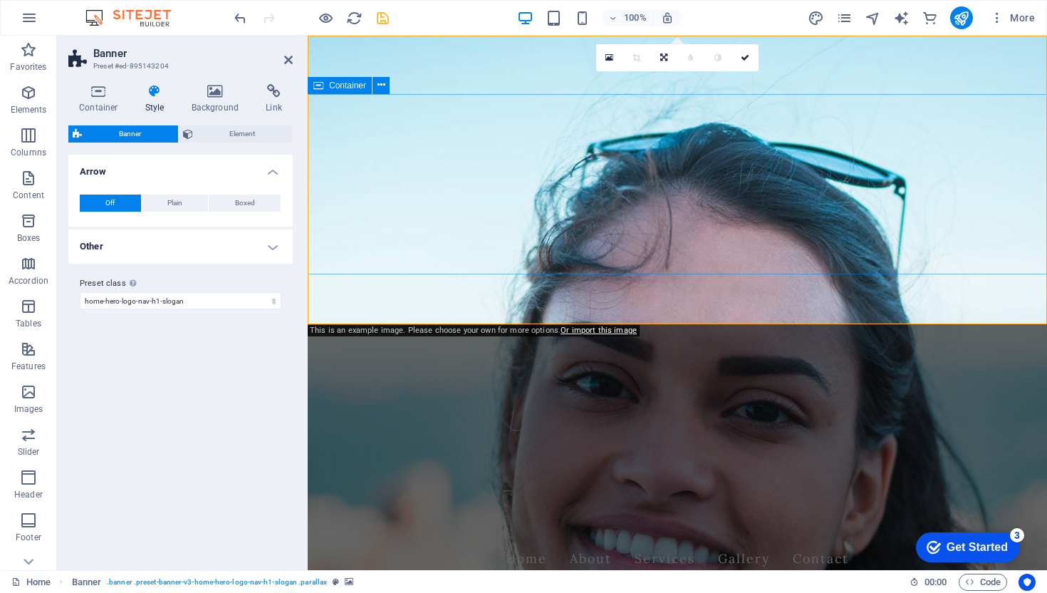
click at [738, 58] on link at bounding box center [744, 57] width 27 height 27
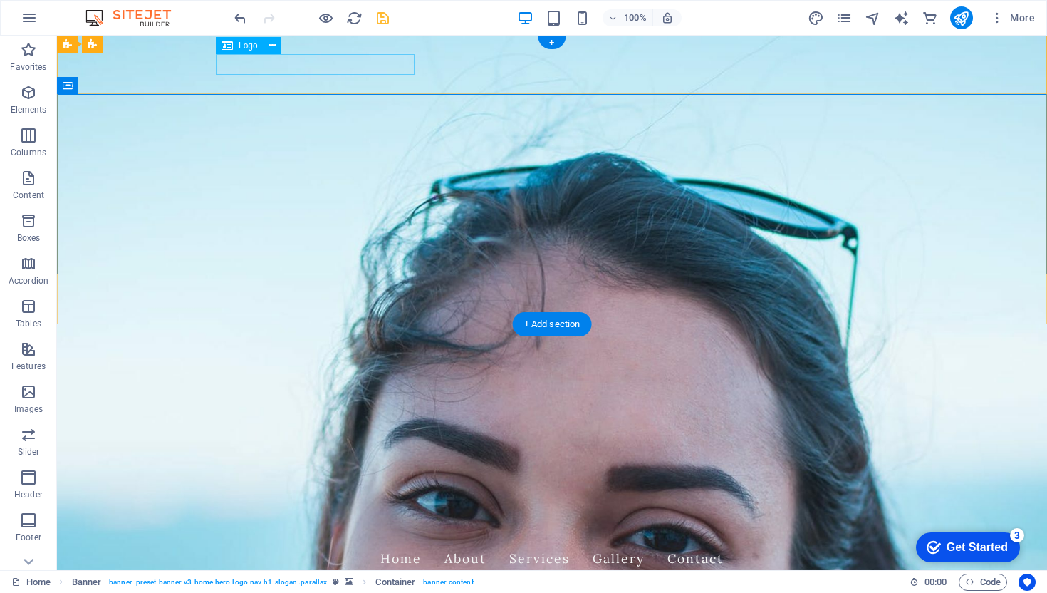
click at [388, 520] on div "Rajies Cleaning Services" at bounding box center [552, 530] width 672 height 21
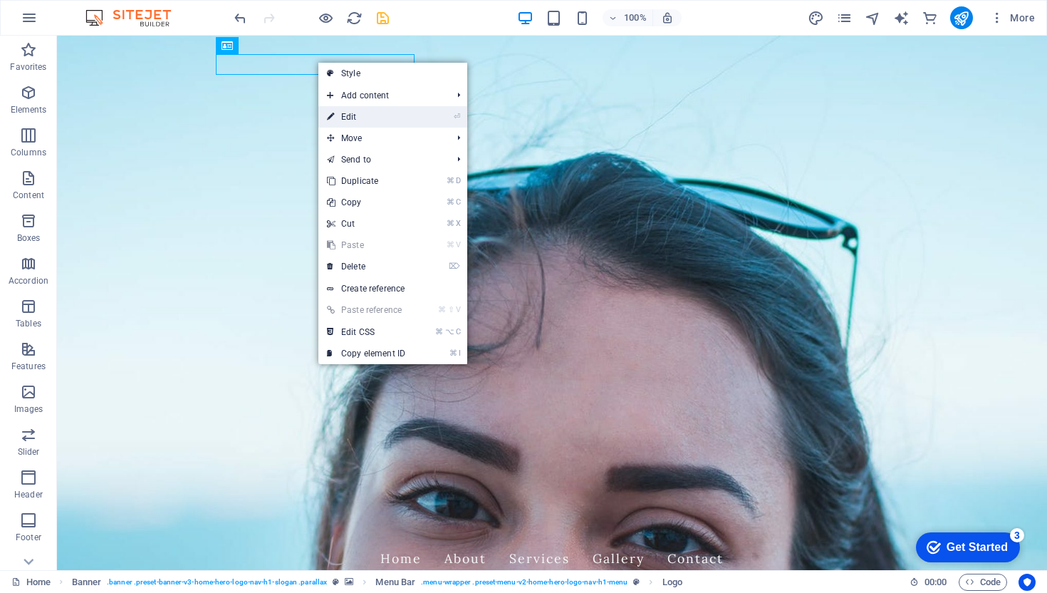
click at [380, 117] on link "⏎ Edit" at bounding box center [365, 116] width 95 height 21
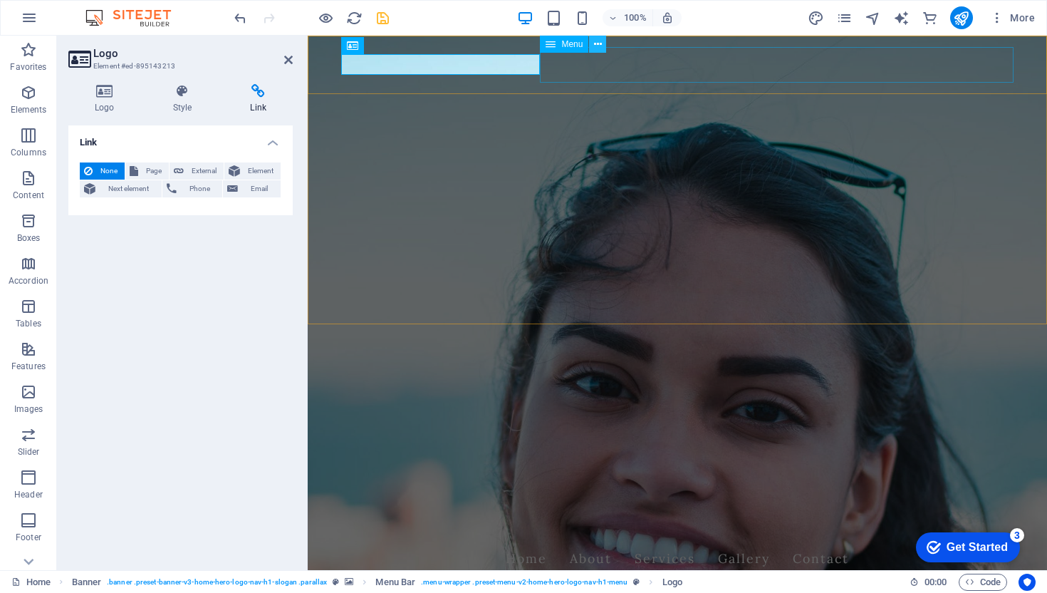
click at [599, 46] on icon at bounding box center [598, 44] width 8 height 15
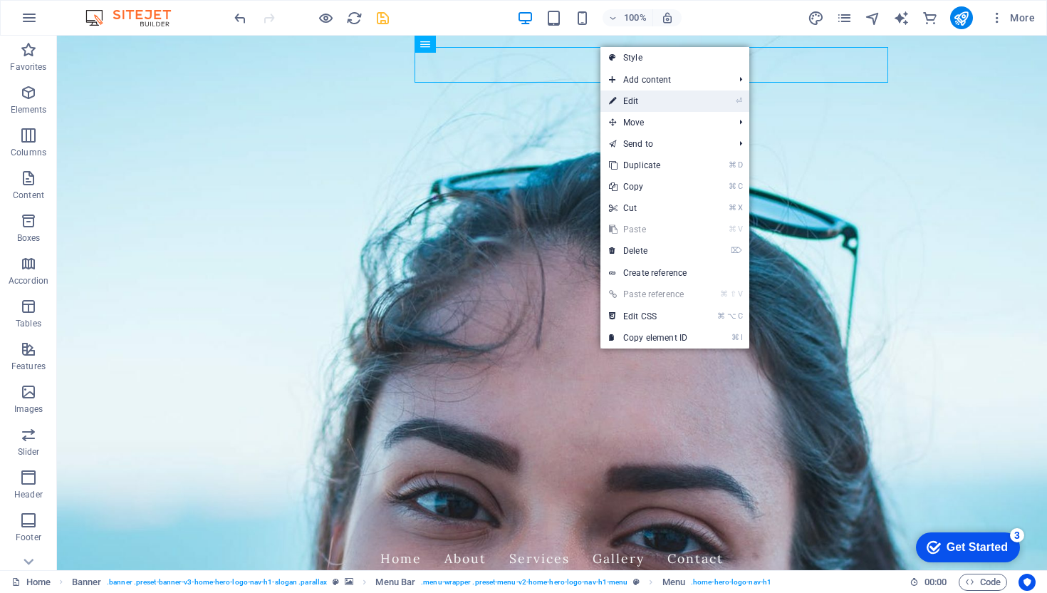
click at [641, 107] on link "⏎ Edit" at bounding box center [647, 100] width 95 height 21
select select
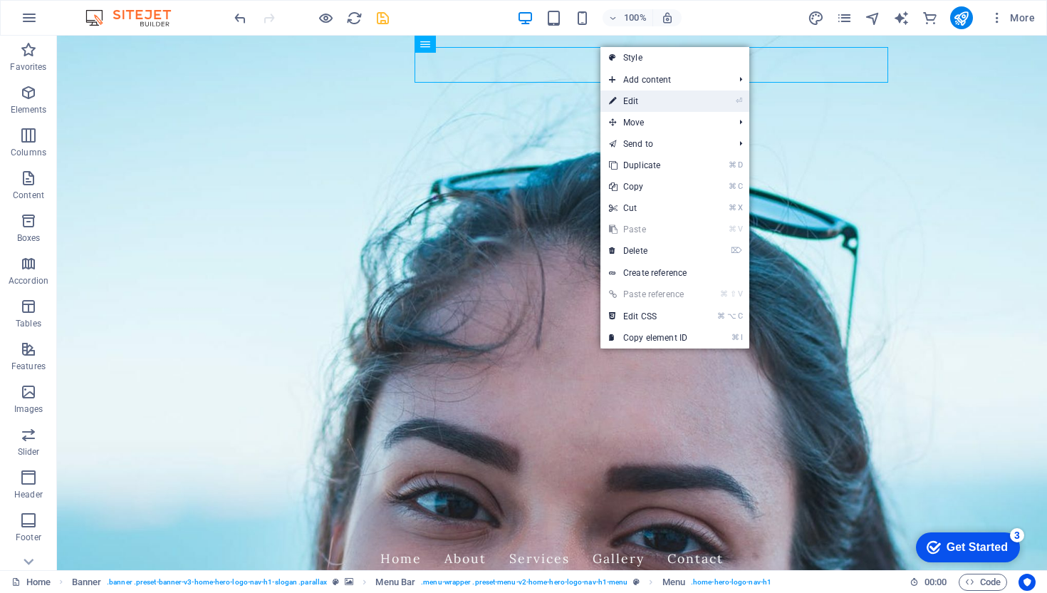
select select
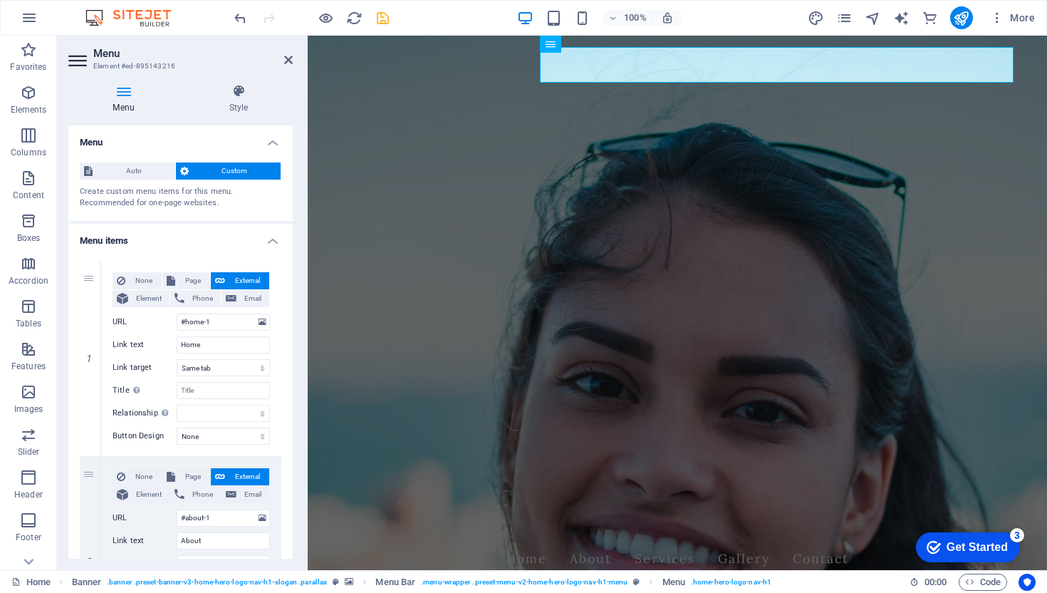
click at [971, 546] on div "Get Started" at bounding box center [976, 547] width 61 height 13
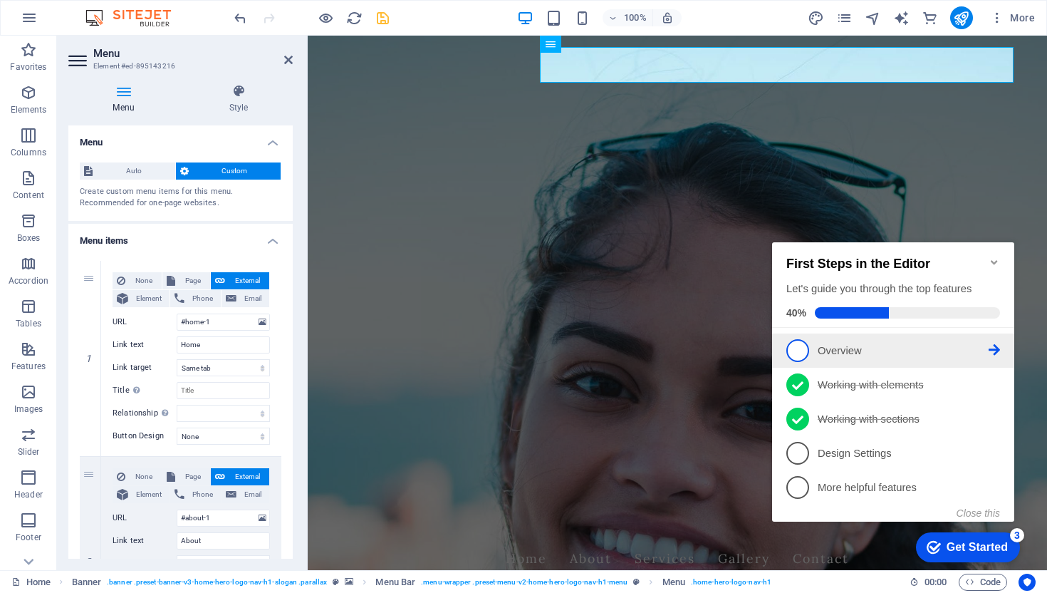
click at [840, 345] on p "Overview - incomplete" at bounding box center [903, 350] width 171 height 15
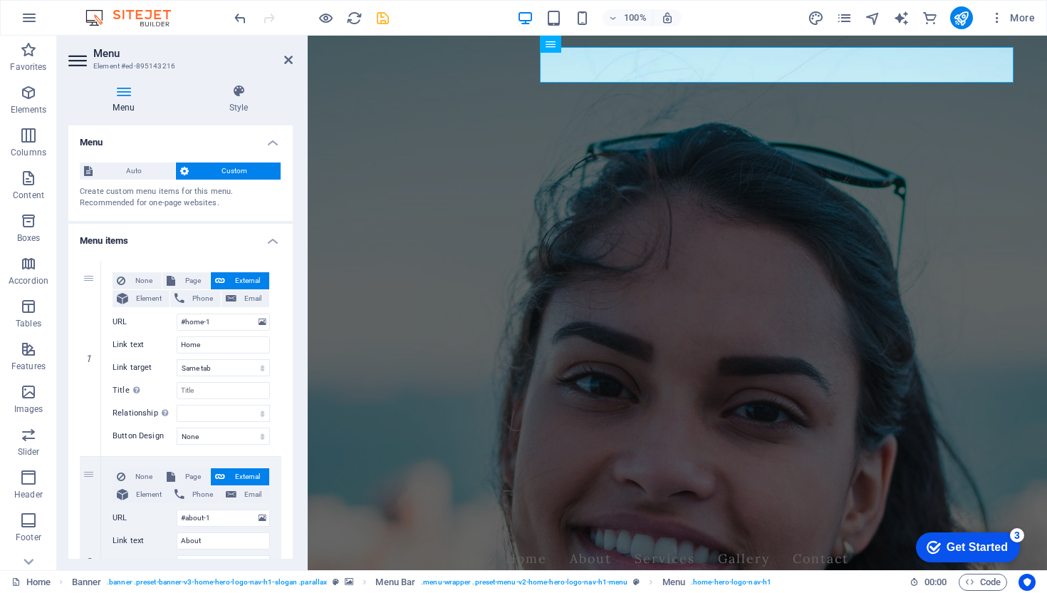
click at [1006, 545] on div "Get Started" at bounding box center [976, 547] width 61 height 13
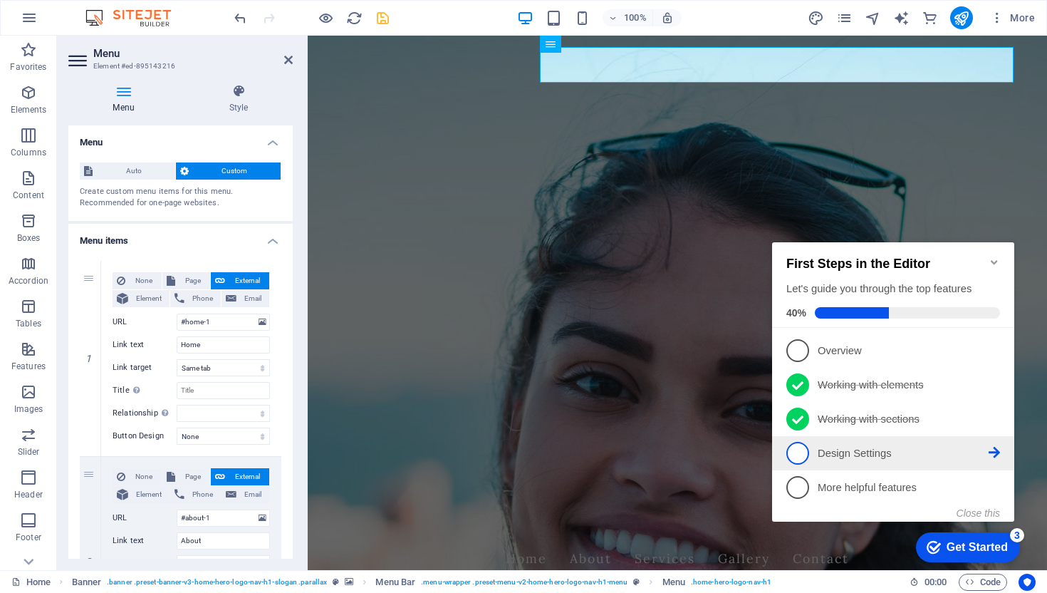
click at [856, 455] on p "Design Settings - incomplete" at bounding box center [903, 453] width 171 height 15
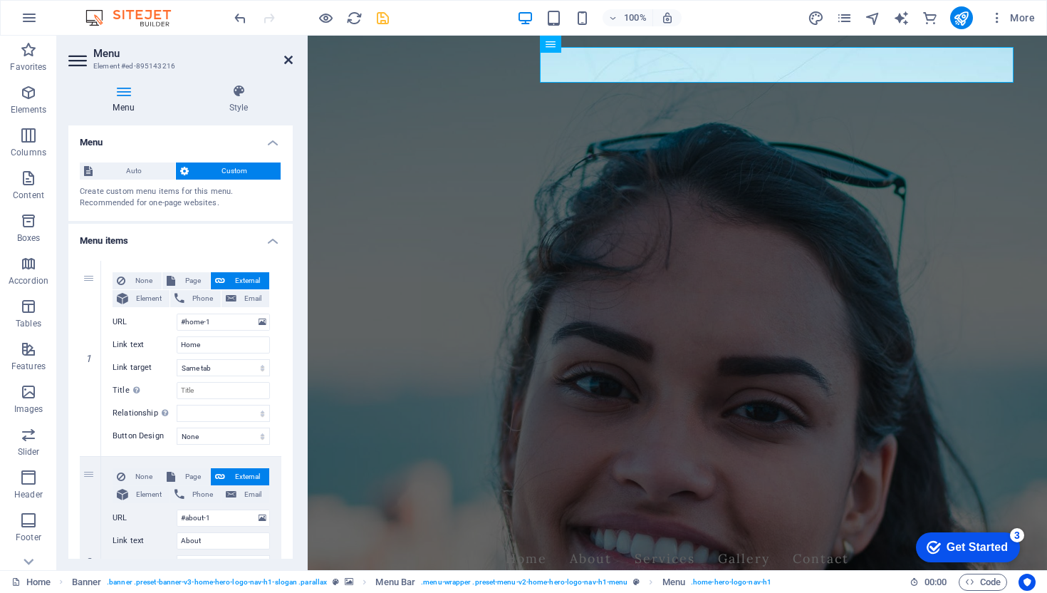
click at [288, 59] on icon at bounding box center [288, 59] width 9 height 11
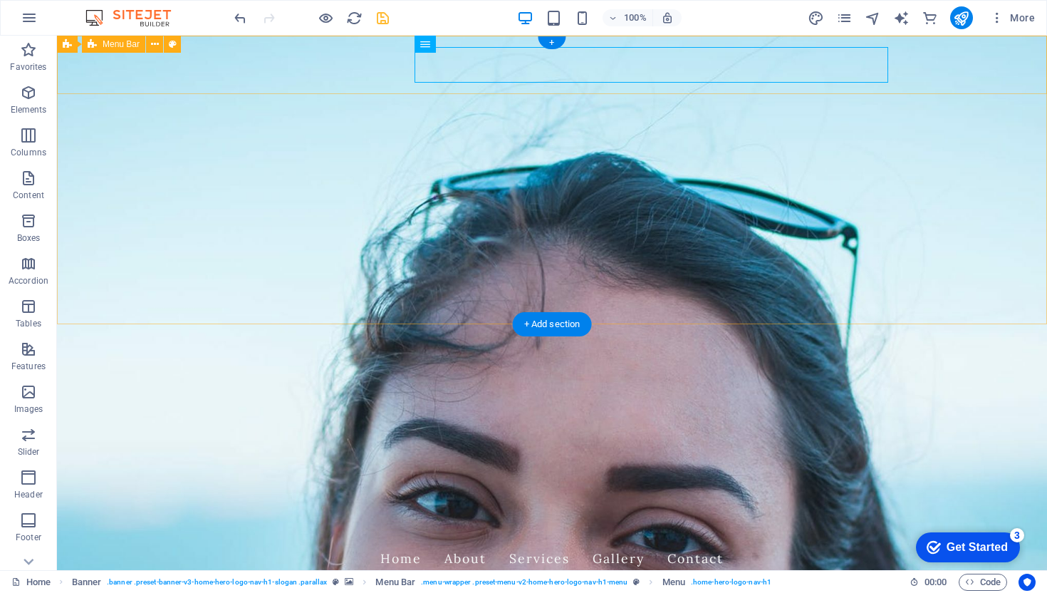
click at [355, 508] on div "Rajies Cleaning Services Home About Services Gallery Contact" at bounding box center [552, 547] width 990 height 78
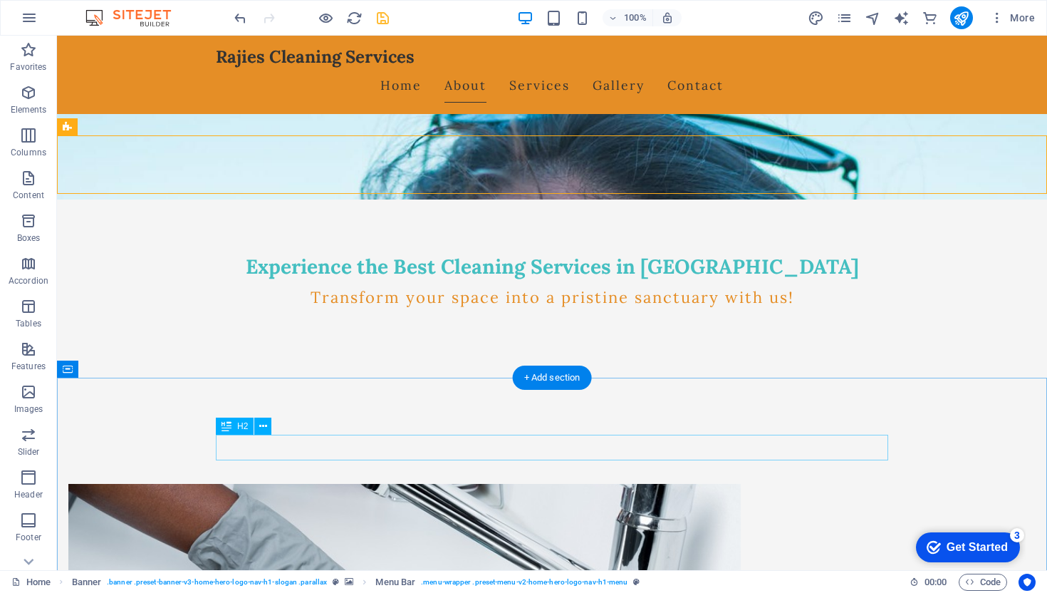
scroll to position [368, 0]
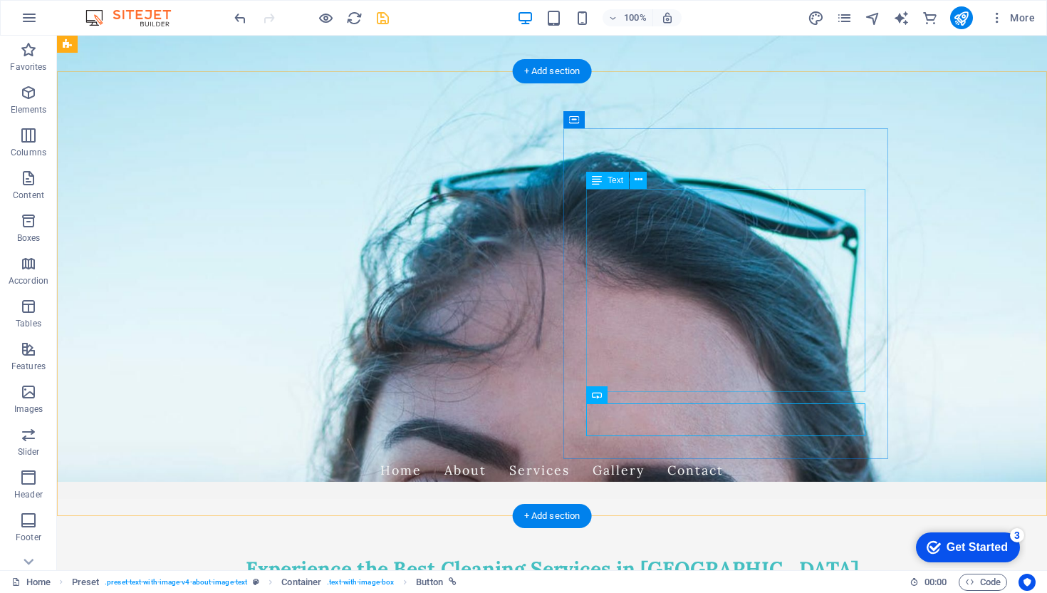
scroll to position [0, 0]
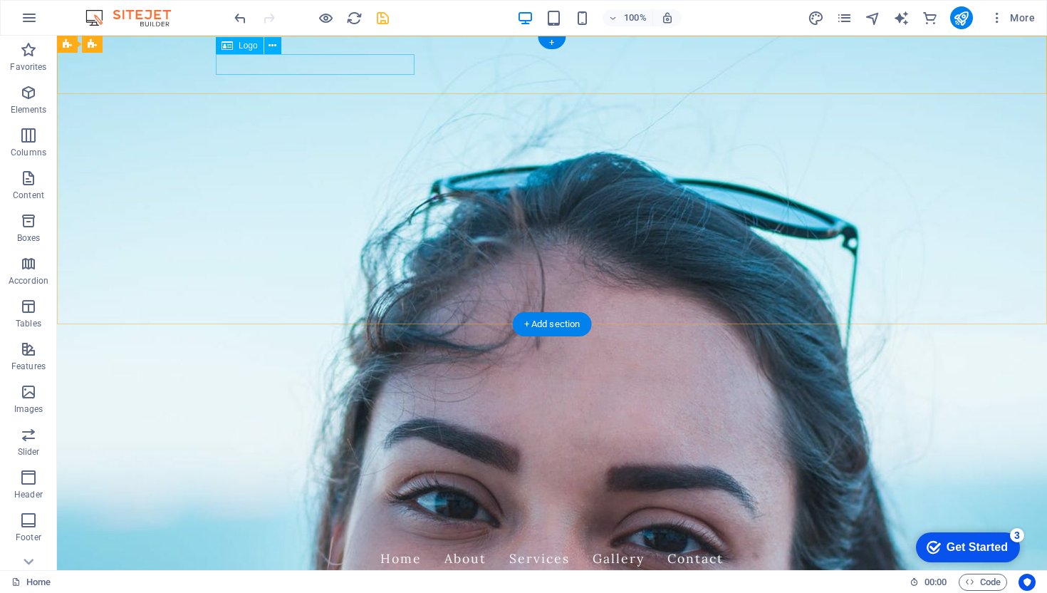
click at [397, 520] on div "Rajies Cleaning Services" at bounding box center [552, 530] width 672 height 21
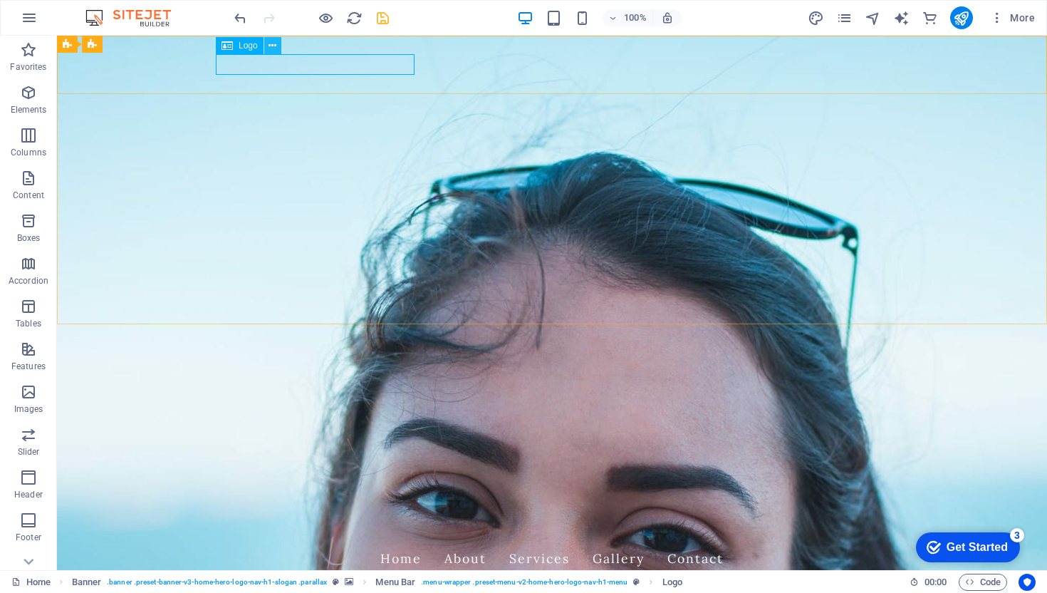
click at [271, 41] on icon at bounding box center [272, 45] width 8 height 15
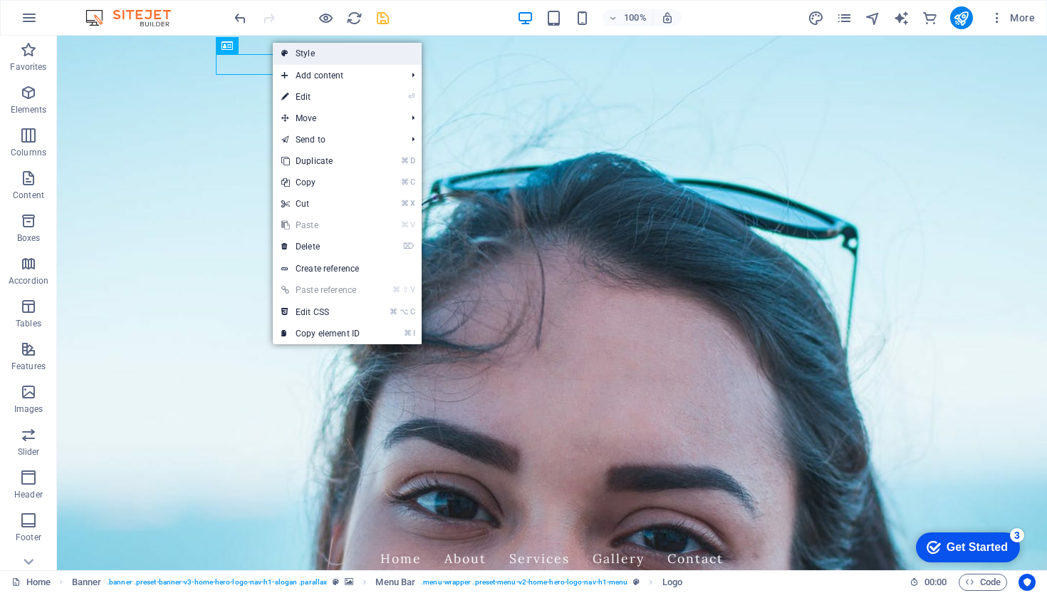
click at [308, 55] on link "Style" at bounding box center [347, 53] width 149 height 21
select select "rem"
select select "preset-menu-v2-home-hero-logo-nav-h1-menu"
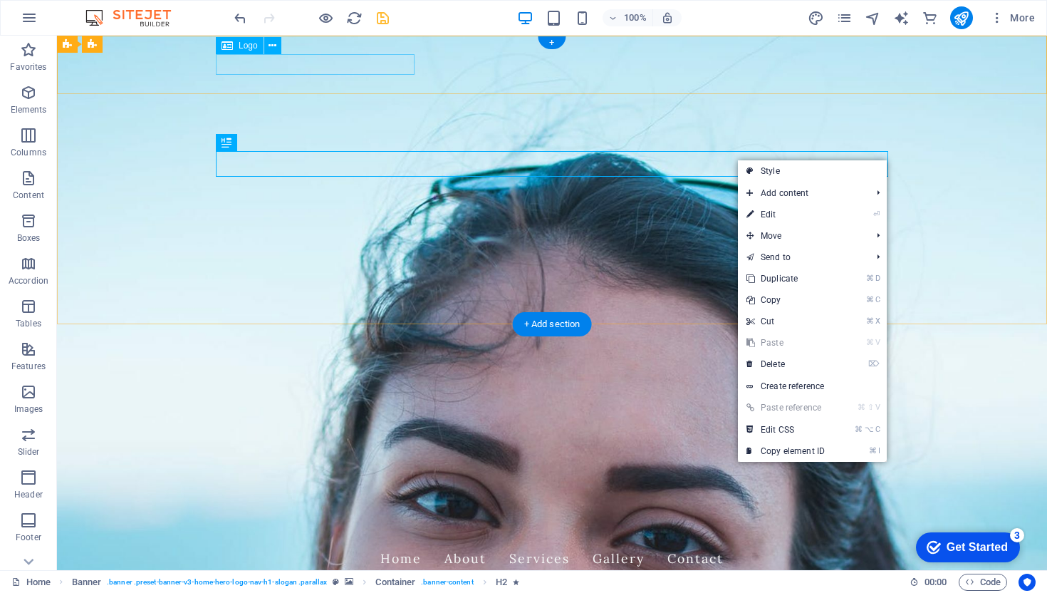
click at [376, 520] on div "Rajies Cleaning Services" at bounding box center [552, 530] width 672 height 21
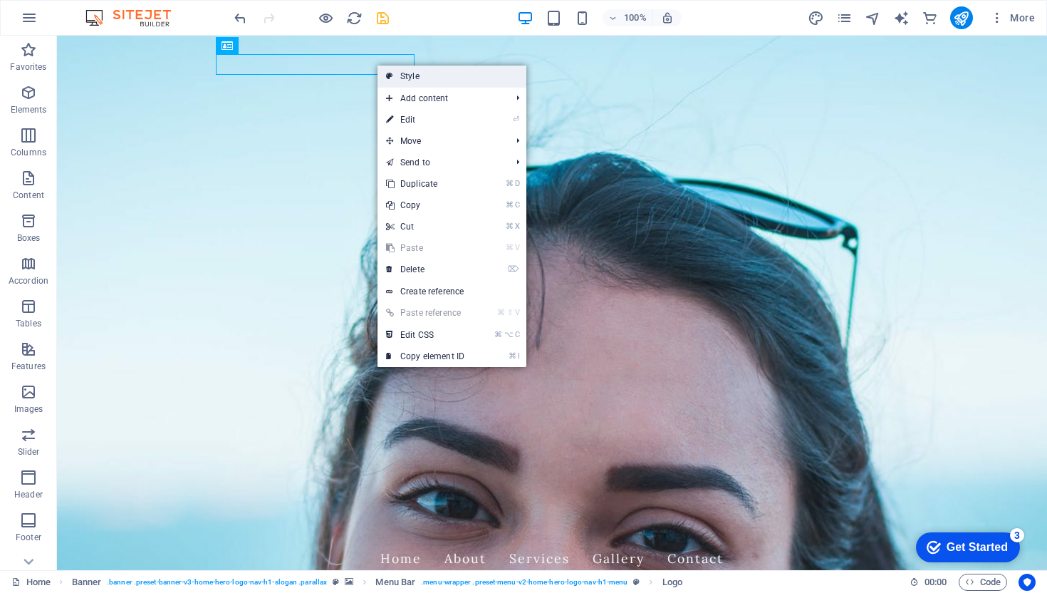
click at [403, 74] on link "Style" at bounding box center [451, 76] width 149 height 21
select select "rem"
select select "preset-menu-v2-home-hero-logo-nav-h1-menu"
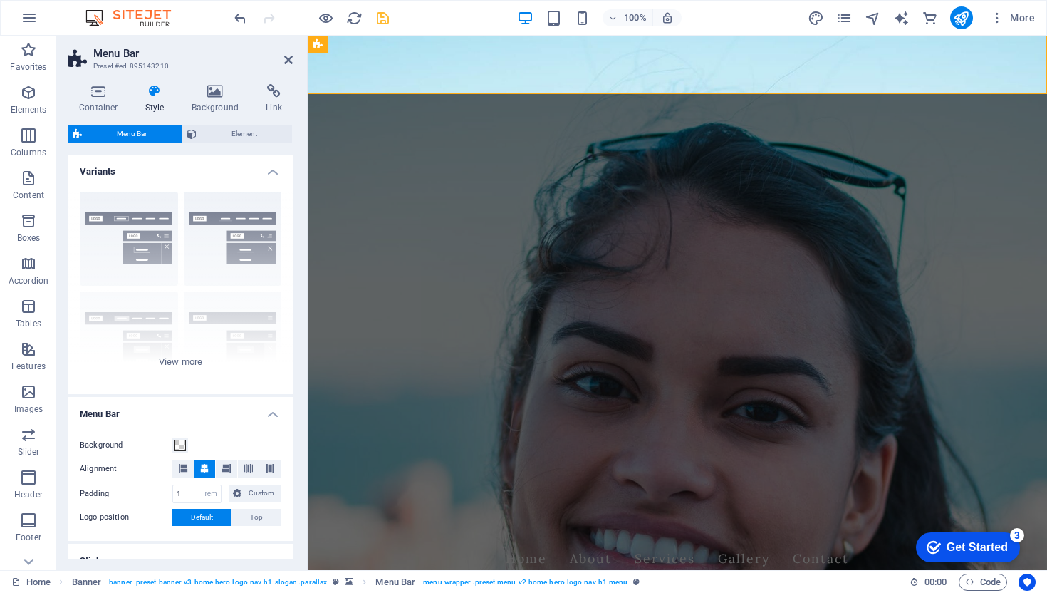
click at [156, 98] on h4 "Style" at bounding box center [158, 99] width 46 height 30
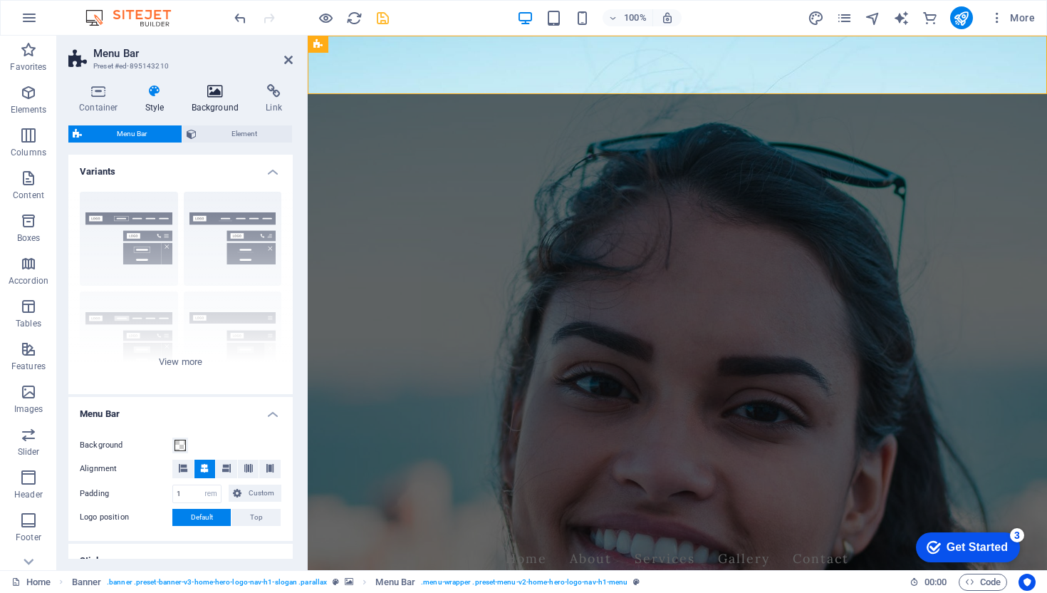
click at [214, 98] on h4 "Background" at bounding box center [218, 99] width 75 height 30
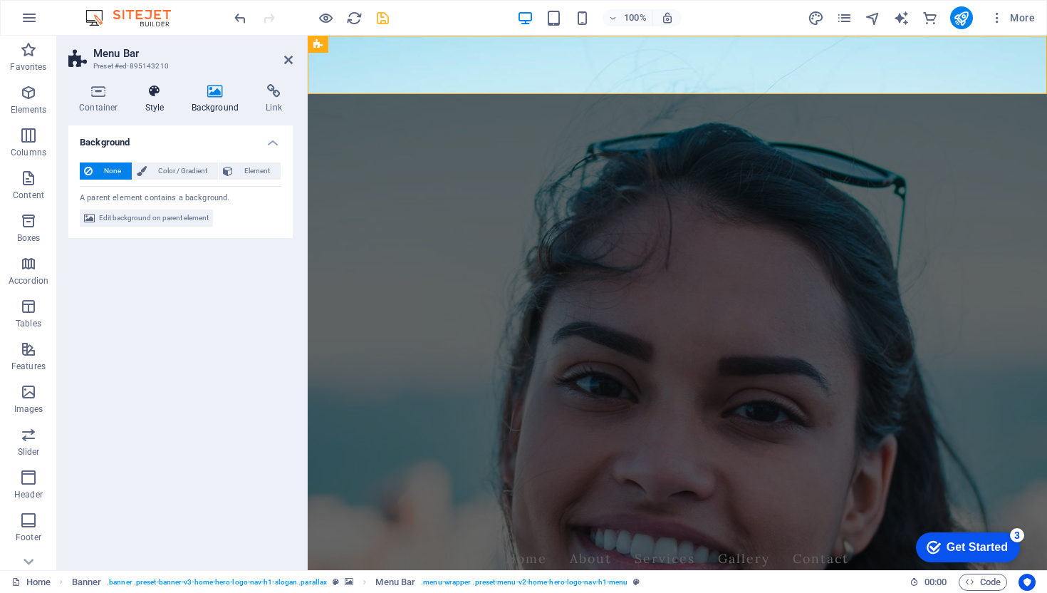
click at [144, 104] on h4 "Style" at bounding box center [158, 99] width 46 height 30
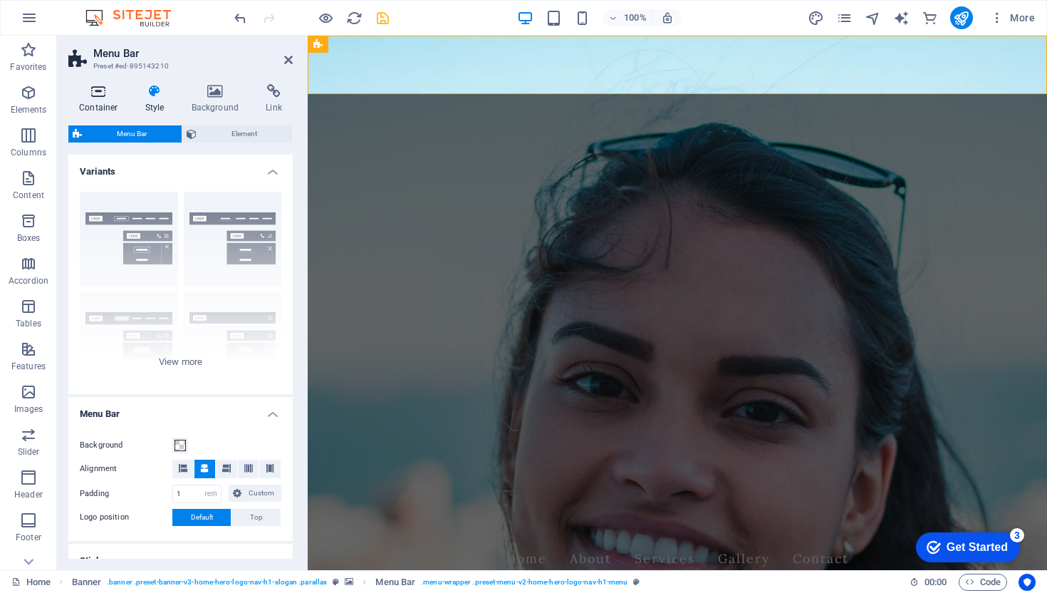
click at [105, 101] on h4 "Container" at bounding box center [101, 99] width 66 height 30
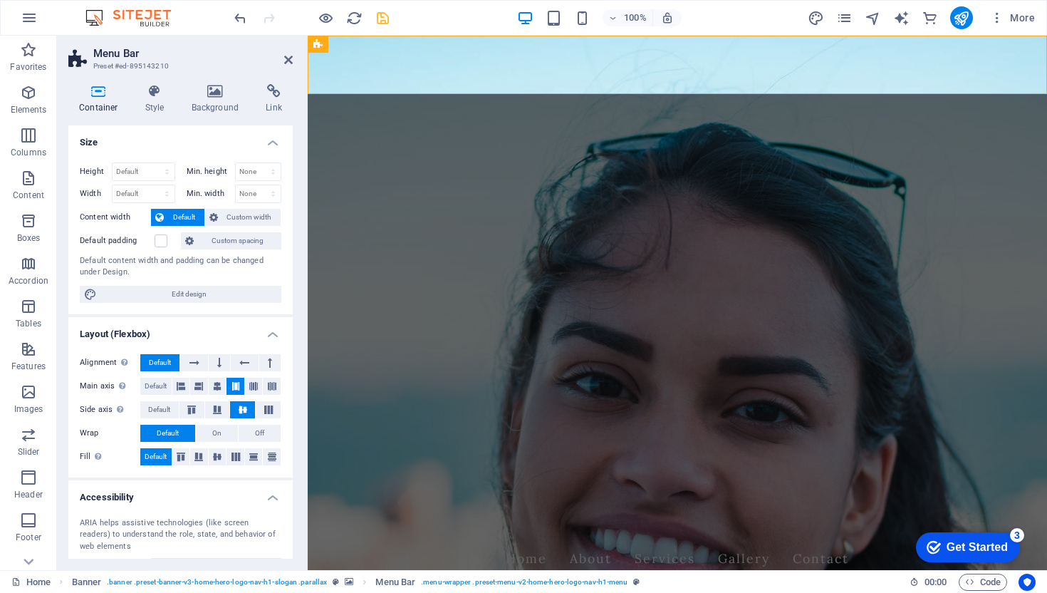
click at [282, 58] on h2 "Menu Bar" at bounding box center [192, 53] width 199 height 13
click at [290, 61] on icon at bounding box center [288, 59] width 9 height 11
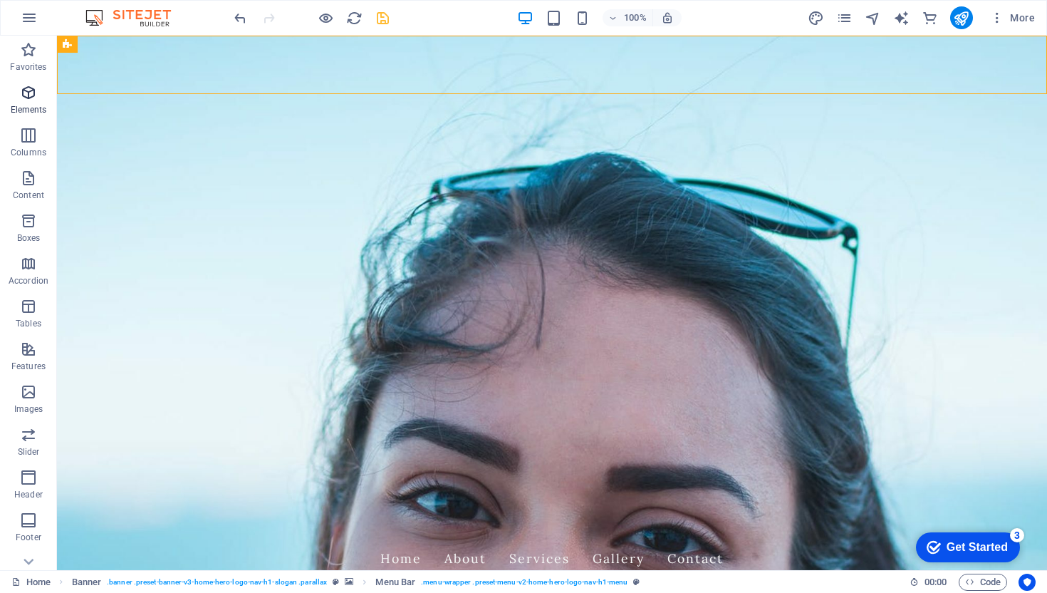
click at [24, 85] on icon "button" at bounding box center [28, 92] width 17 height 17
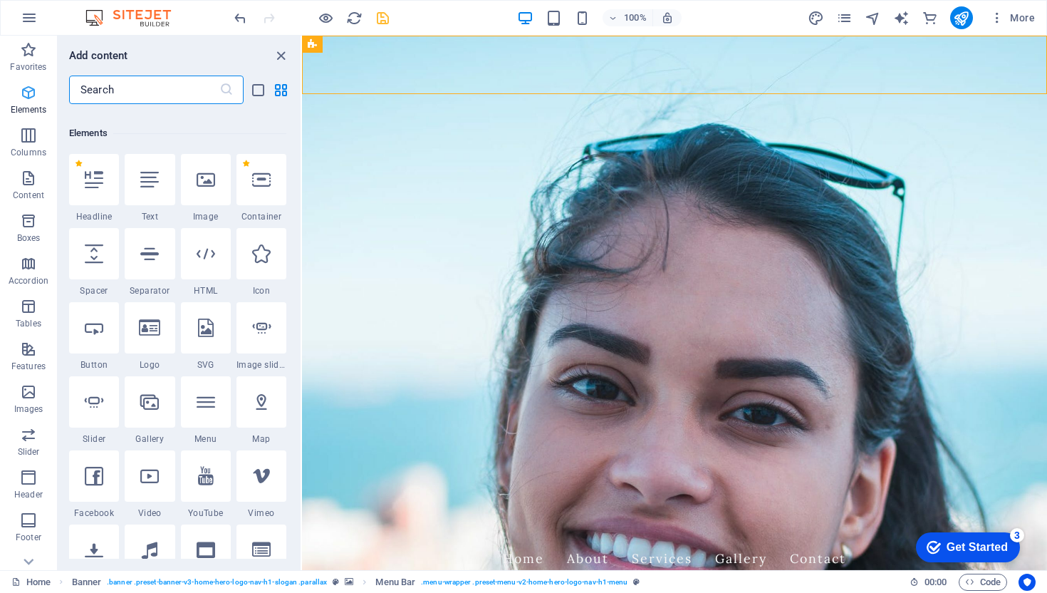
scroll to position [152, 0]
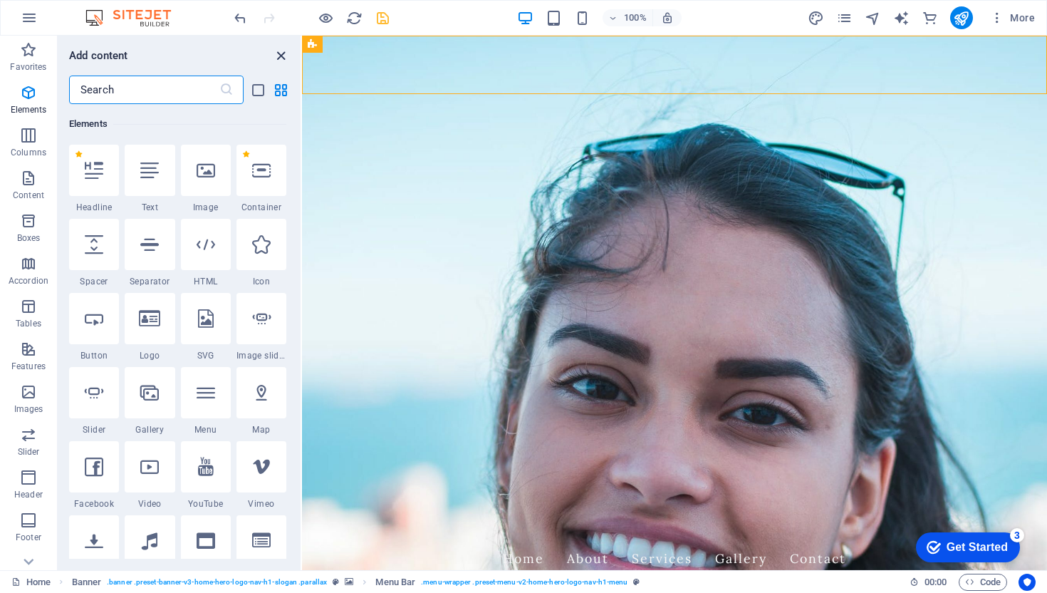
click at [286, 61] on icon "close panel" at bounding box center [281, 56] width 16 height 16
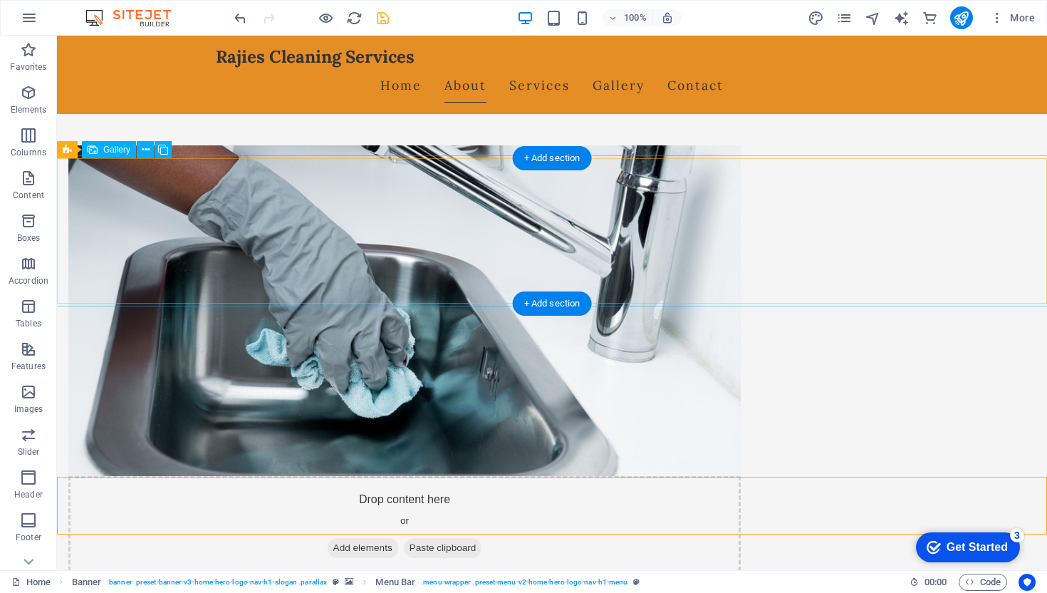
scroll to position [203, 0]
